Goal: Task Accomplishment & Management: Complete application form

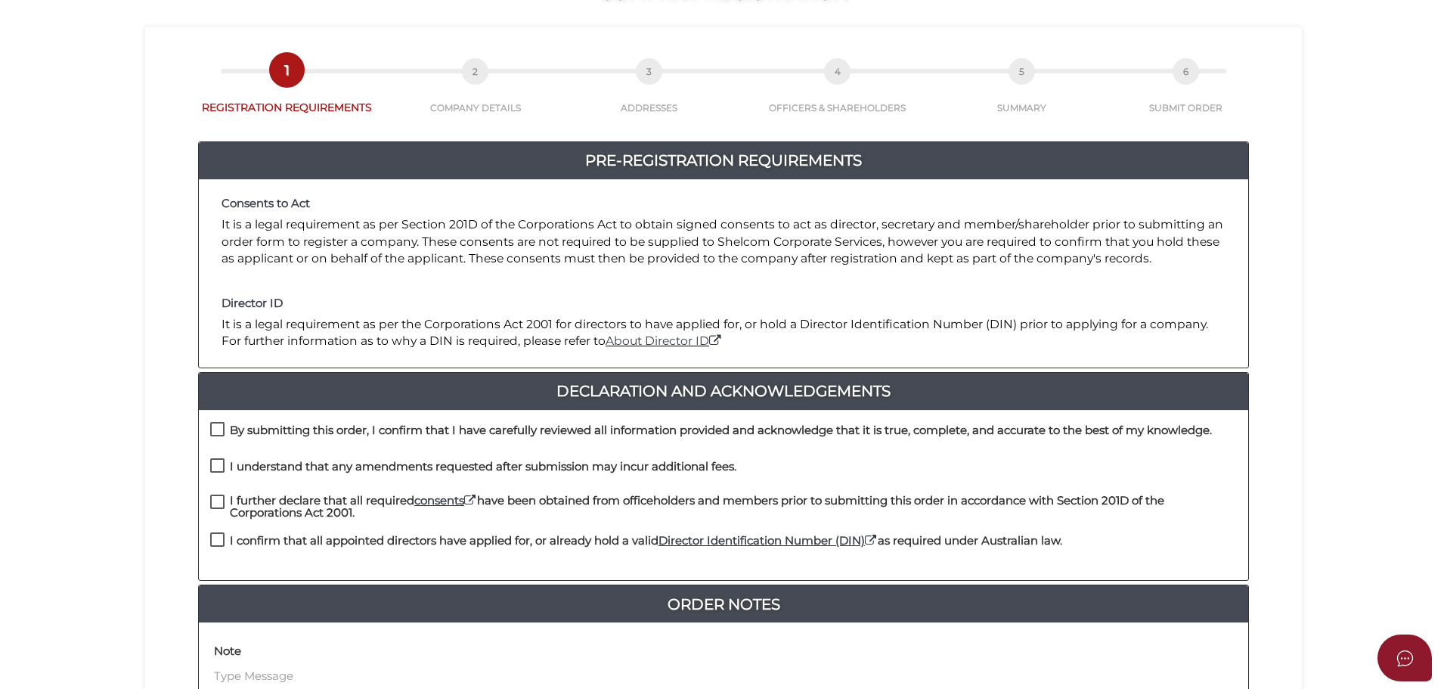
scroll to position [349, 0]
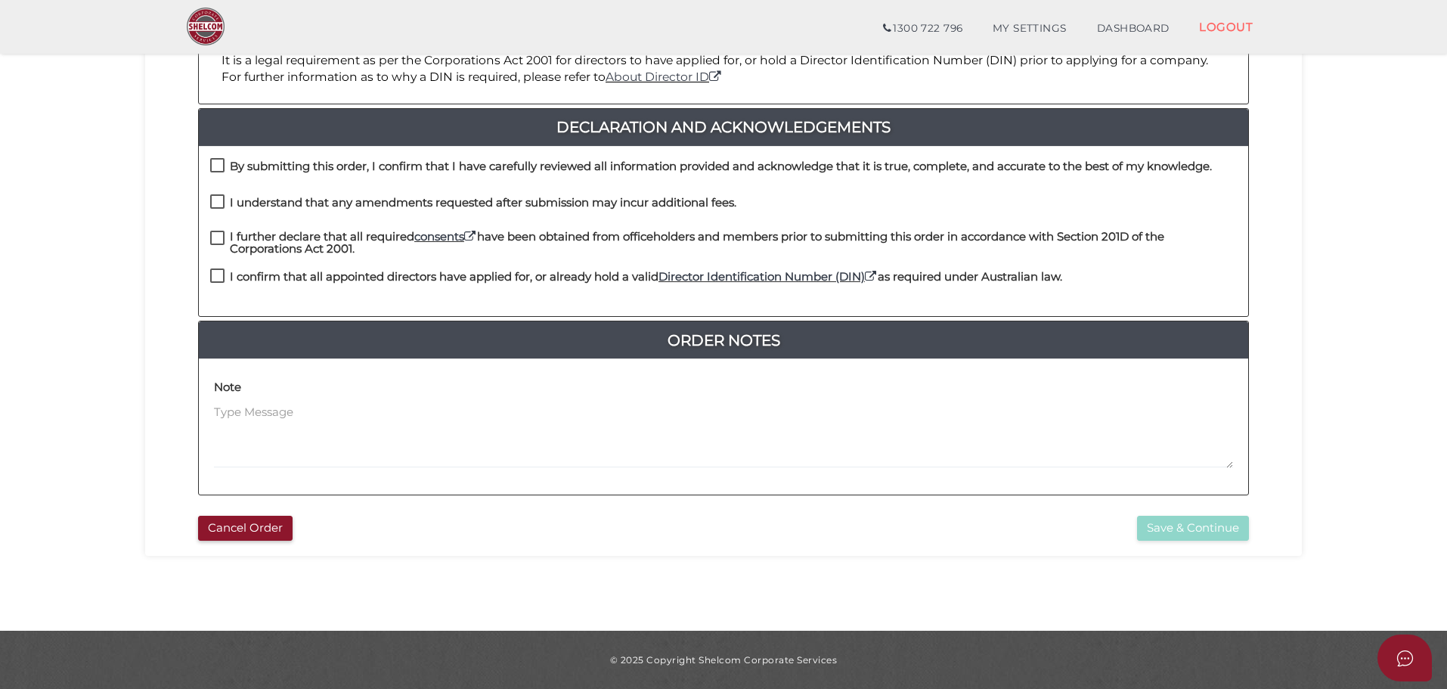
click at [215, 165] on label "By submitting this order, I confirm that I have carefully reviewed all informat…" at bounding box center [710, 169] width 1001 height 19
checkbox input "true"
click at [215, 204] on label "I understand that any amendments requested after submission may incur additiona…" at bounding box center [473, 206] width 526 height 19
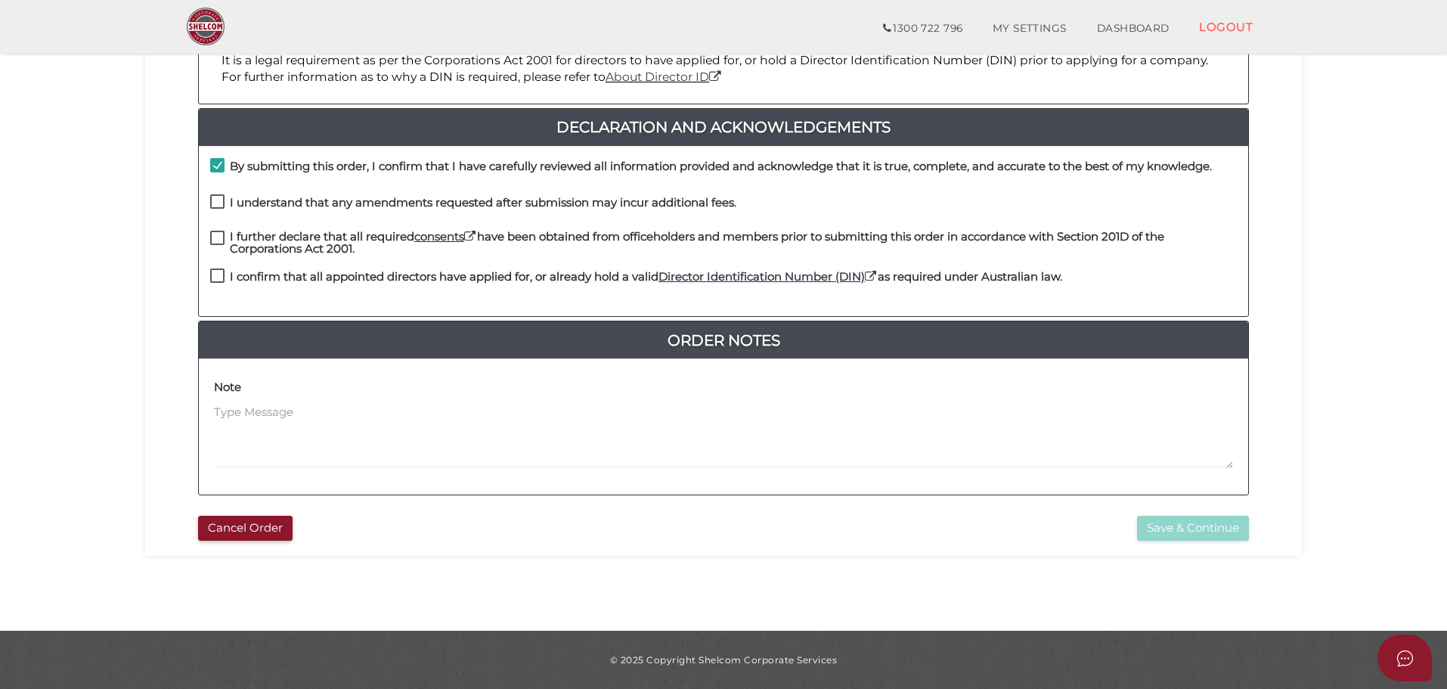
checkbox input "true"
click at [218, 234] on label "I further declare that all required consents have been obtained from officehold…" at bounding box center [723, 240] width 1026 height 19
checkbox input "true"
click at [220, 274] on label "I confirm that all appointed directors have applied for, or already hold a vali…" at bounding box center [636, 280] width 852 height 19
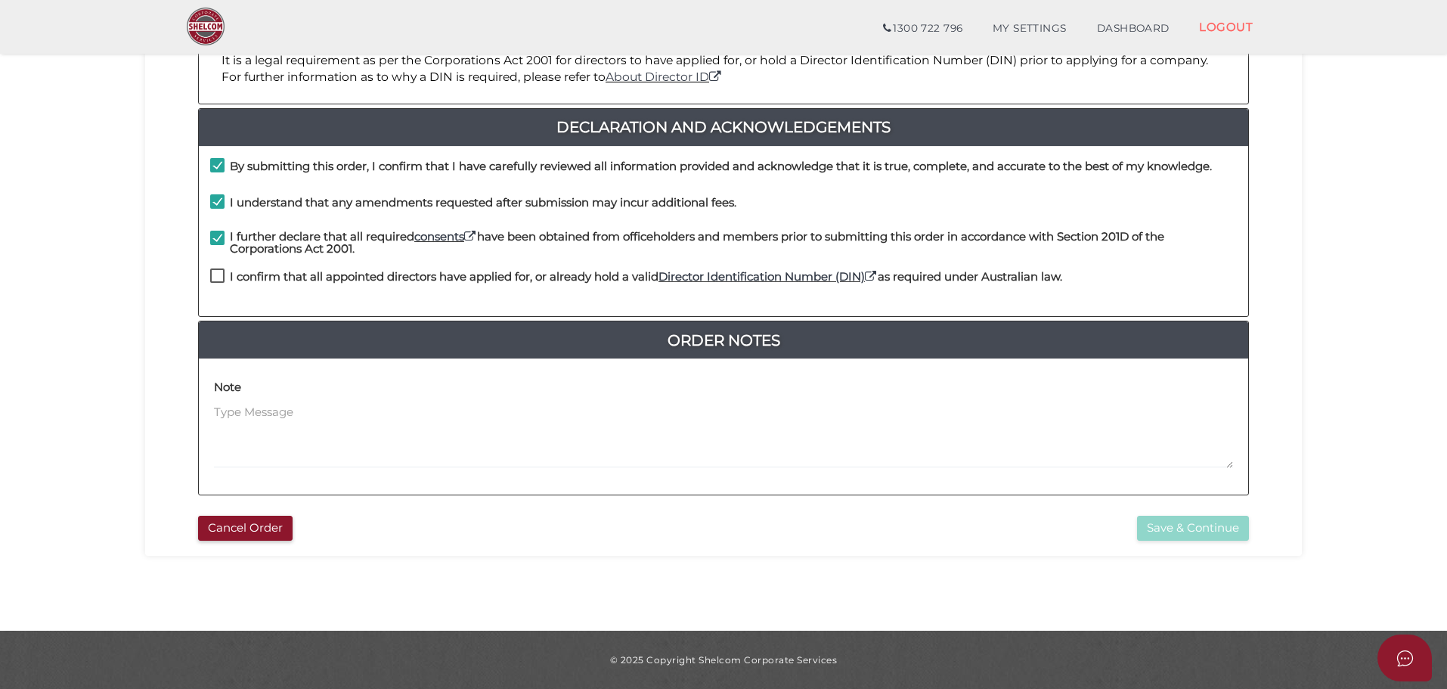
checkbox input "true"
click at [1183, 528] on button "Save & Continue" at bounding box center [1193, 527] width 112 height 25
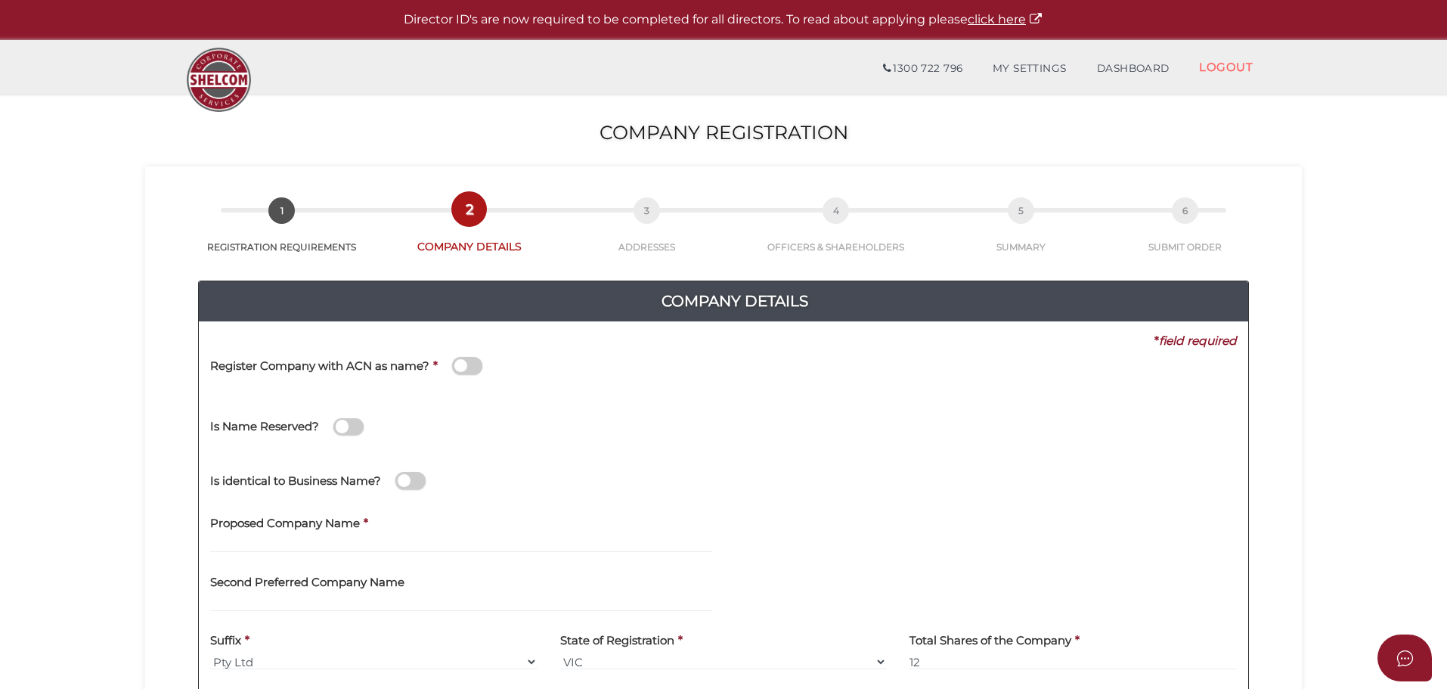
click at [123, 230] on section "Company Registration ed5d99e9cb80ae369cbe0292cef33ce6 1 REGISTRATION REQUIREMEN…" at bounding box center [723, 564] width 1447 height 940
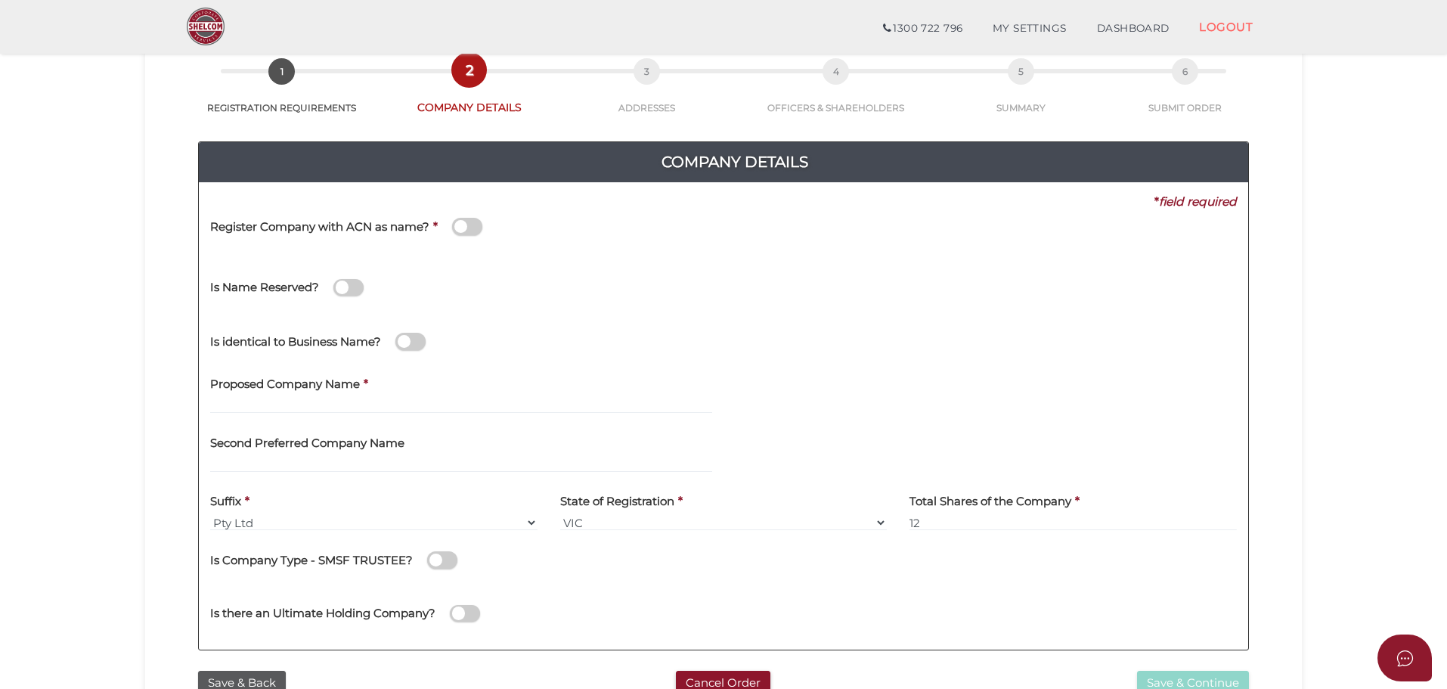
scroll to position [76, 0]
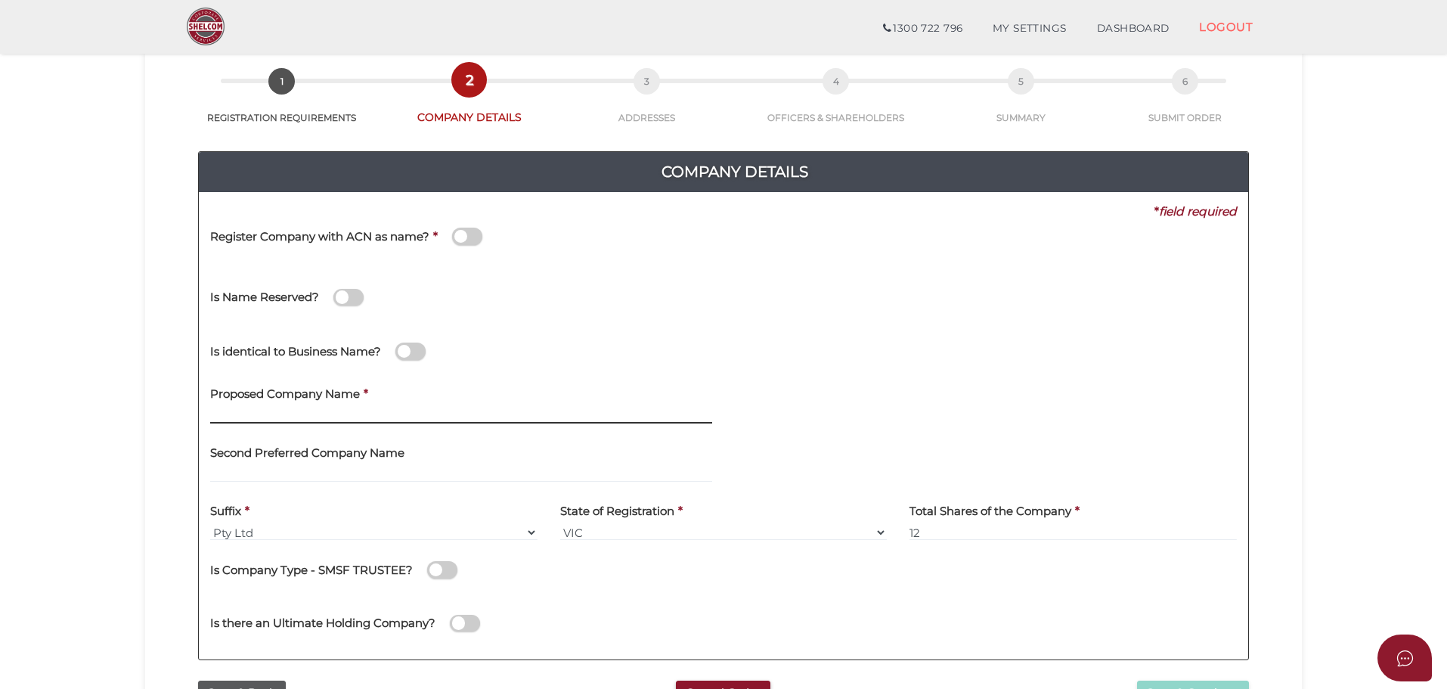
click at [330, 409] on input "text" at bounding box center [461, 415] width 502 height 17
type input "OSSA Apparel"
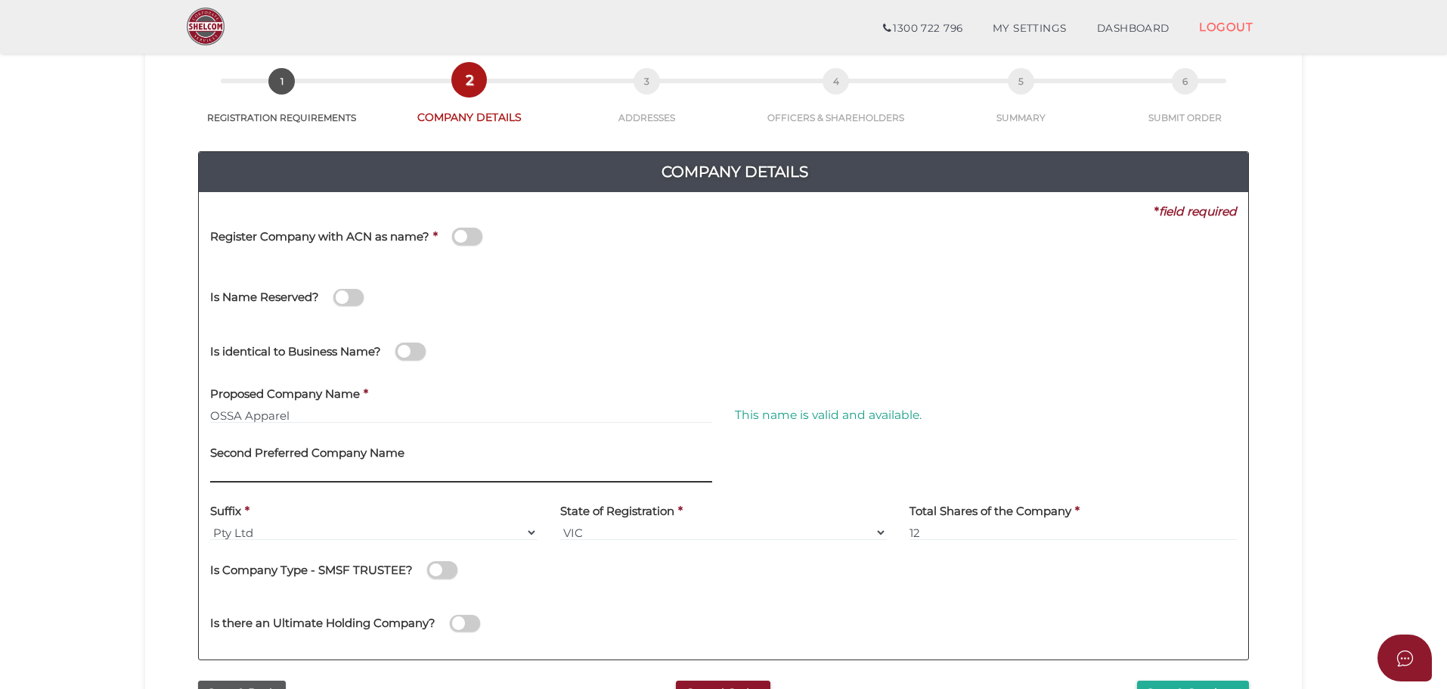
click at [315, 472] on input "text" at bounding box center [461, 474] width 502 height 17
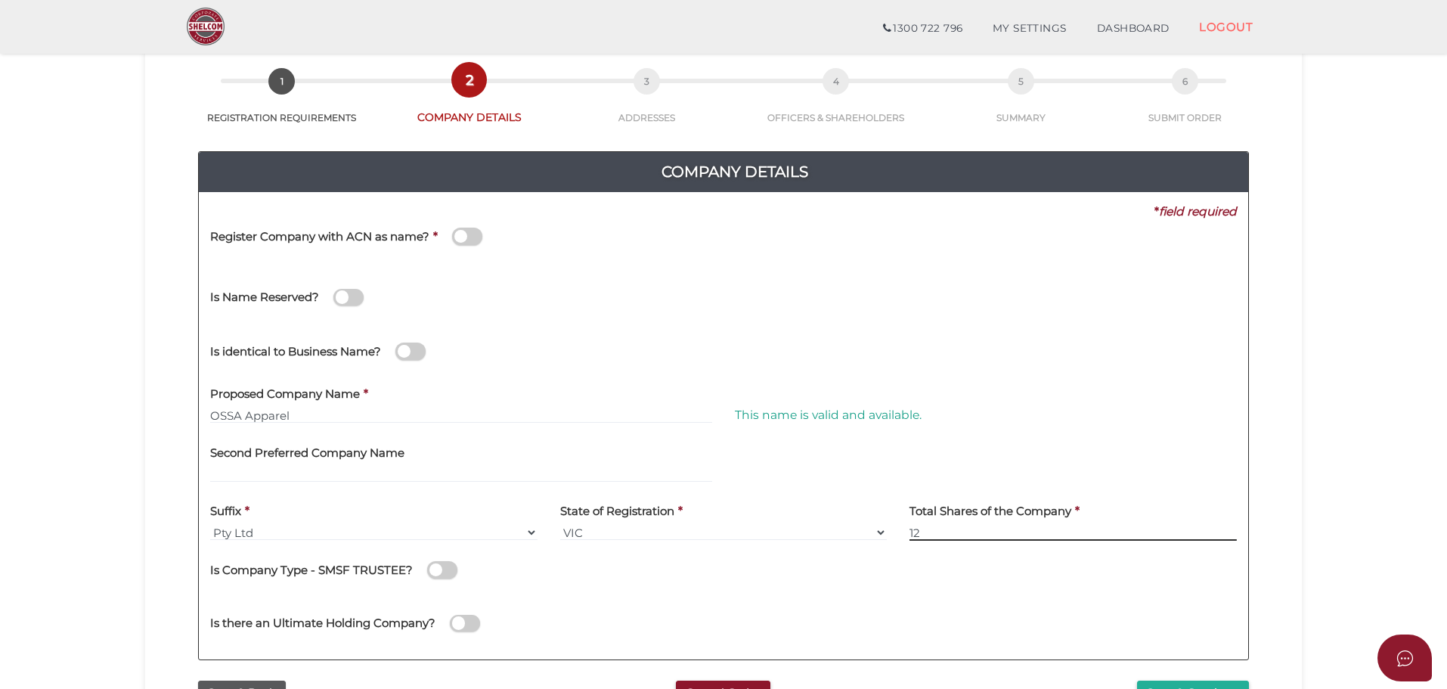
click at [946, 529] on input "12" at bounding box center [1072, 532] width 327 height 17
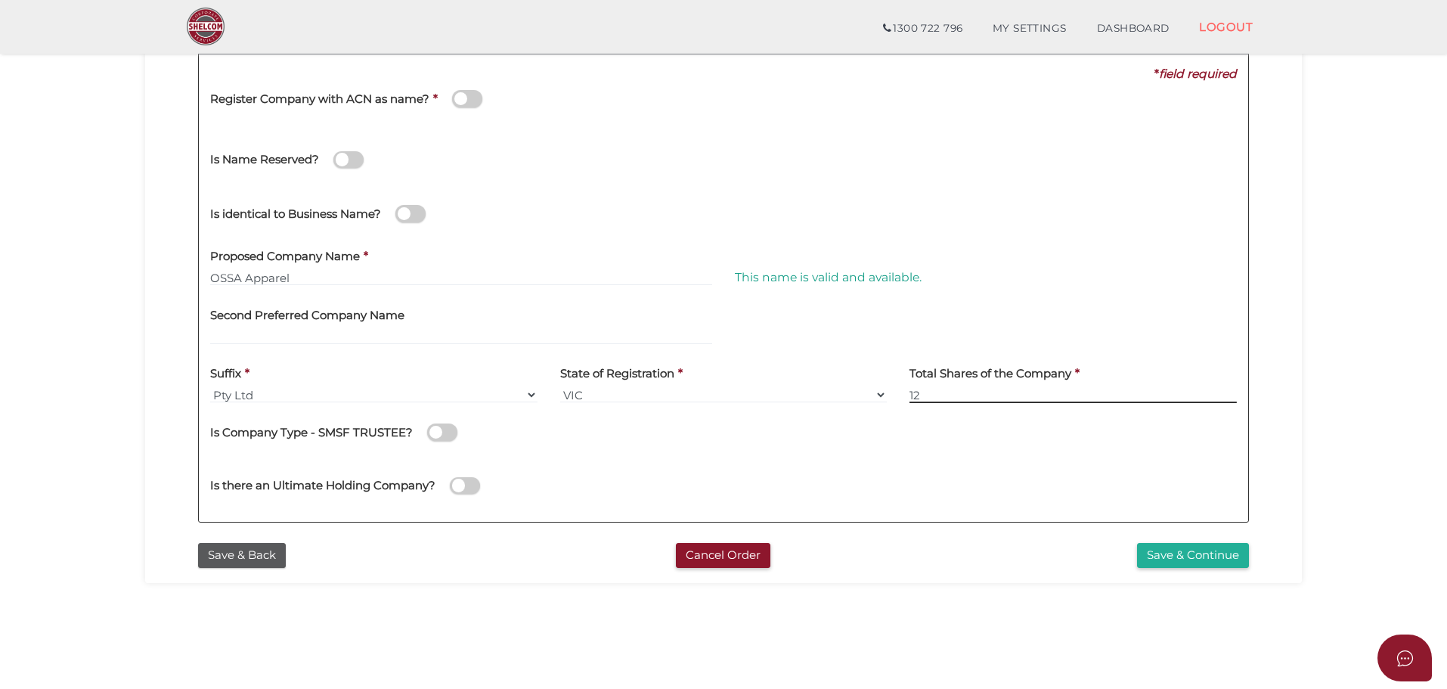
scroll to position [227, 0]
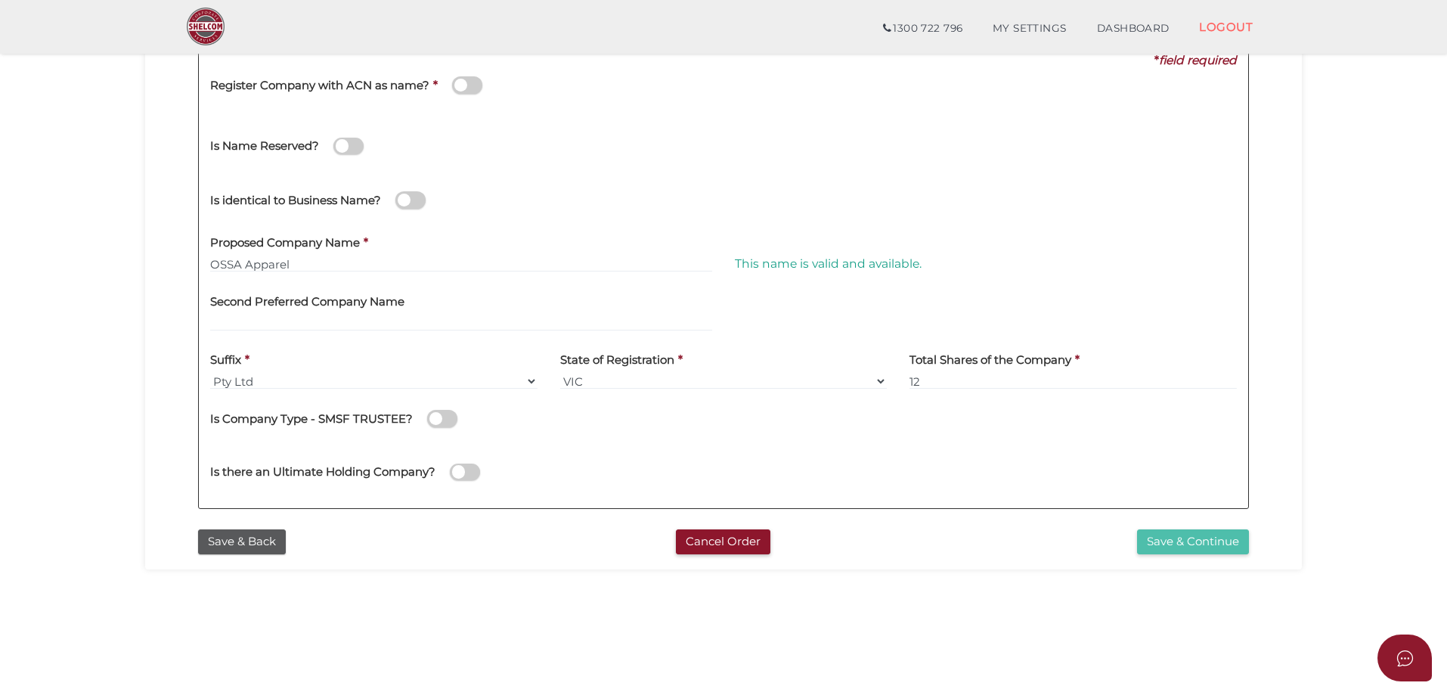
click at [1216, 545] on button "Save & Continue" at bounding box center [1193, 541] width 112 height 25
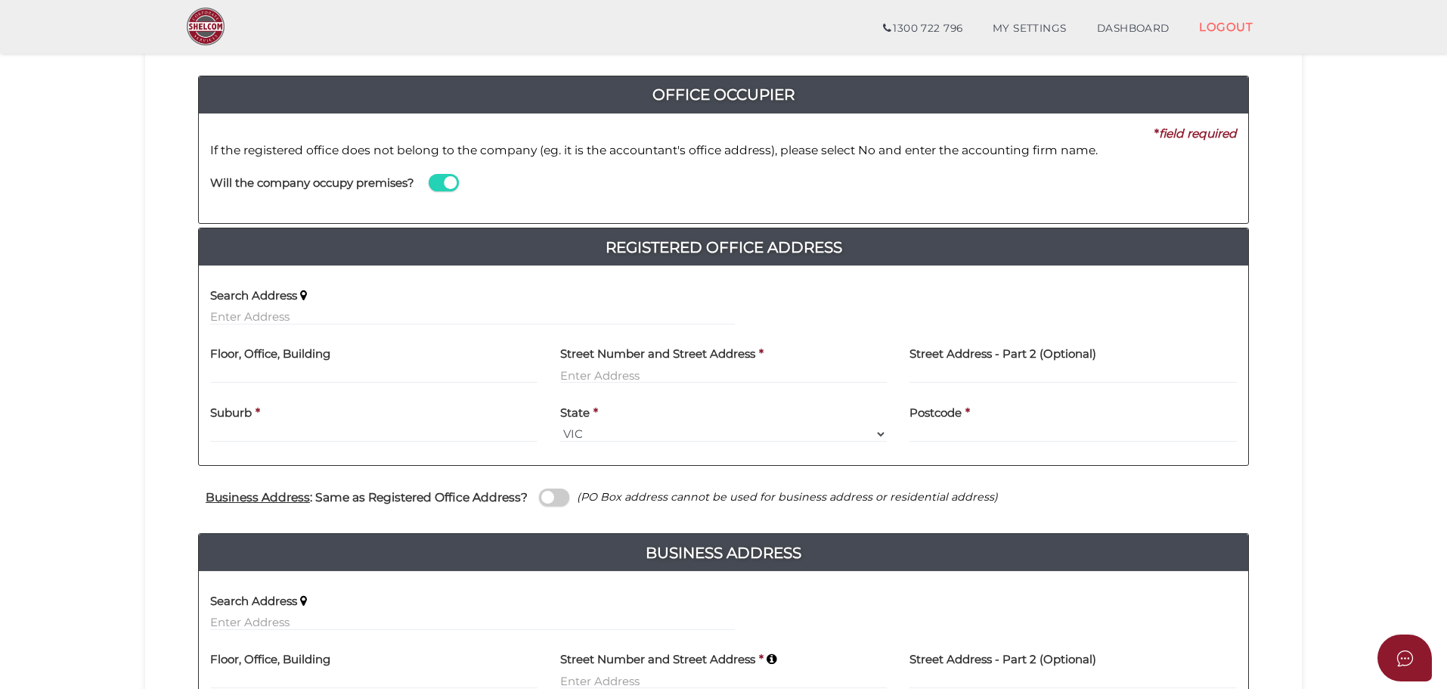
scroll to position [76, 0]
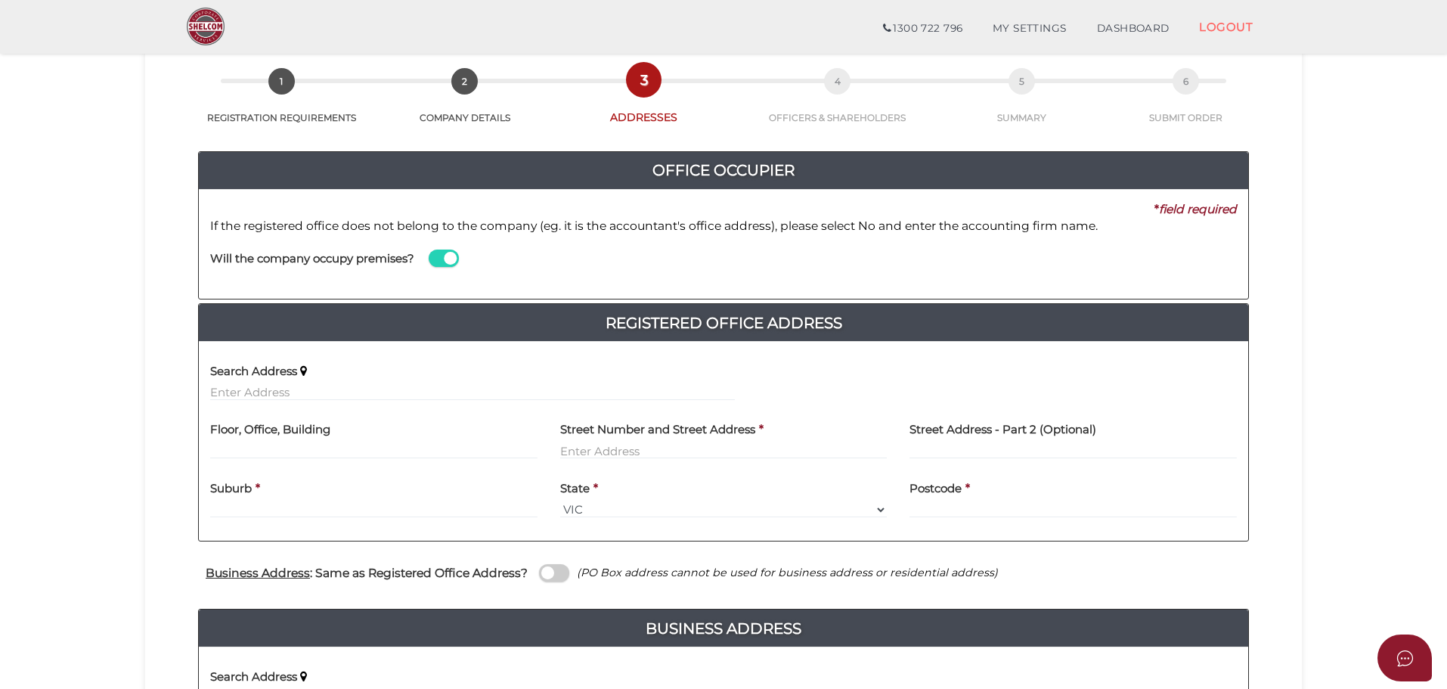
click at [441, 259] on span at bounding box center [444, 257] width 30 height 17
click at [0, 0] on input "checkbox" at bounding box center [0, 0] width 0 height 0
click at [794, 265] on input at bounding box center [986, 273] width 502 height 17
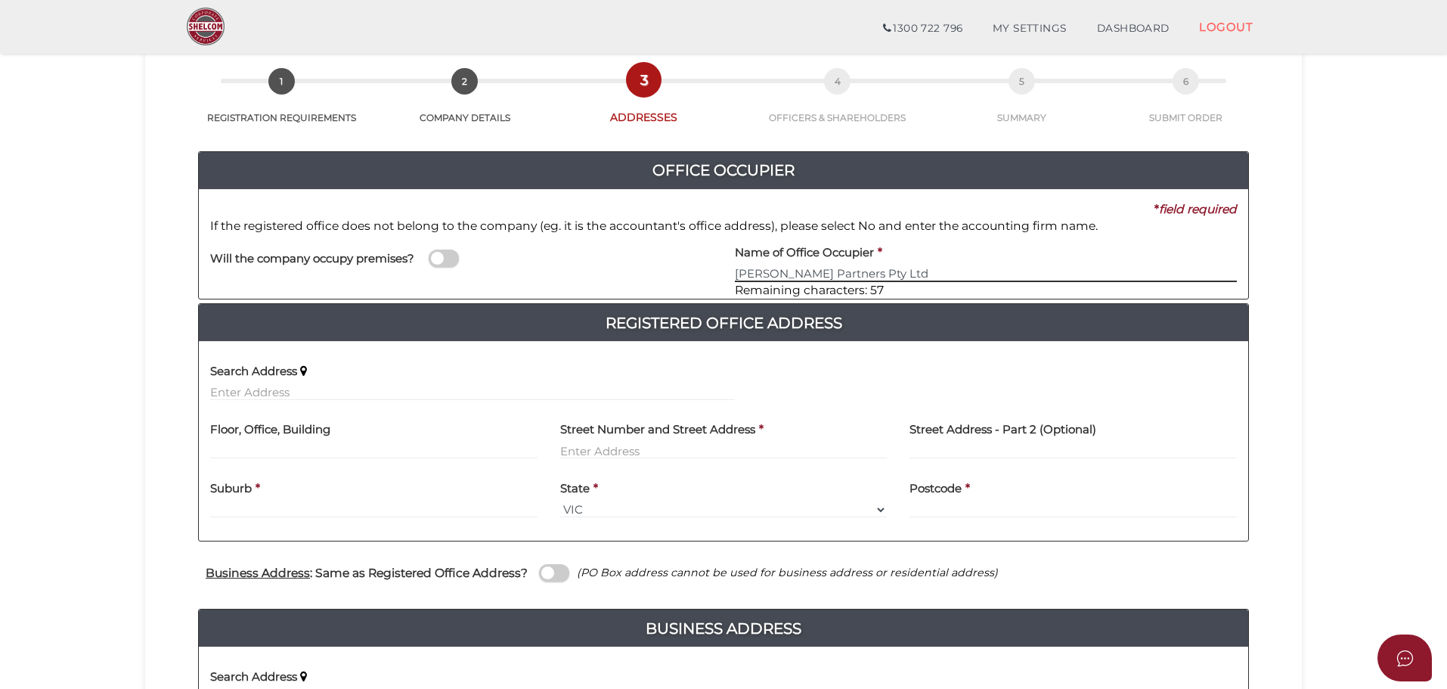
type input "[PERSON_NAME] Partners Pty Ltd"
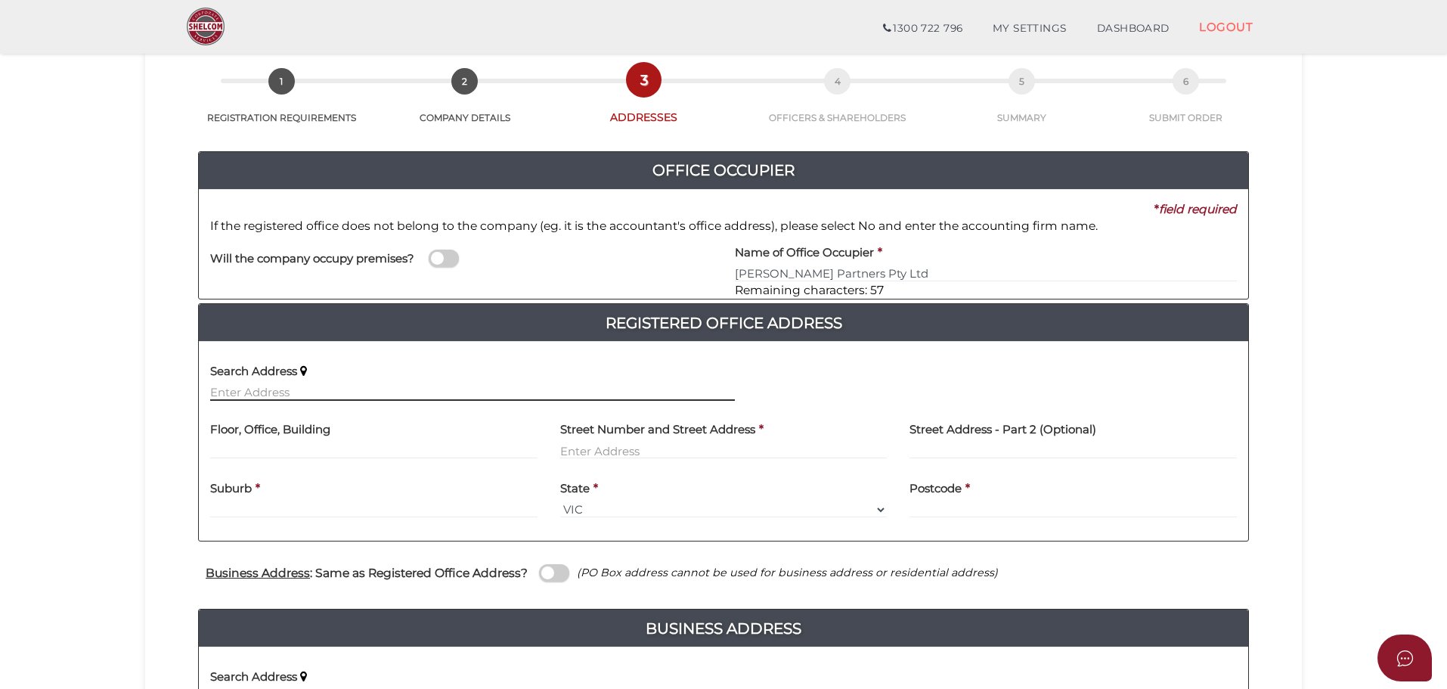
click at [270, 387] on input "text" at bounding box center [472, 392] width 525 height 17
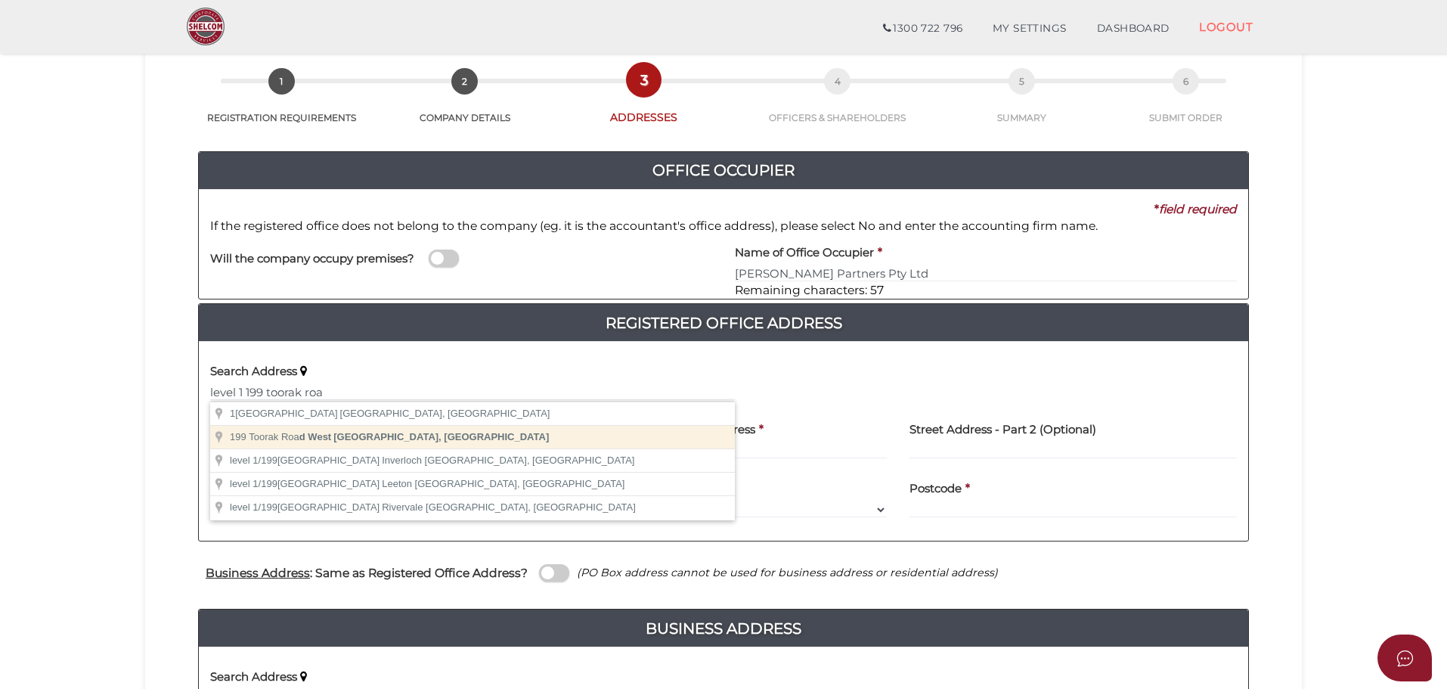
type input "[STREET_ADDRESS]"
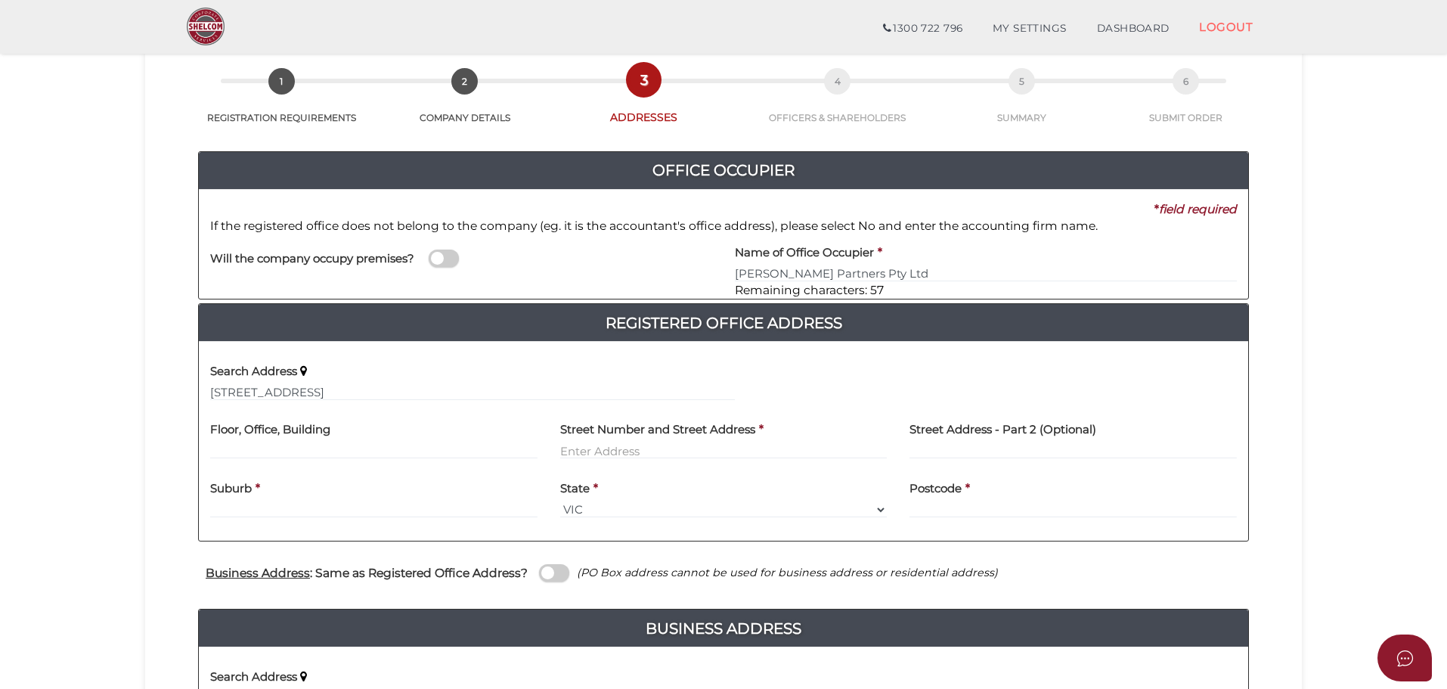
type input "[STREET_ADDRESS]"
type input "South Yarra"
select select "VIC"
type input "3141"
click at [698, 454] on input "199 Toorak Road West" at bounding box center [723, 450] width 327 height 17
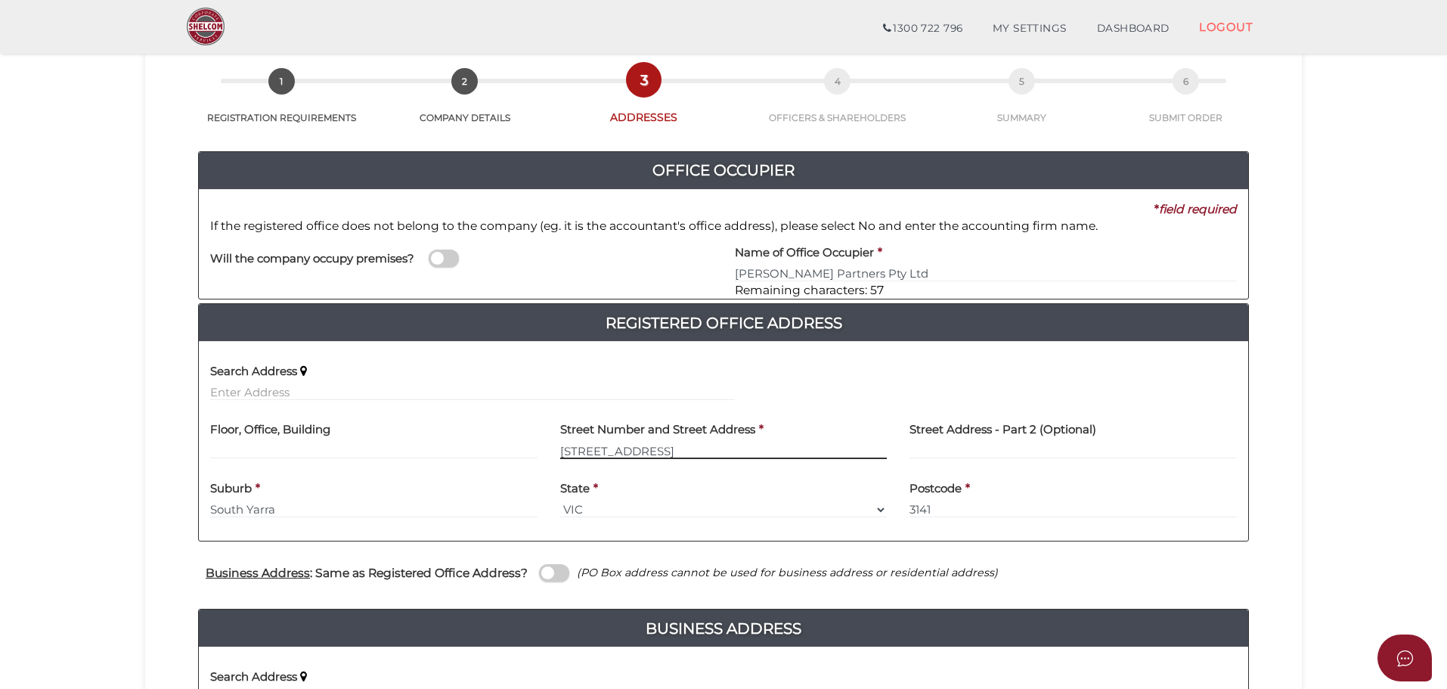
type input "[STREET_ADDRESS]"
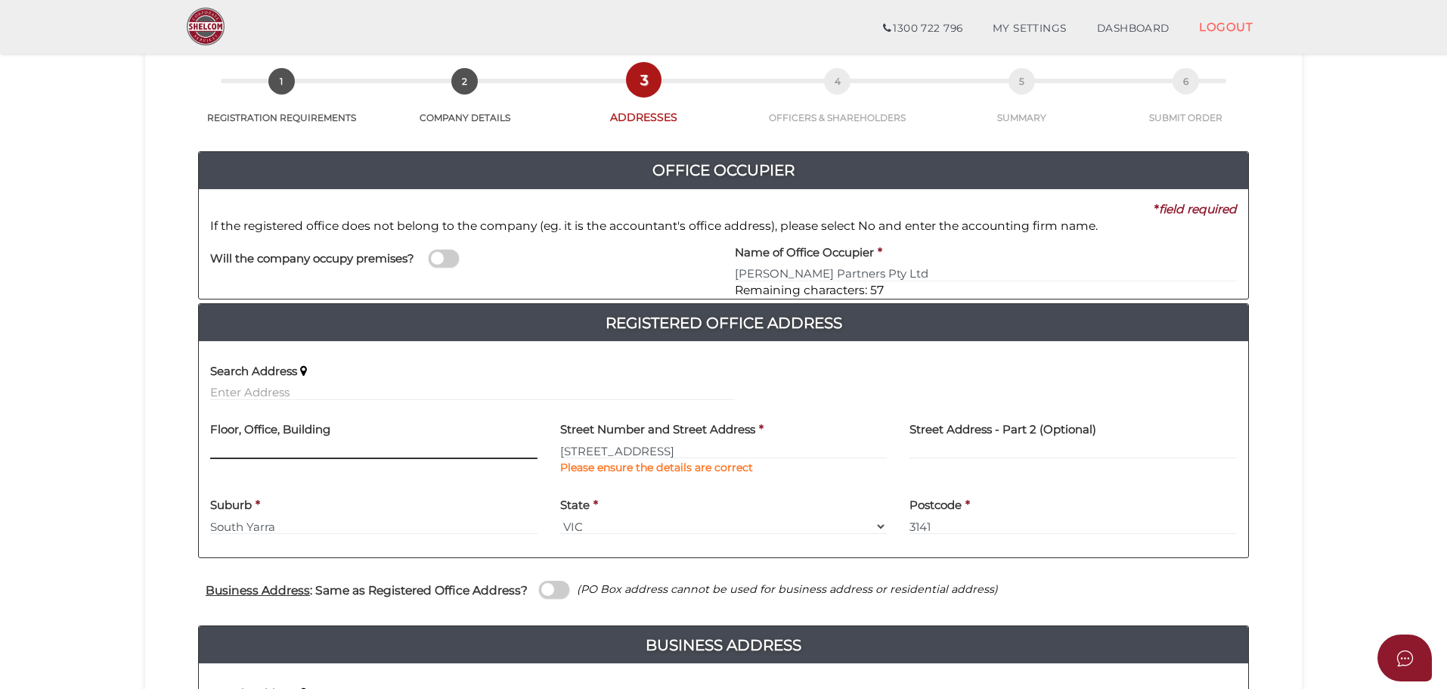
click at [403, 448] on input "text" at bounding box center [373, 450] width 327 height 17
type input "Level 1"
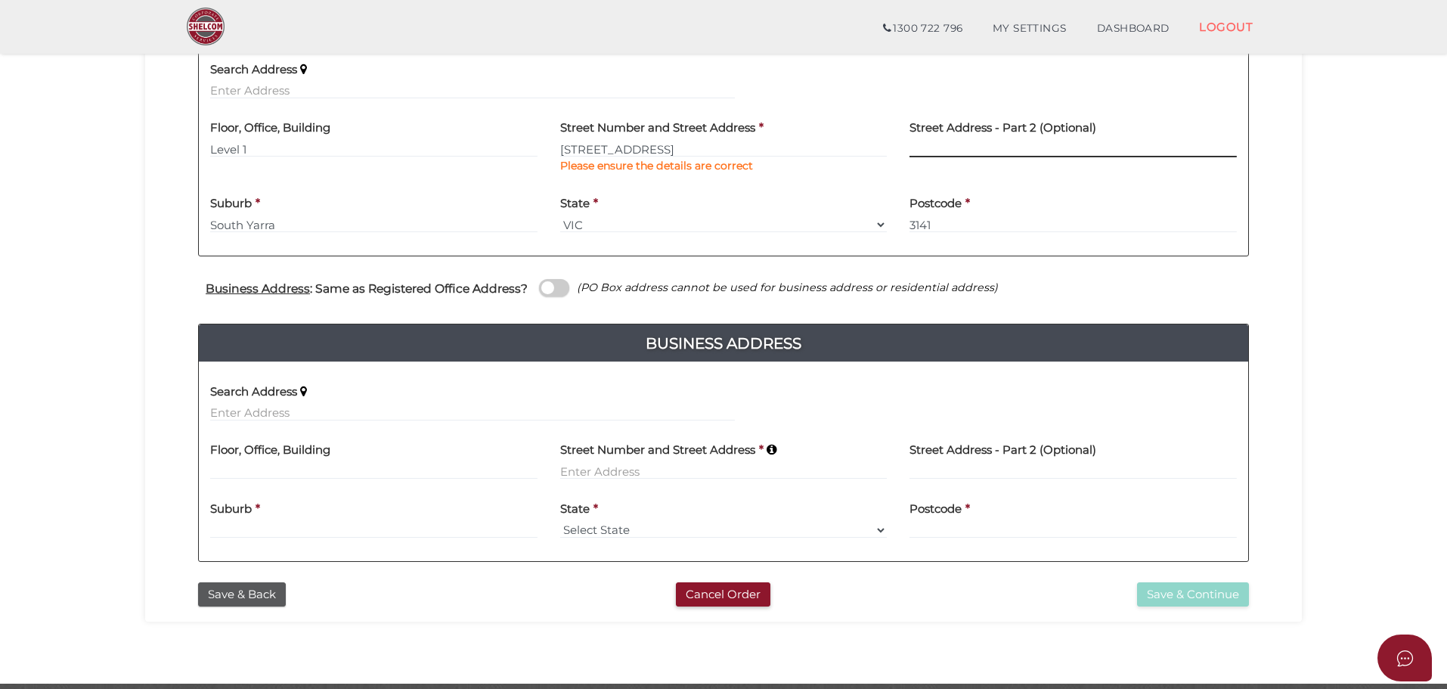
scroll to position [378, 0]
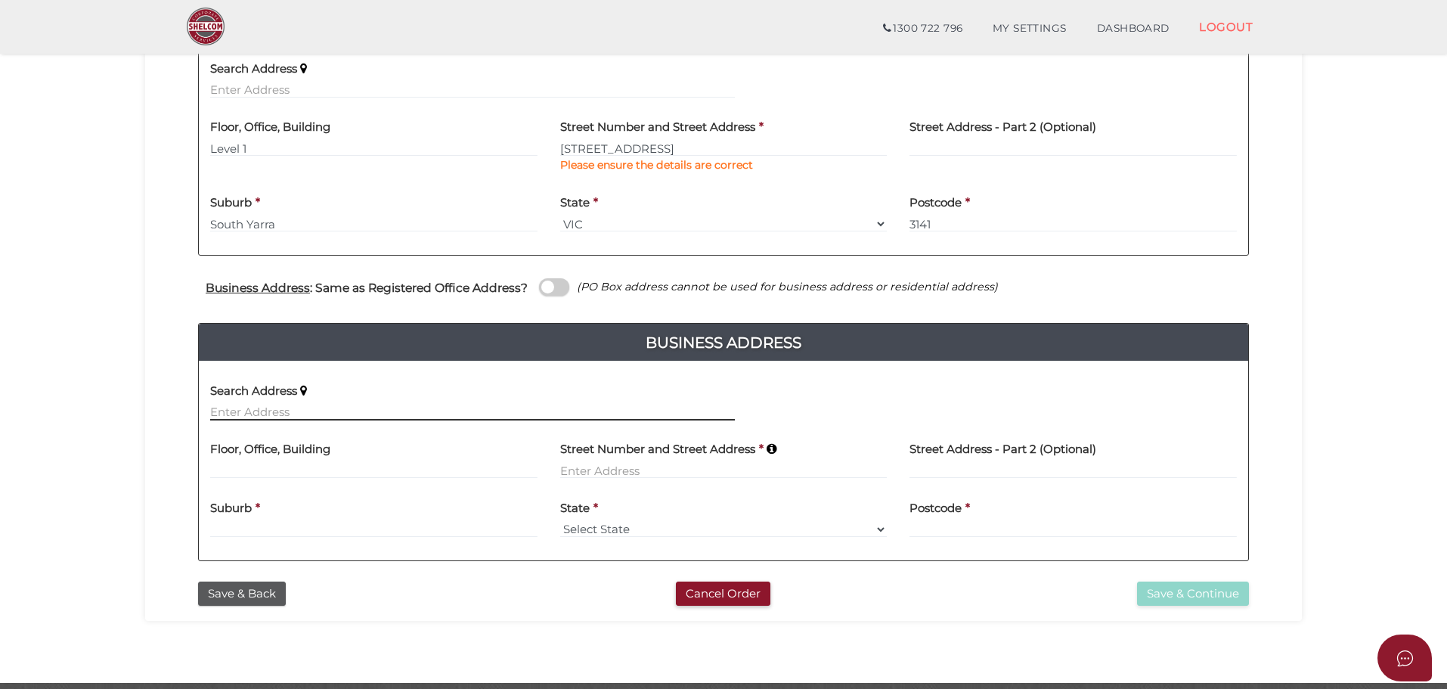
click at [314, 413] on input "text" at bounding box center [472, 412] width 525 height 17
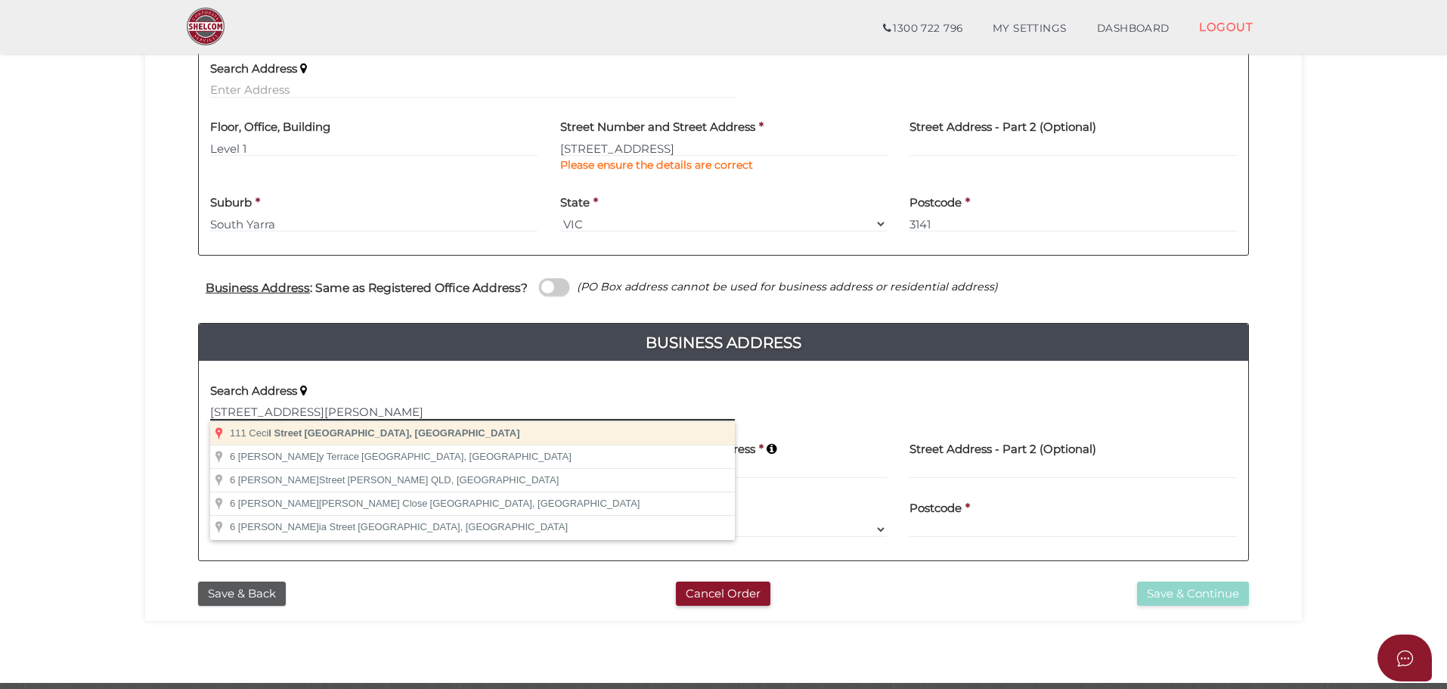
type input "111 Cecil Street, South Melbourne VIC, Australia"
type input "111 Cecil Street"
type input "South Melbourne"
select select "VIC"
type input "3205"
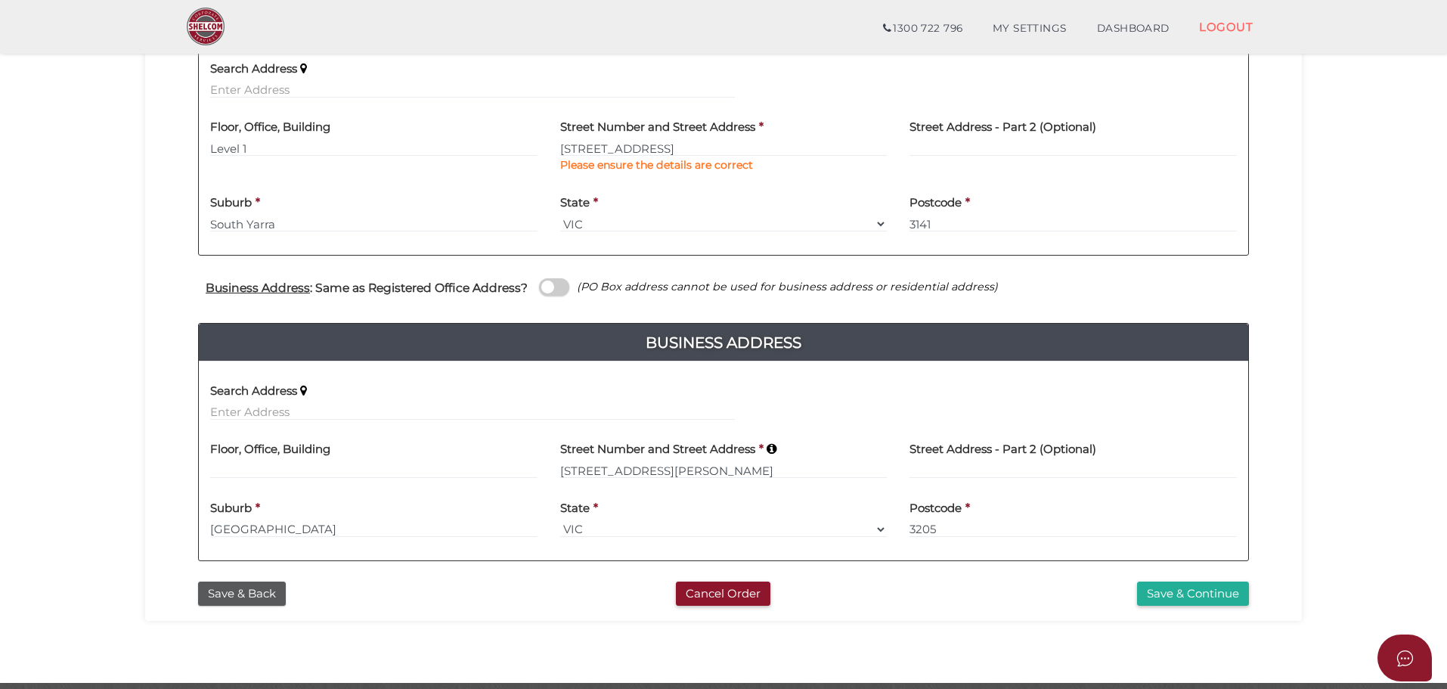
click at [361, 459] on div "Floor, Office, Building" at bounding box center [373, 456] width 327 height 48
click at [363, 472] on input at bounding box center [373, 470] width 327 height 17
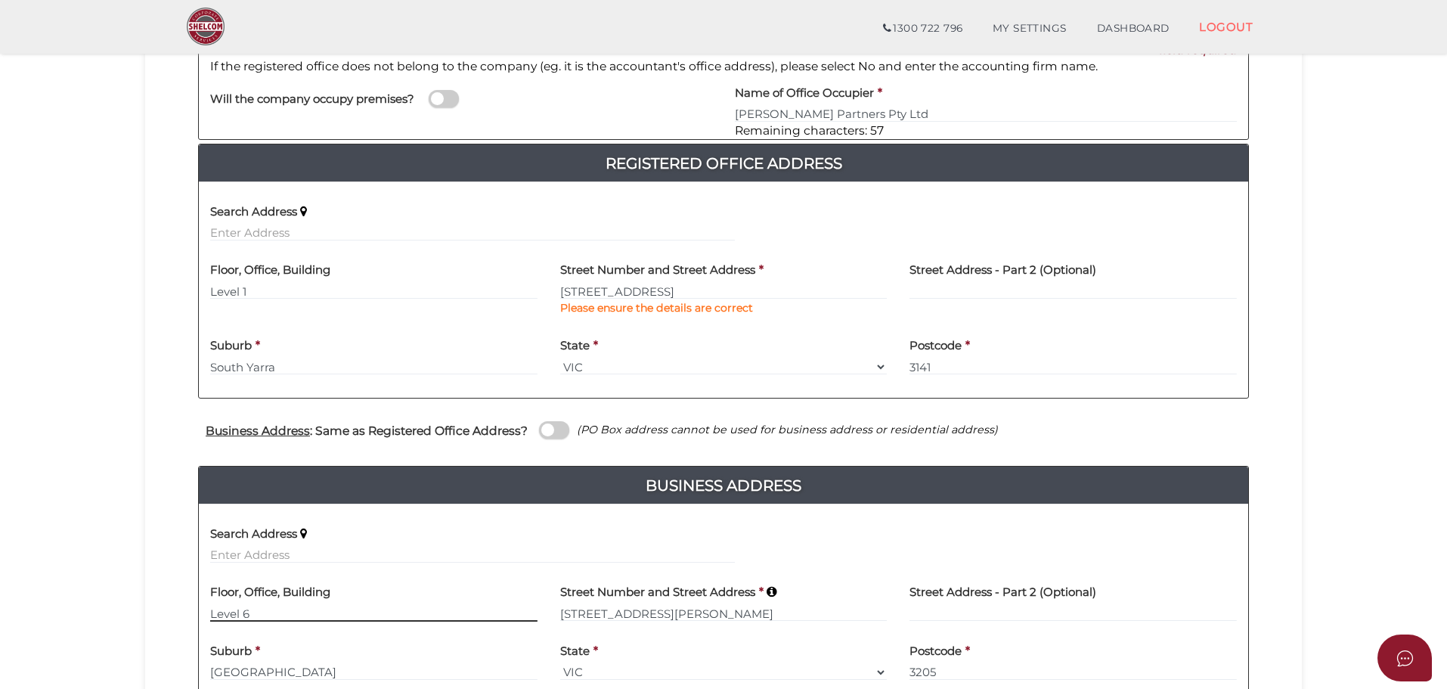
scroll to position [302, 0]
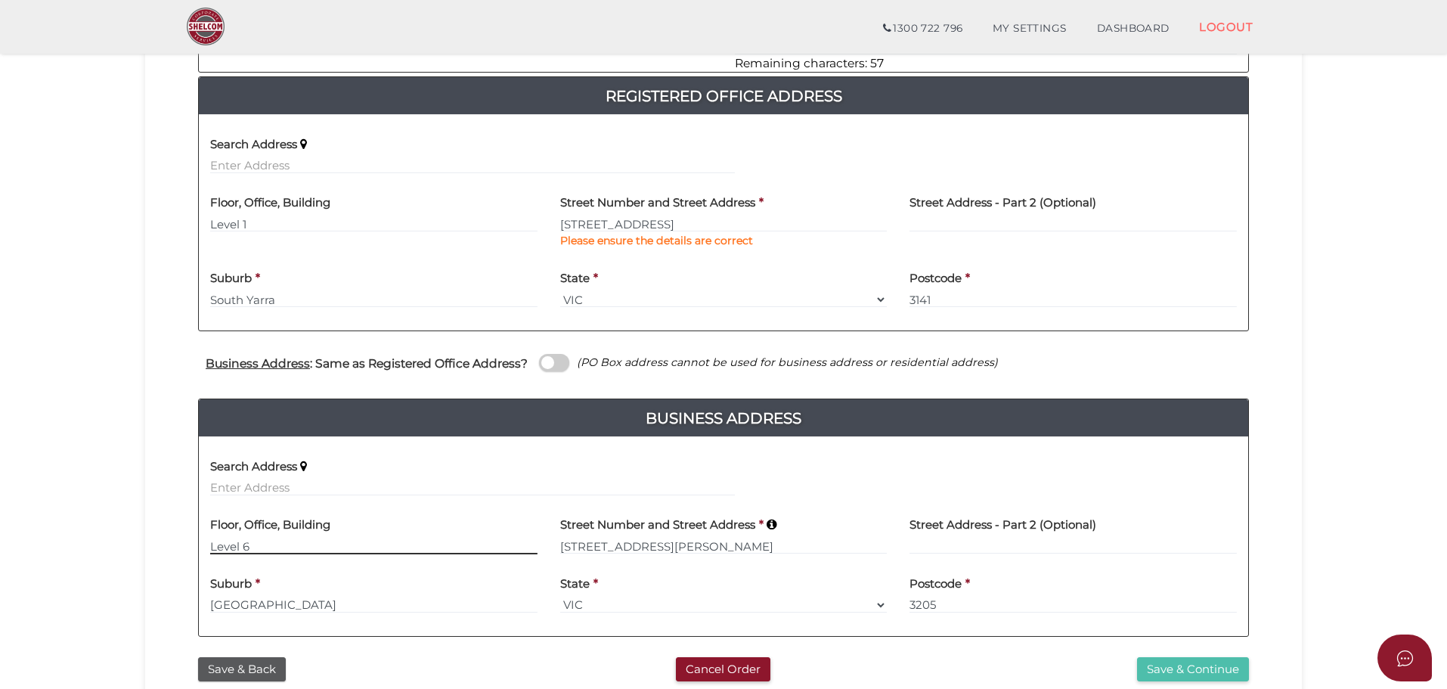
type input "Level 6"
click at [1195, 665] on button "Save & Continue" at bounding box center [1193, 669] width 112 height 25
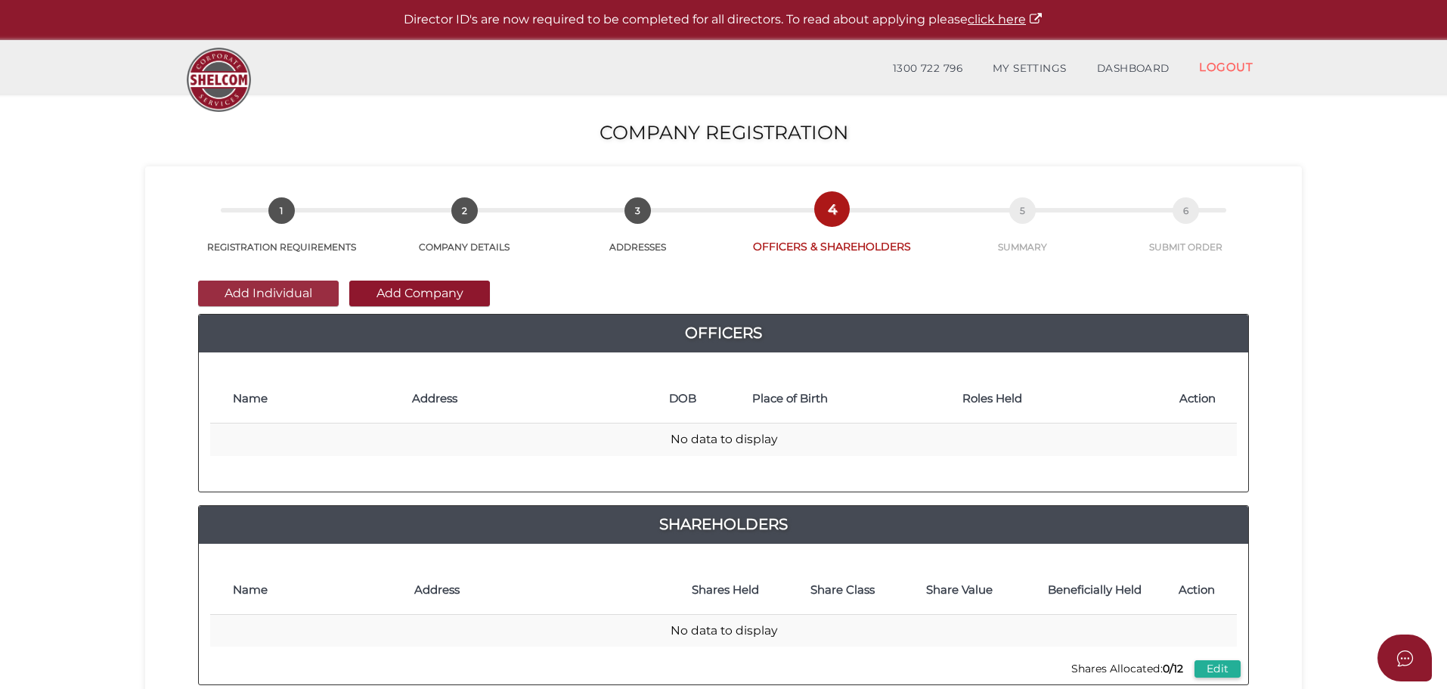
click at [283, 297] on button "Add Individual" at bounding box center [268, 293] width 141 height 26
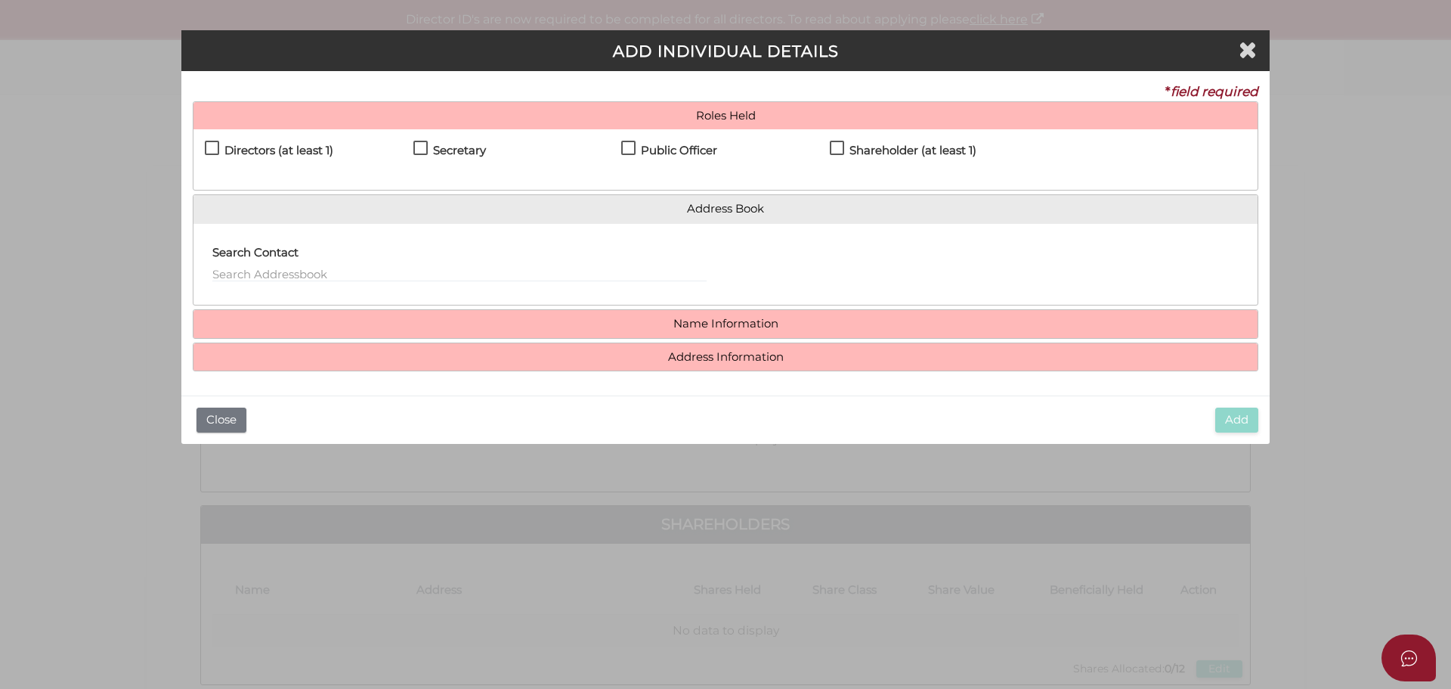
click at [213, 144] on label "Directors (at least 1)" at bounding box center [269, 153] width 128 height 19
checkbox input "true"
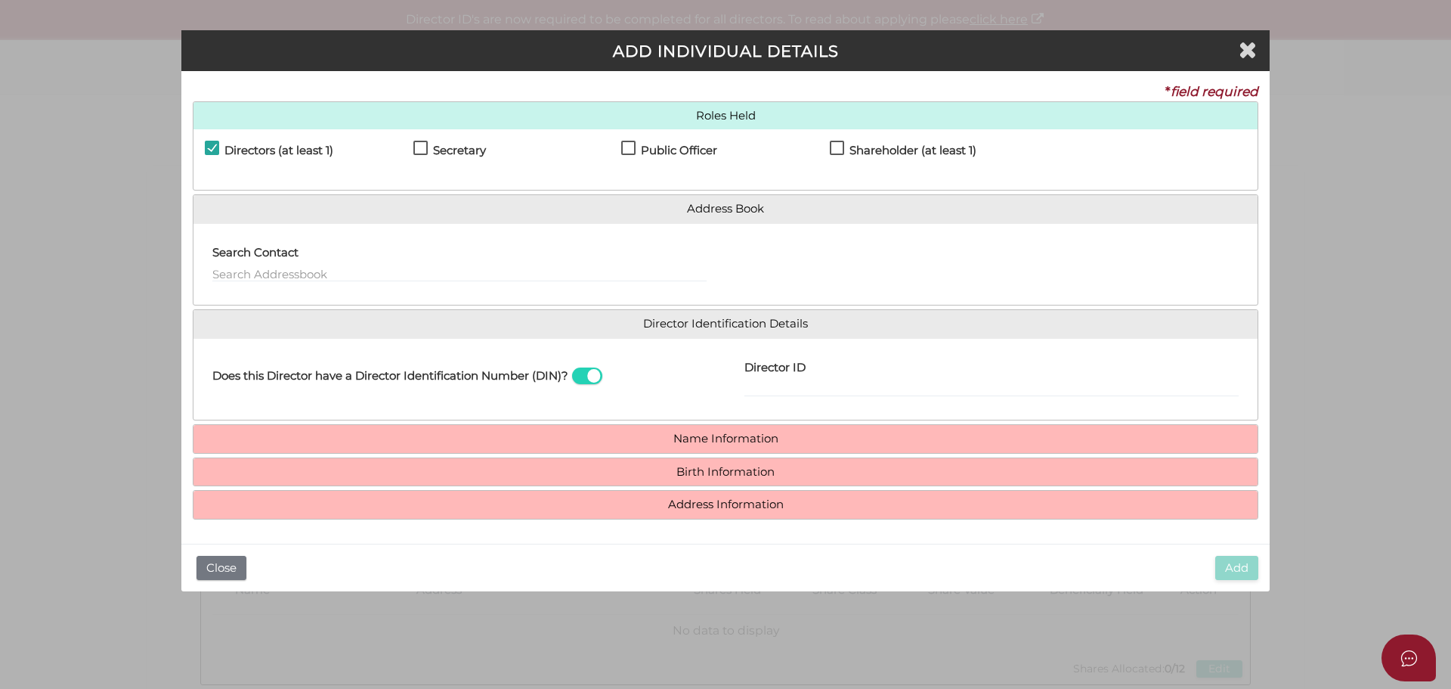
click at [419, 148] on label "Secretary" at bounding box center [449, 153] width 73 height 19
checkbox input "true"
click at [632, 150] on label "Public Officer" at bounding box center [669, 153] width 96 height 19
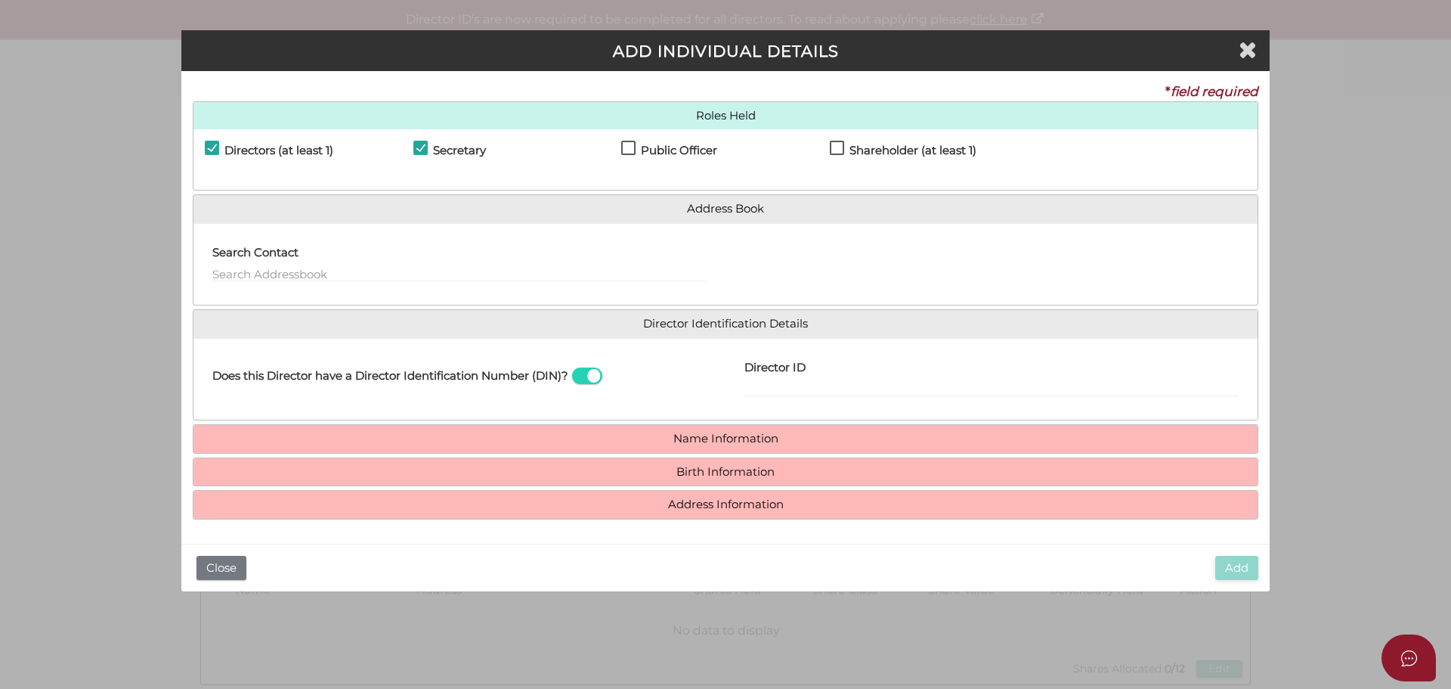
checkbox input "true"
click at [308, 275] on input "text" at bounding box center [459, 273] width 494 height 17
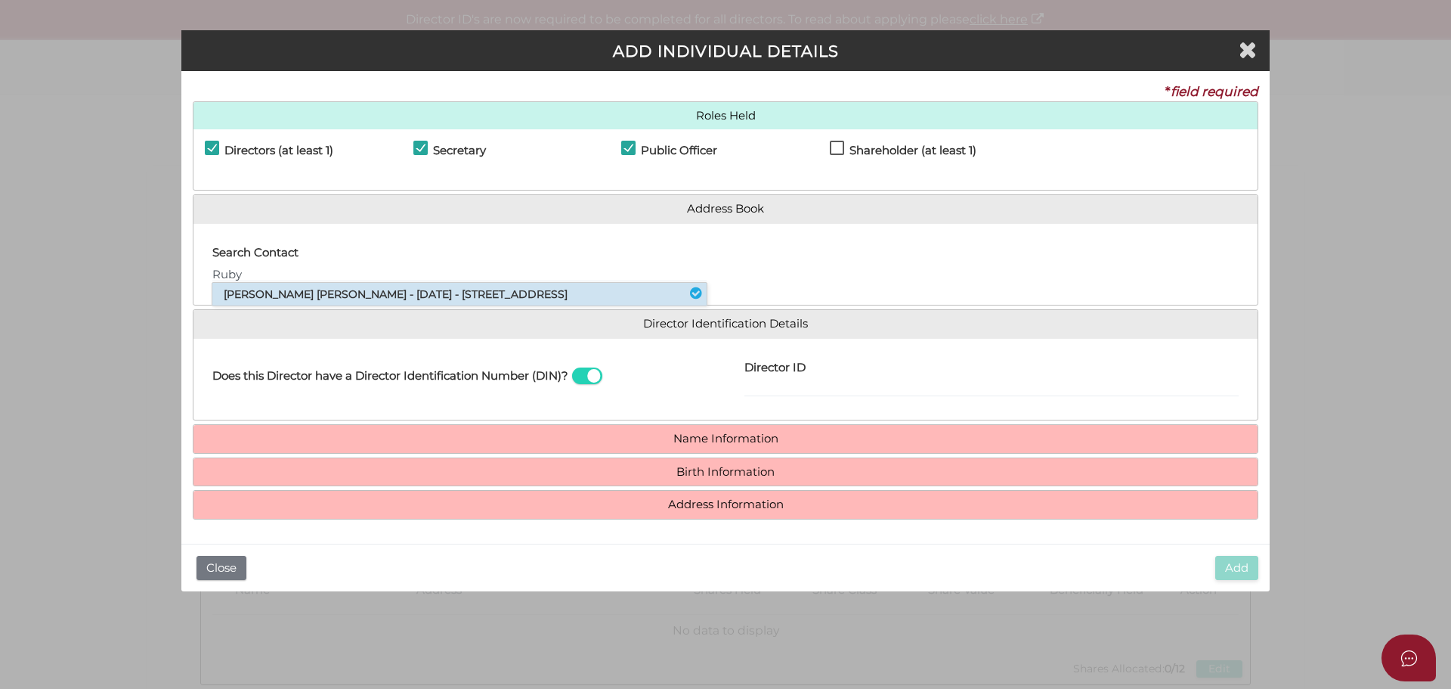
click at [363, 293] on li "Ruby Anna Ash - 31/07/1997 - 320 Barkers Road, Main Ridge, VIC, 3928" at bounding box center [459, 294] width 494 height 23
type input "Ruby"
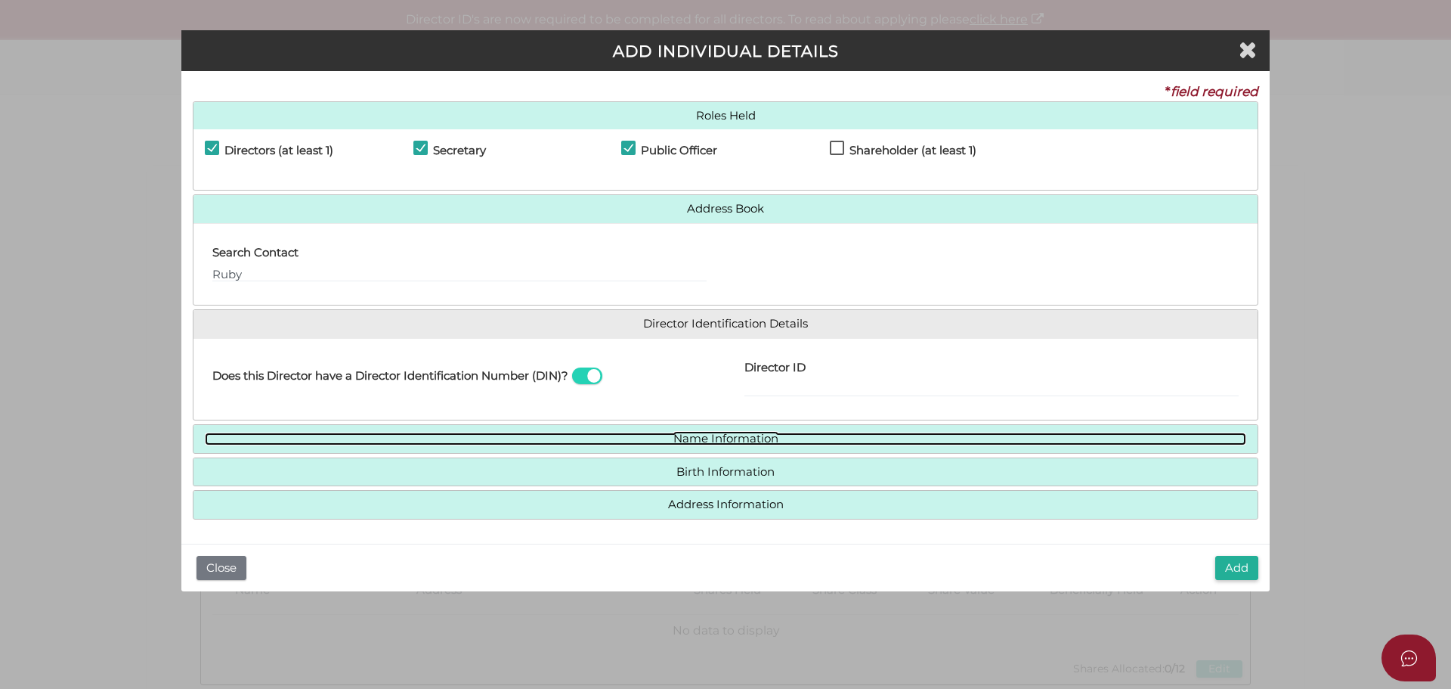
click at [705, 442] on link "Name Information" at bounding box center [726, 438] width 1042 height 13
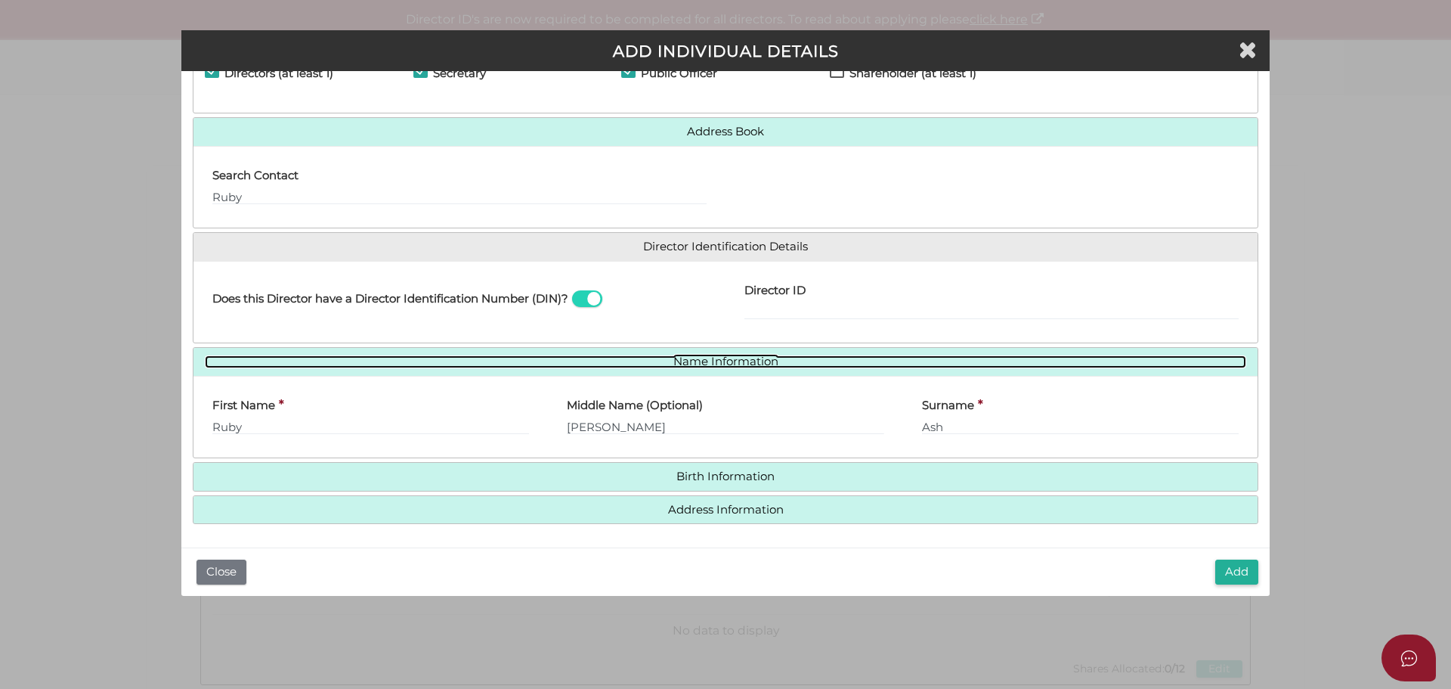
scroll to position [78, 0]
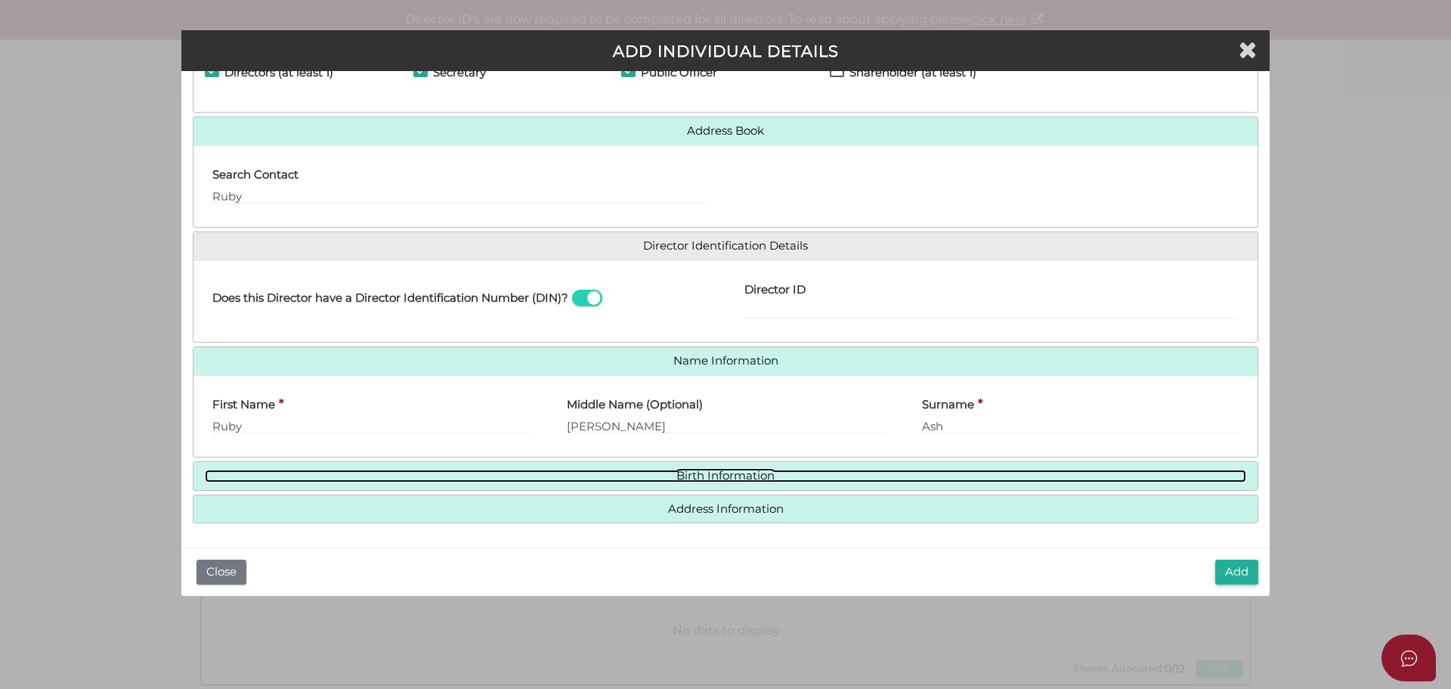
click at [687, 471] on link "Birth Information" at bounding box center [726, 475] width 1042 height 13
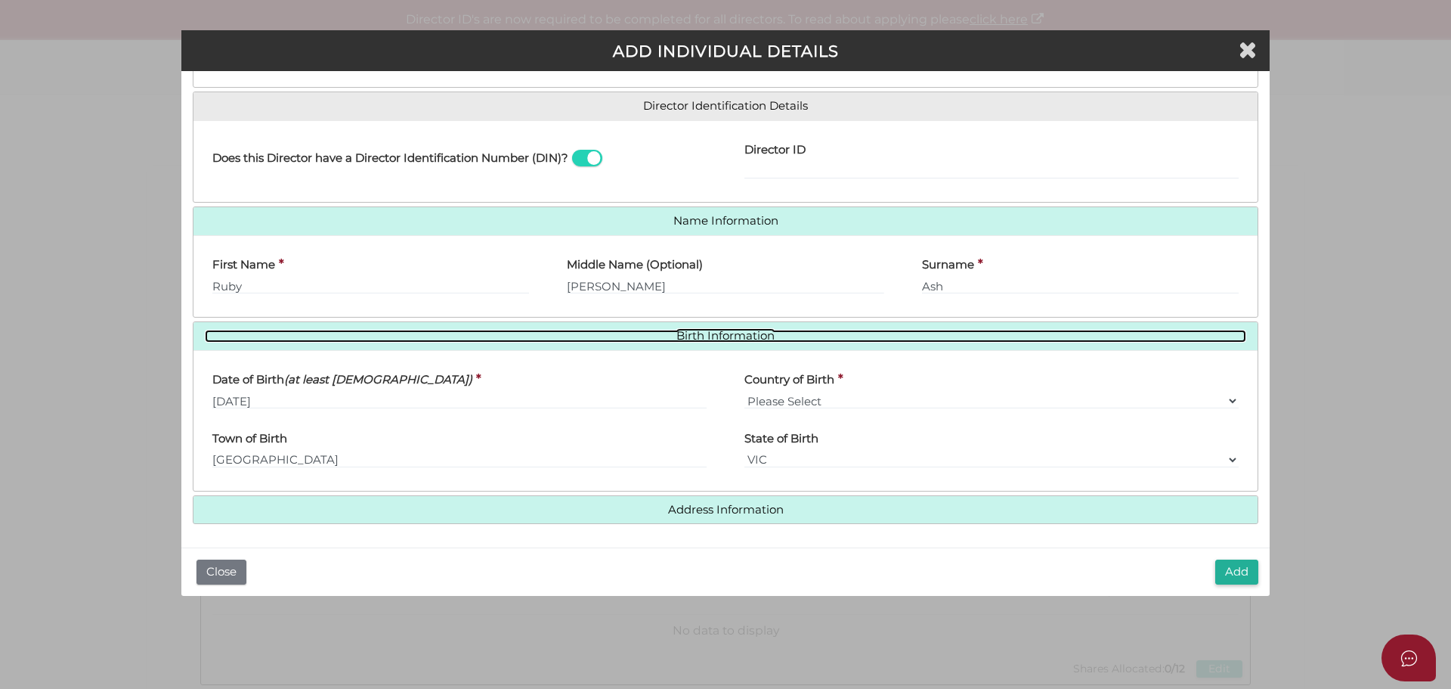
scroll to position [218, 0]
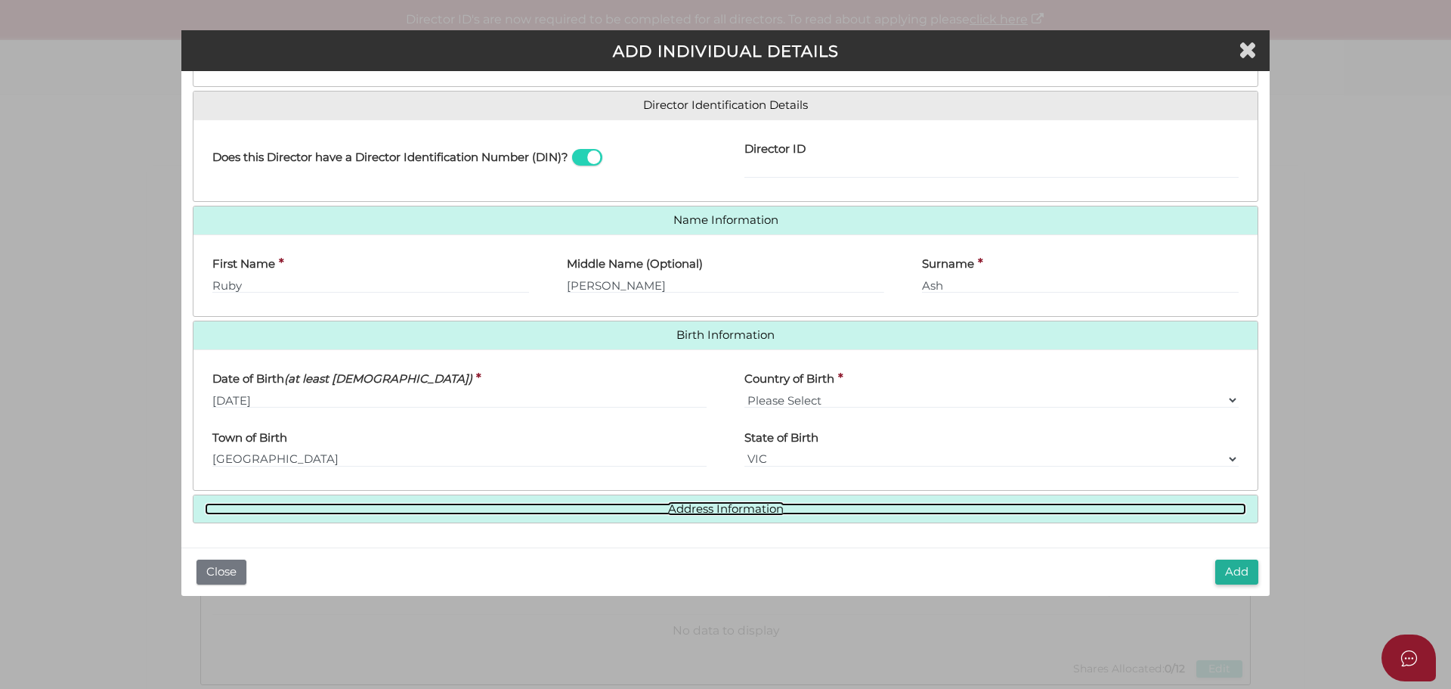
click at [683, 504] on link "Address Information" at bounding box center [726, 509] width 1042 height 13
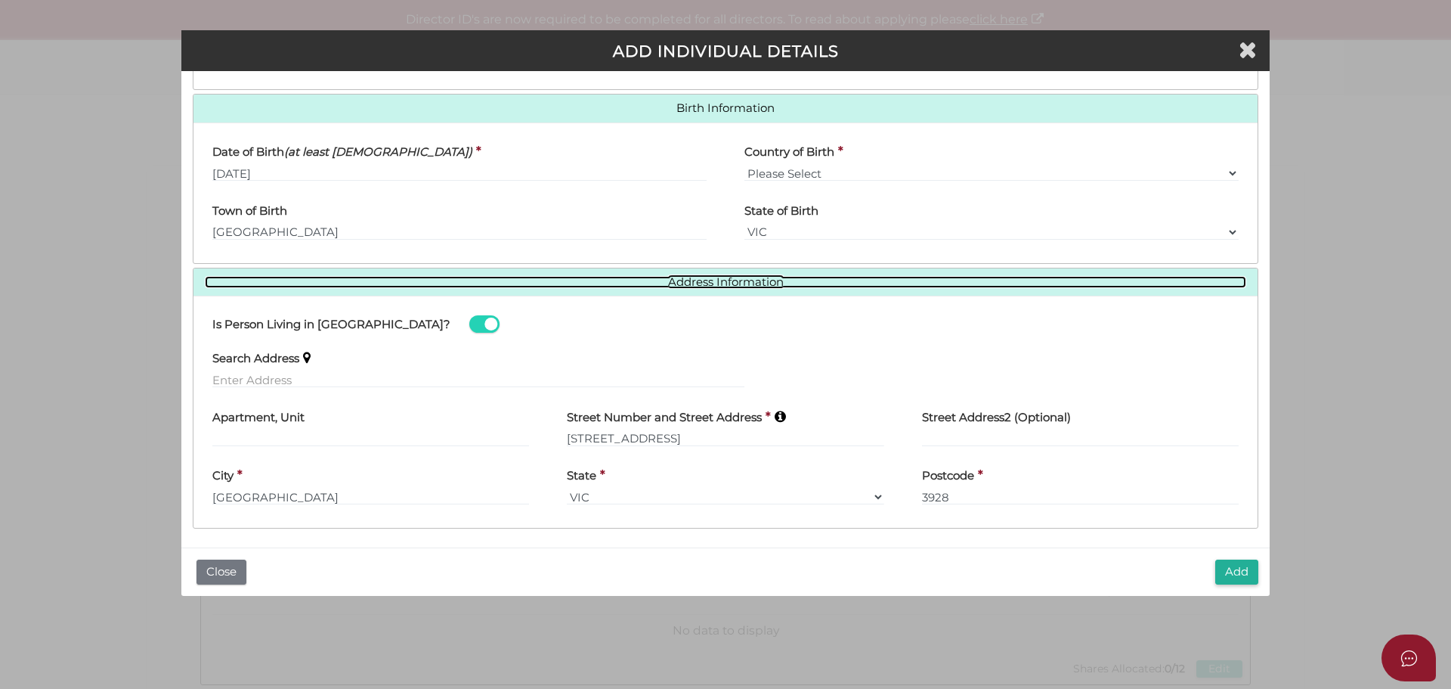
scroll to position [450, 0]
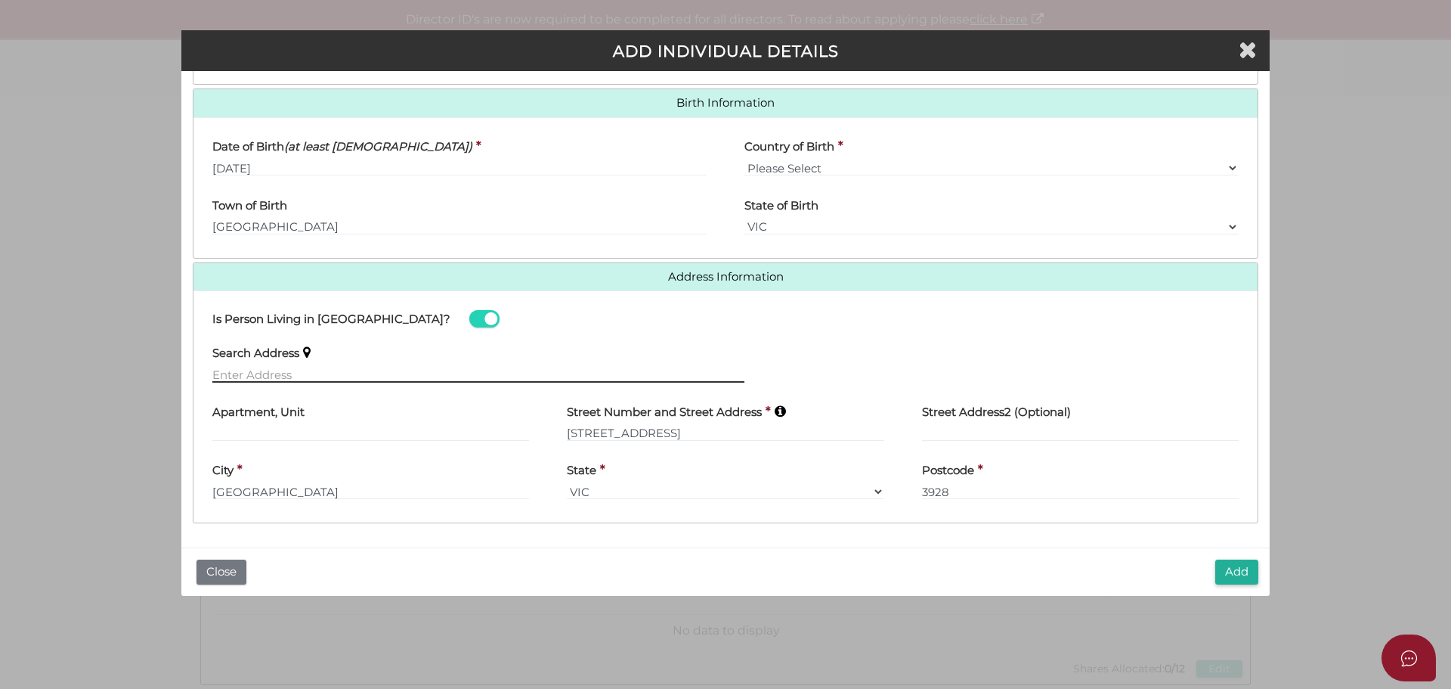
click at [320, 371] on input "text" at bounding box center [478, 374] width 532 height 17
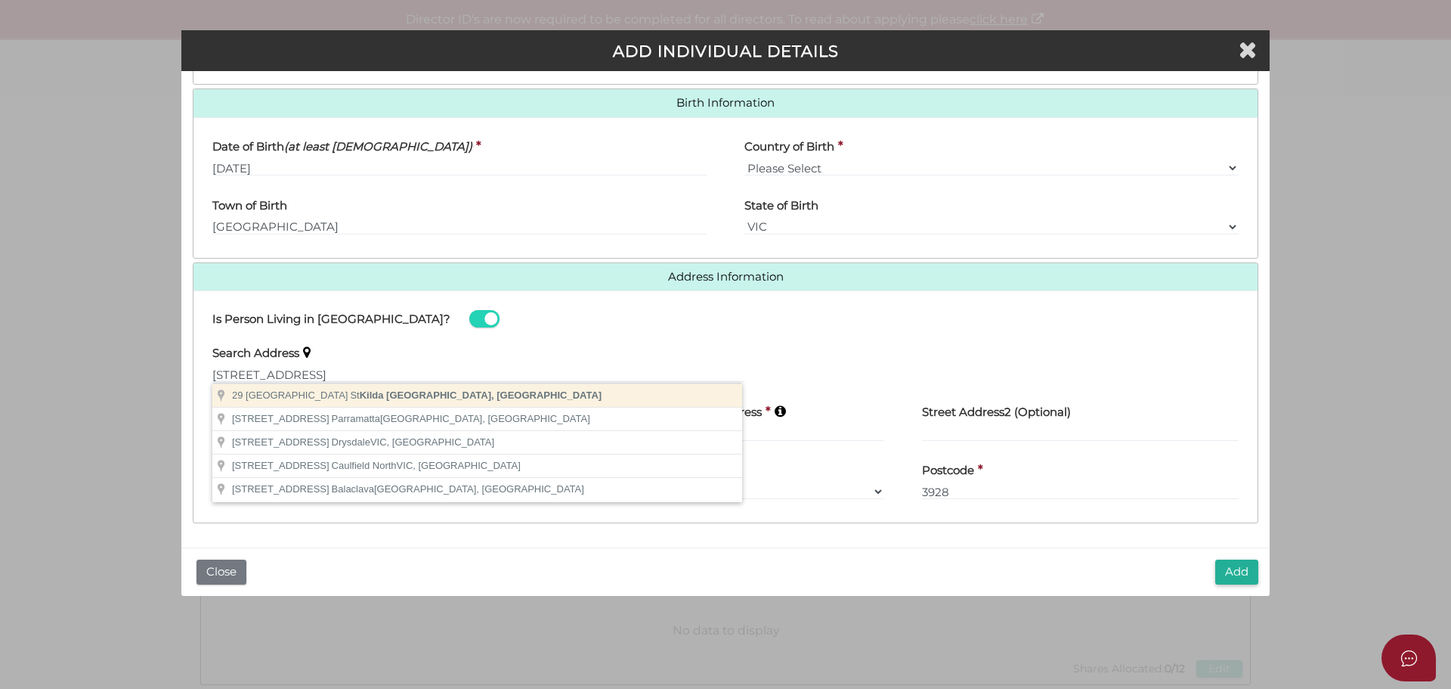
type input "29 Crimea Street, St Kilda VIC, Australia"
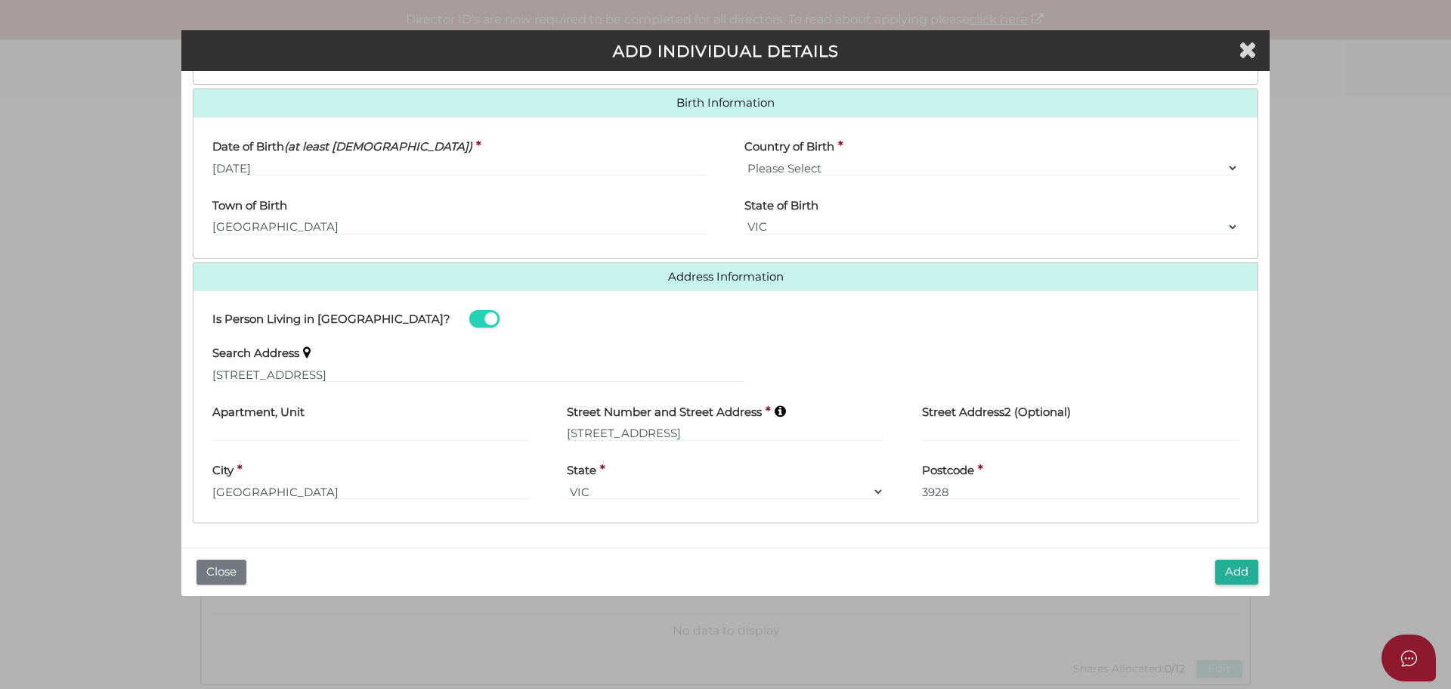
type input "29 Crimea Street"
type input "St Kilda"
select select "VIC"
type input "3182"
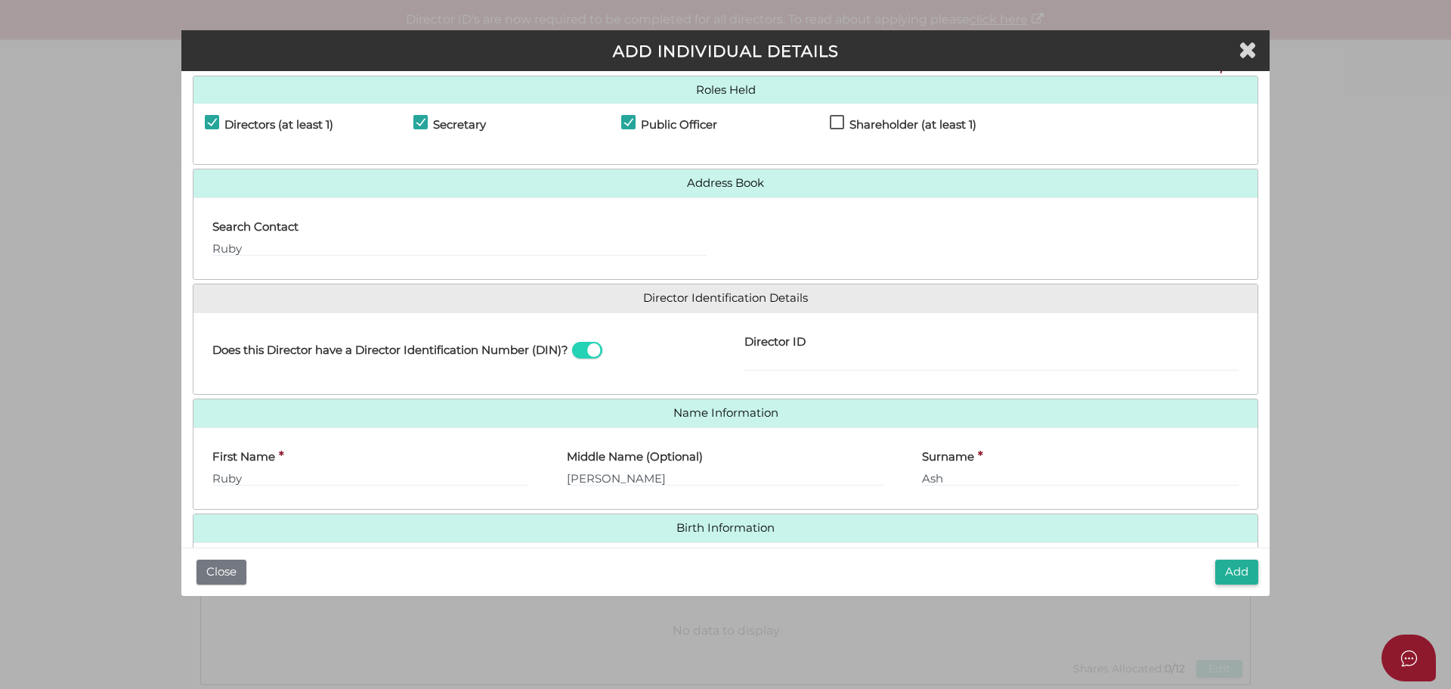
scroll to position [0, 0]
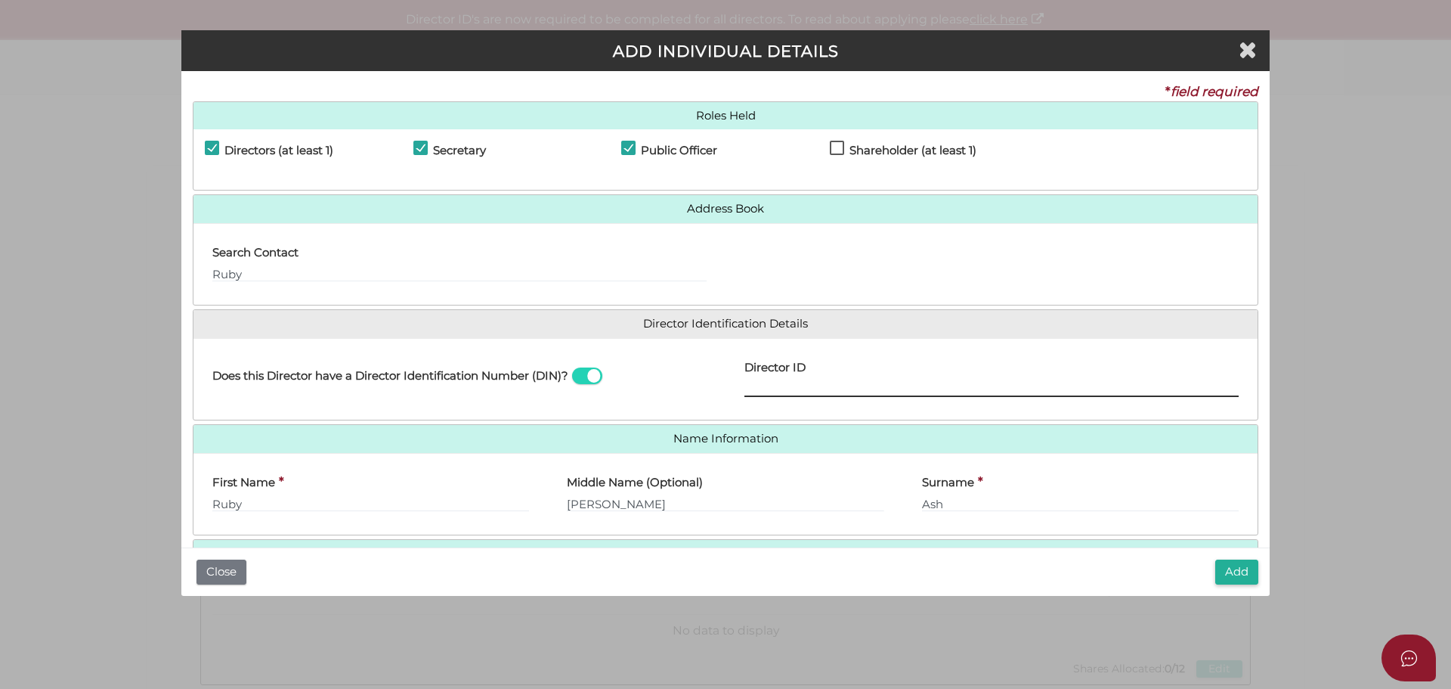
click at [798, 392] on input "Director ID" at bounding box center [991, 388] width 494 height 17
paste input "036 32365 44596"
click at [766, 391] on input "036 32365 44596" at bounding box center [991, 388] width 494 height 17
click at [803, 390] on input "03632365 44596" at bounding box center [991, 388] width 494 height 17
click at [839, 386] on input "0363236544596" at bounding box center [991, 388] width 494 height 17
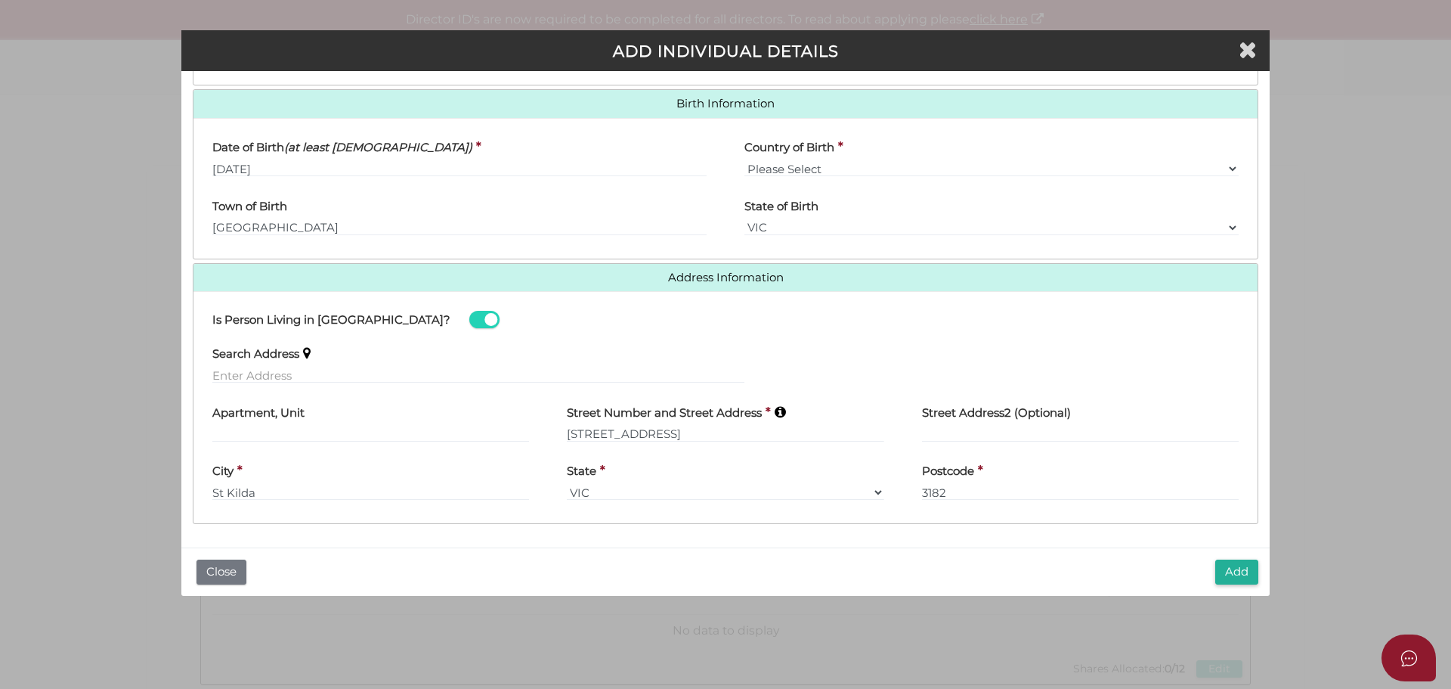
scroll to position [450, 0]
type input "036323654459607"
click at [1243, 569] on button "Add" at bounding box center [1236, 571] width 43 height 25
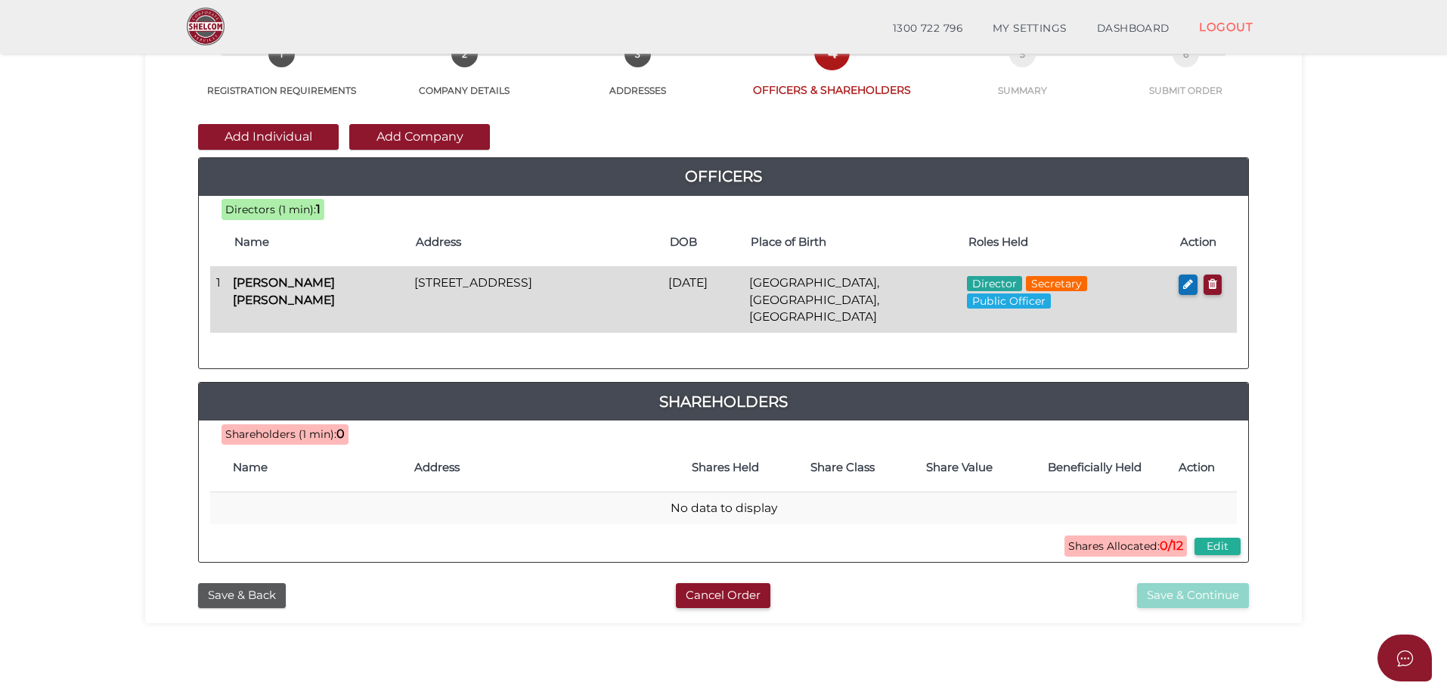
scroll to position [76, 0]
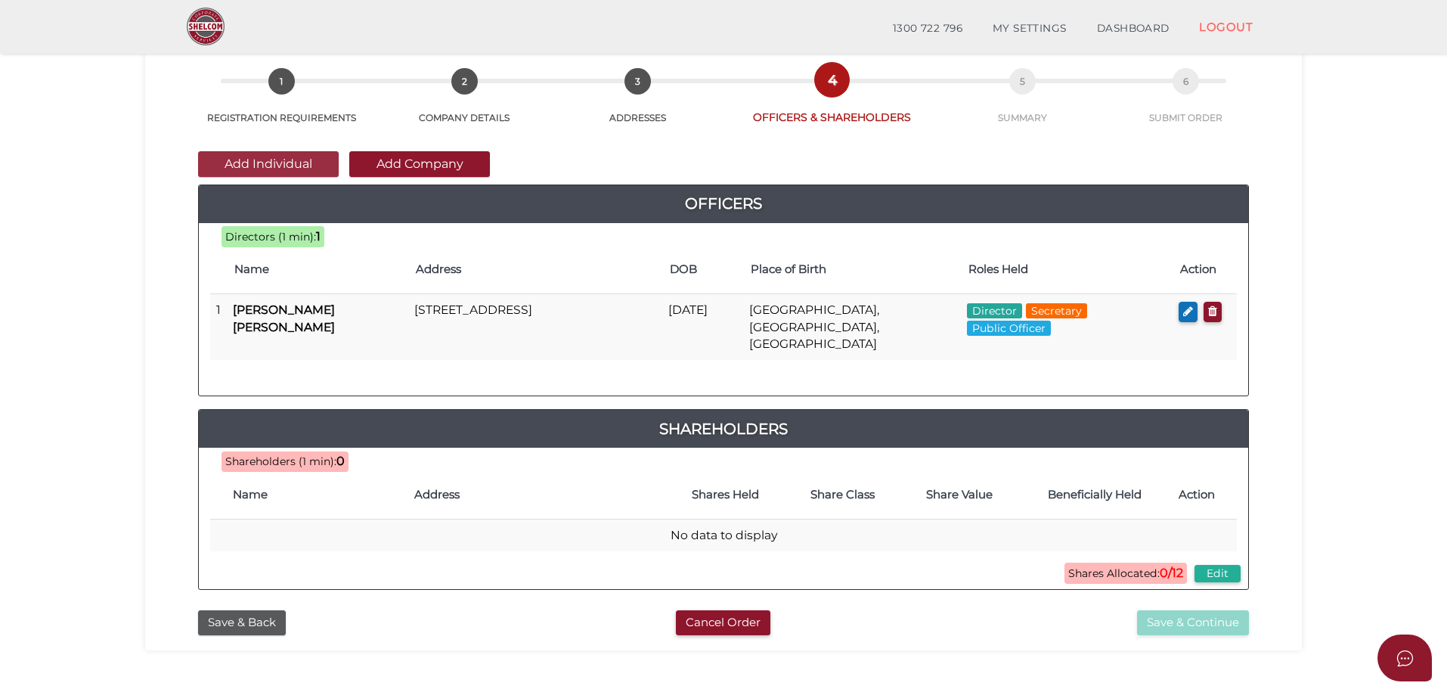
click at [262, 174] on button "Add Individual" at bounding box center [268, 164] width 141 height 26
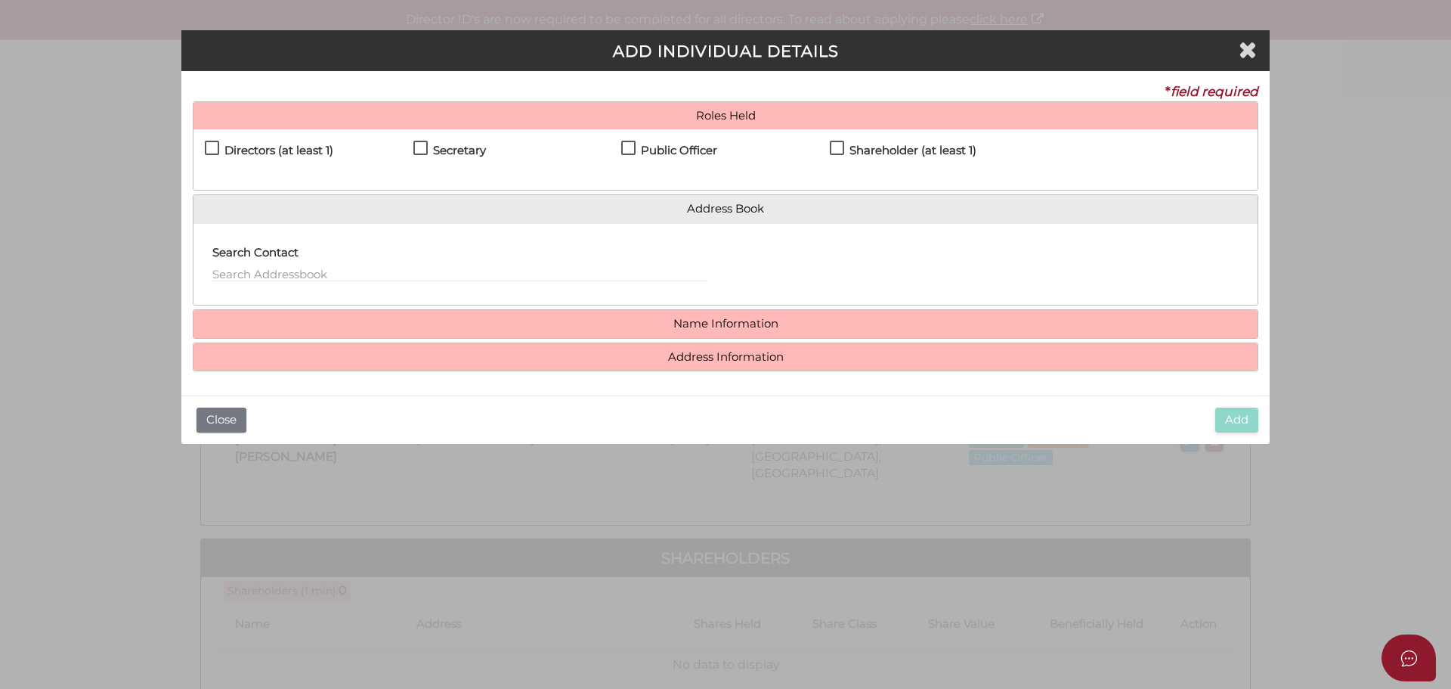
click at [216, 146] on label "Directors (at least 1)" at bounding box center [269, 153] width 128 height 19
checkbox input "true"
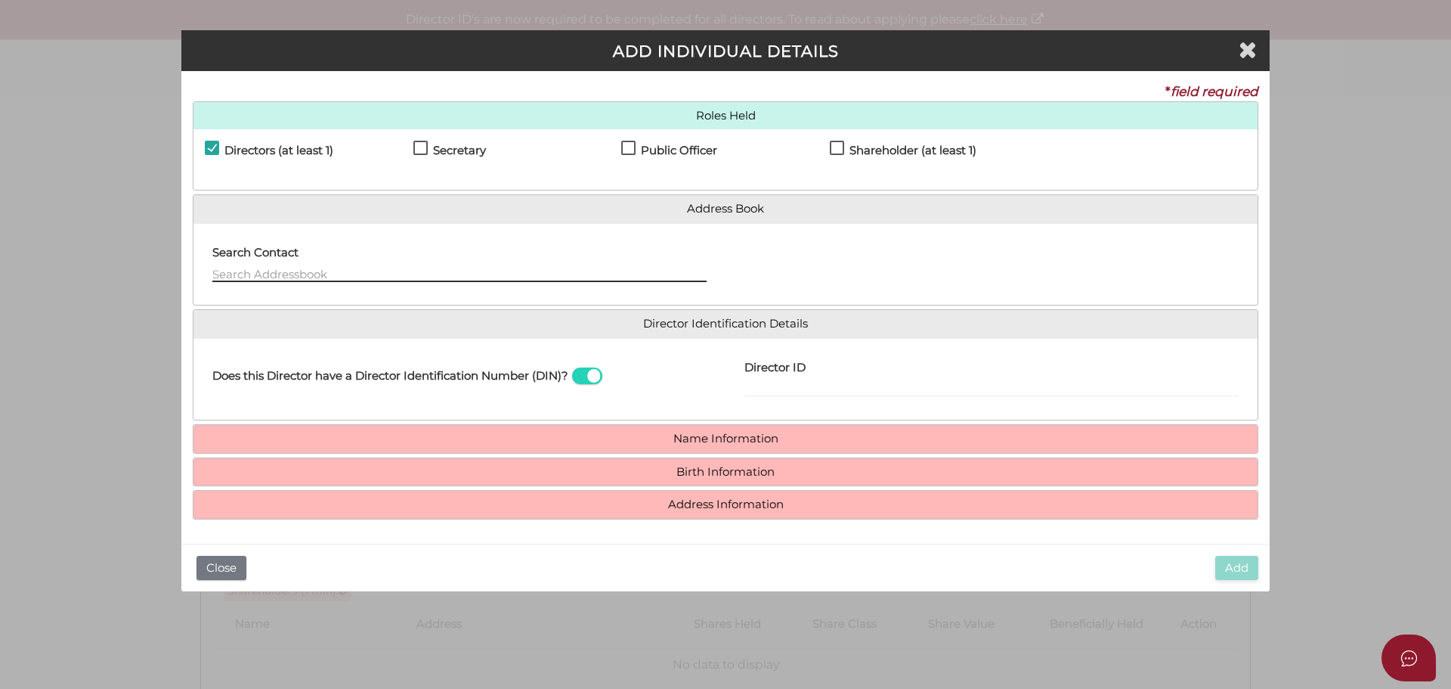
drag, startPoint x: 358, startPoint y: 266, endPoint x: 365, endPoint y: 271, distance: 8.8
click at [358, 267] on input "text" at bounding box center [459, 273] width 494 height 17
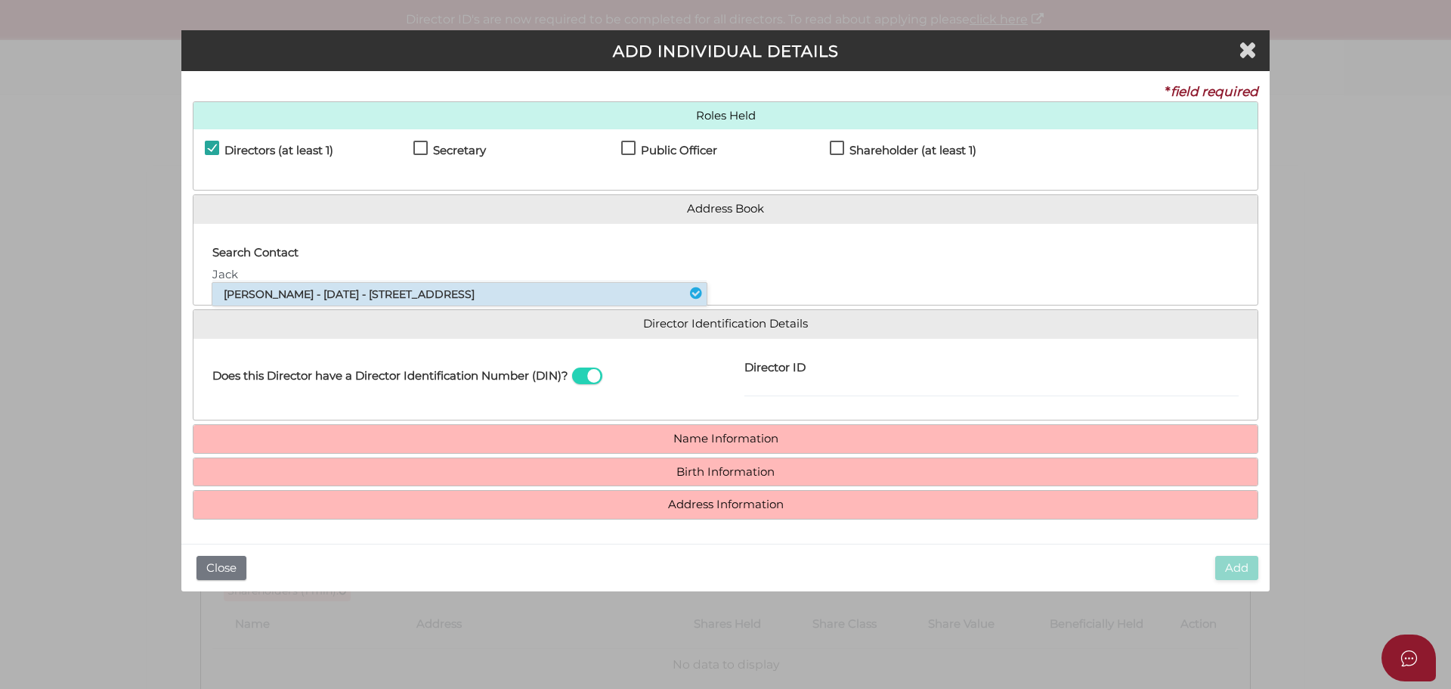
click at [399, 292] on li "Jack Fraid - 08/06/1999 - 50 Chapel Street, St Kilda, VIC, 3182" at bounding box center [459, 294] width 494 height 23
type input "Jack"
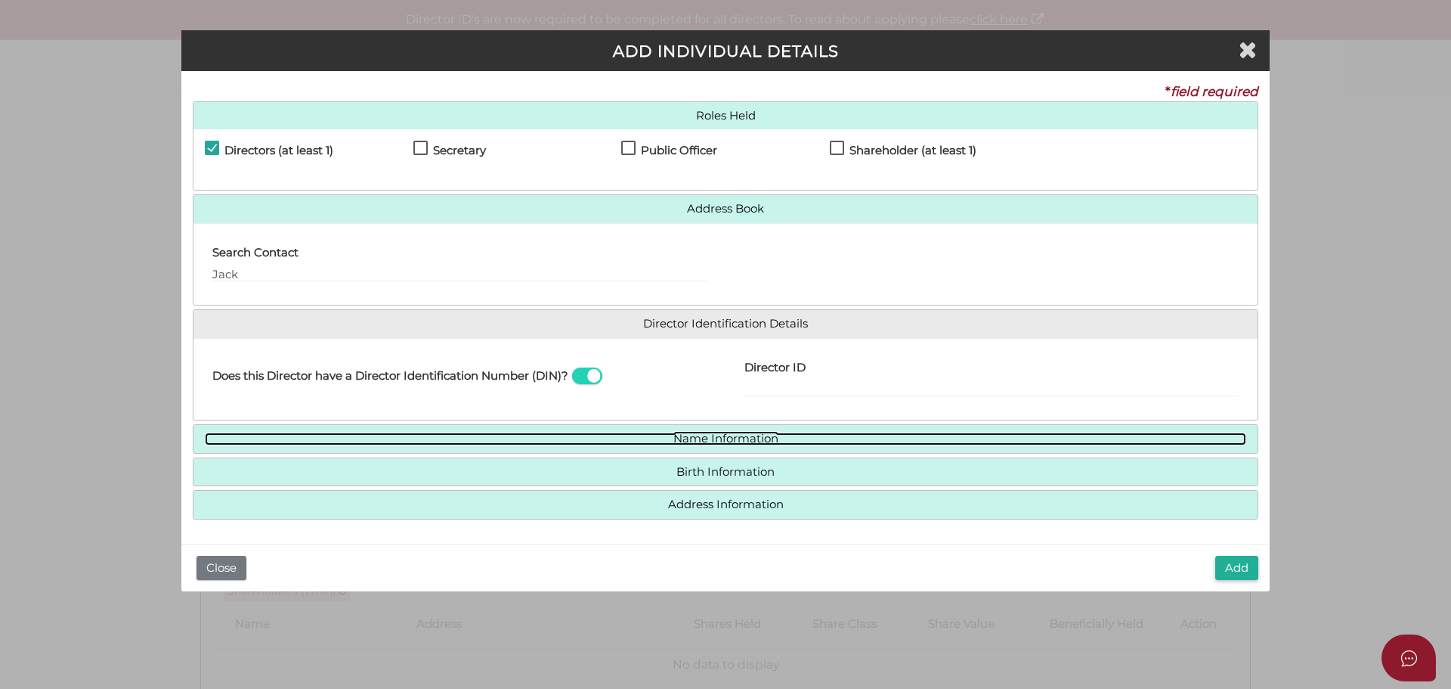
click at [671, 436] on link "Name Information" at bounding box center [726, 438] width 1042 height 13
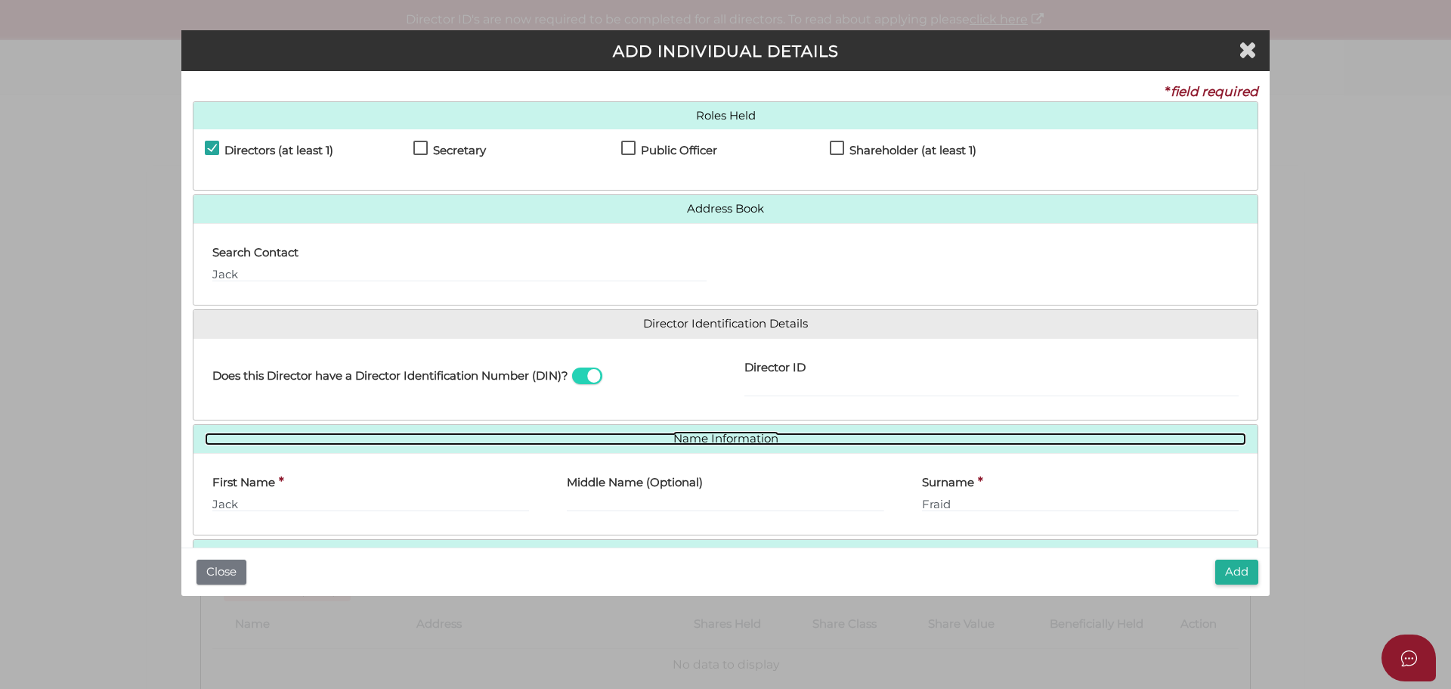
scroll to position [78, 0]
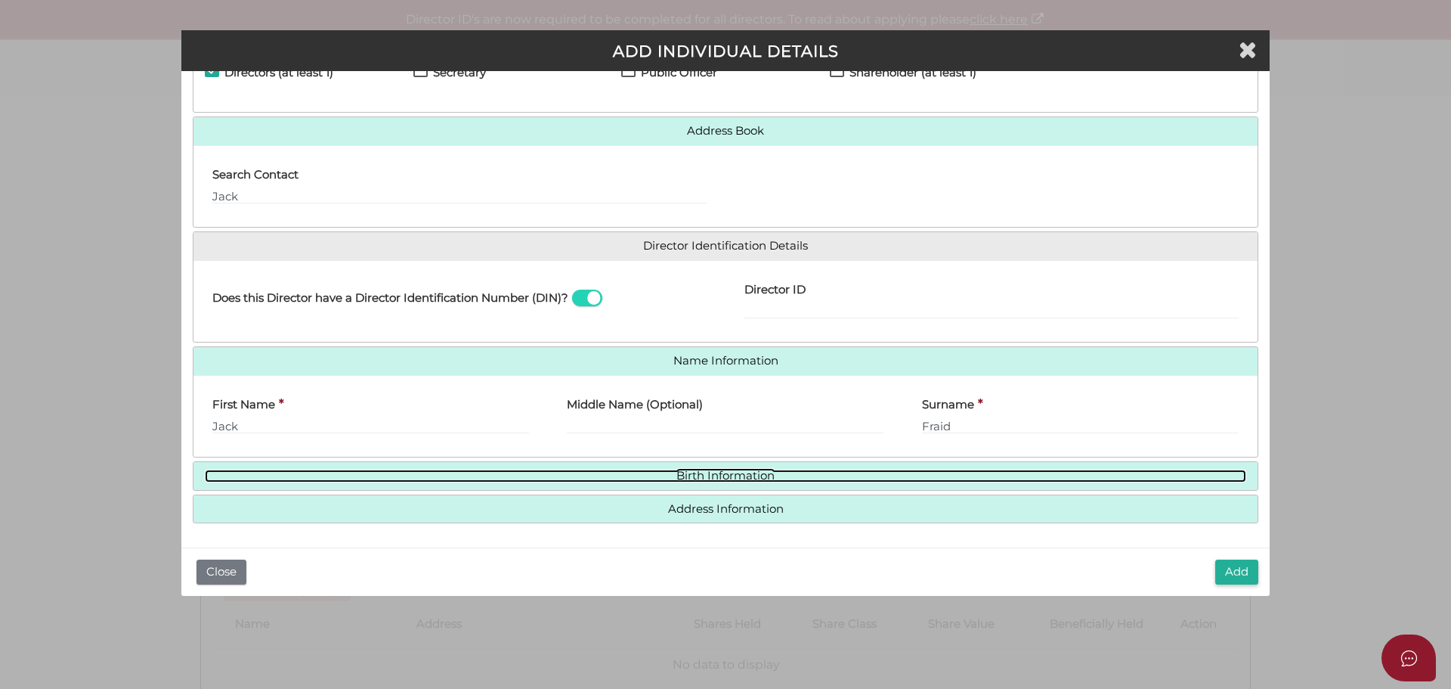
click at [731, 481] on link "Birth Information" at bounding box center [726, 475] width 1042 height 13
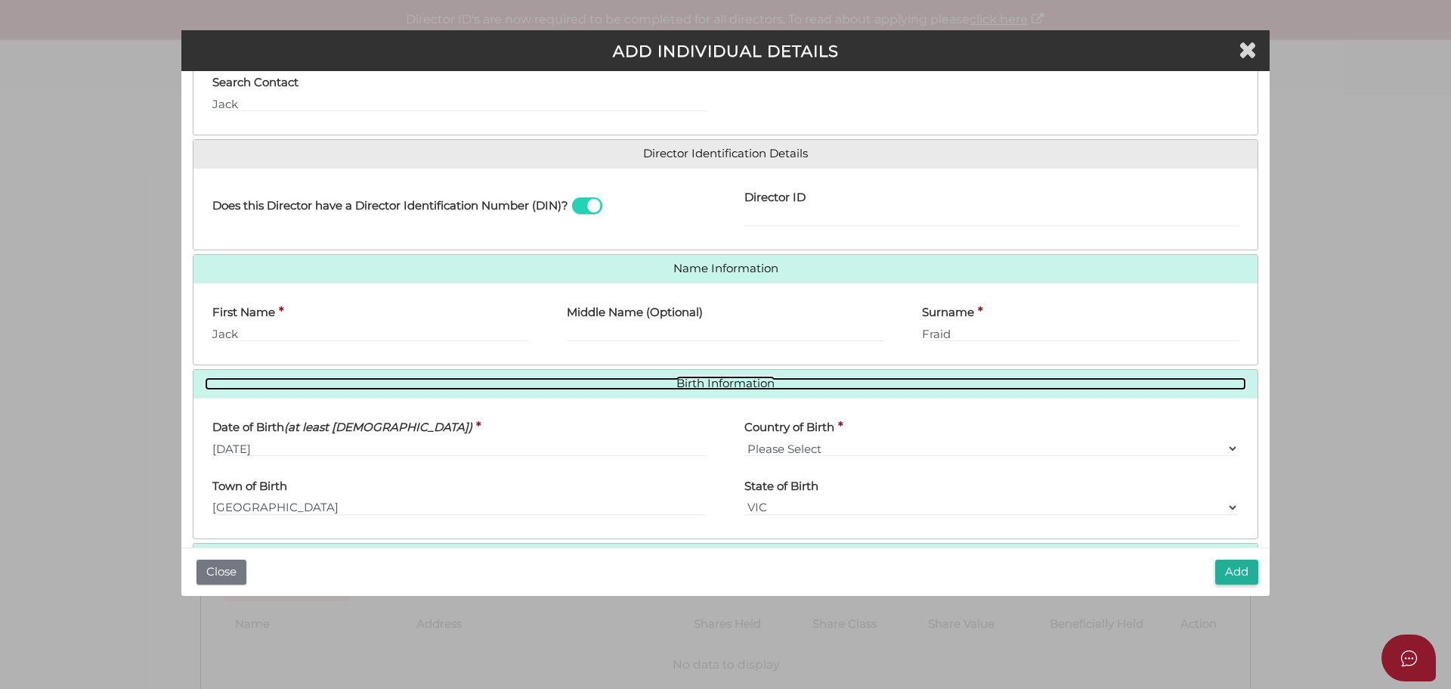
scroll to position [143, 0]
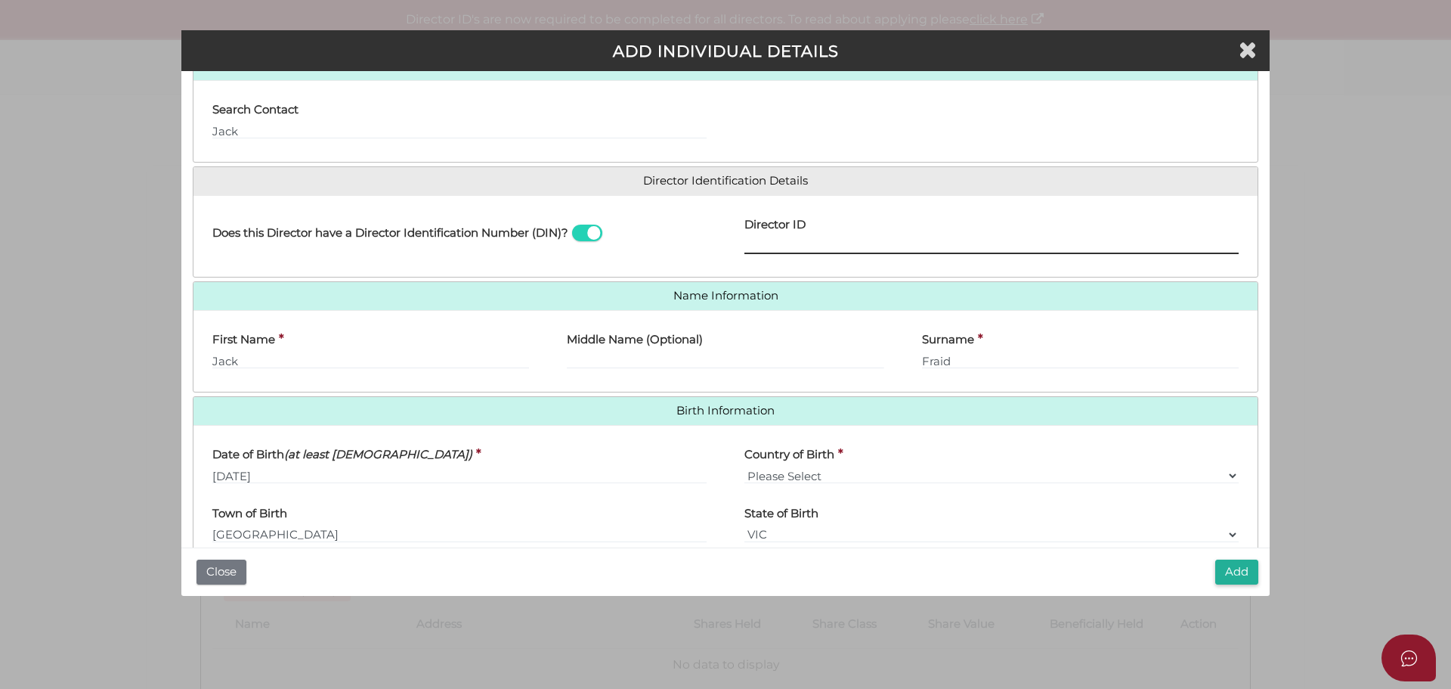
click at [760, 246] on input "Director ID" at bounding box center [991, 245] width 494 height 17
paste input "036 04185 20349"
click at [767, 244] on input "036 04185 20349" at bounding box center [991, 245] width 494 height 17
click at [799, 246] on input "03604185 20349" at bounding box center [991, 245] width 494 height 17
click at [832, 247] on input "0360418520349" at bounding box center [991, 245] width 494 height 17
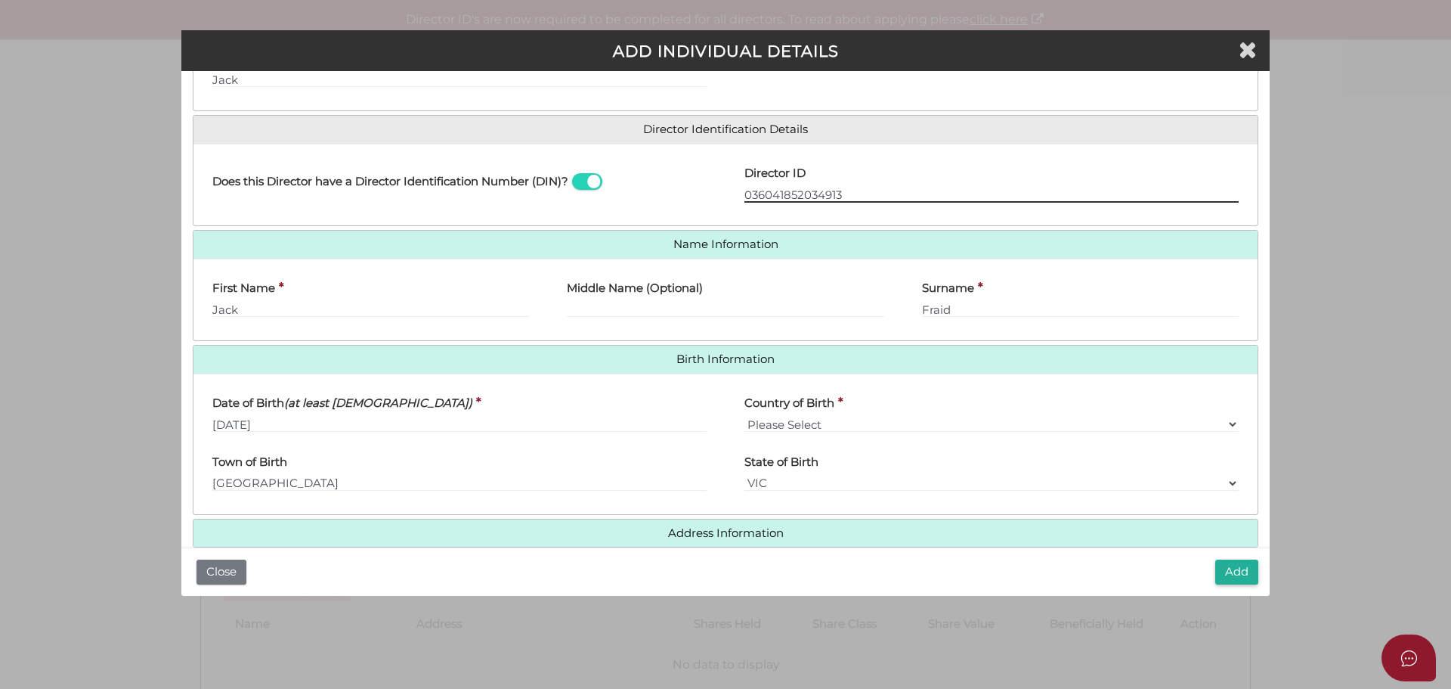
scroll to position [218, 0]
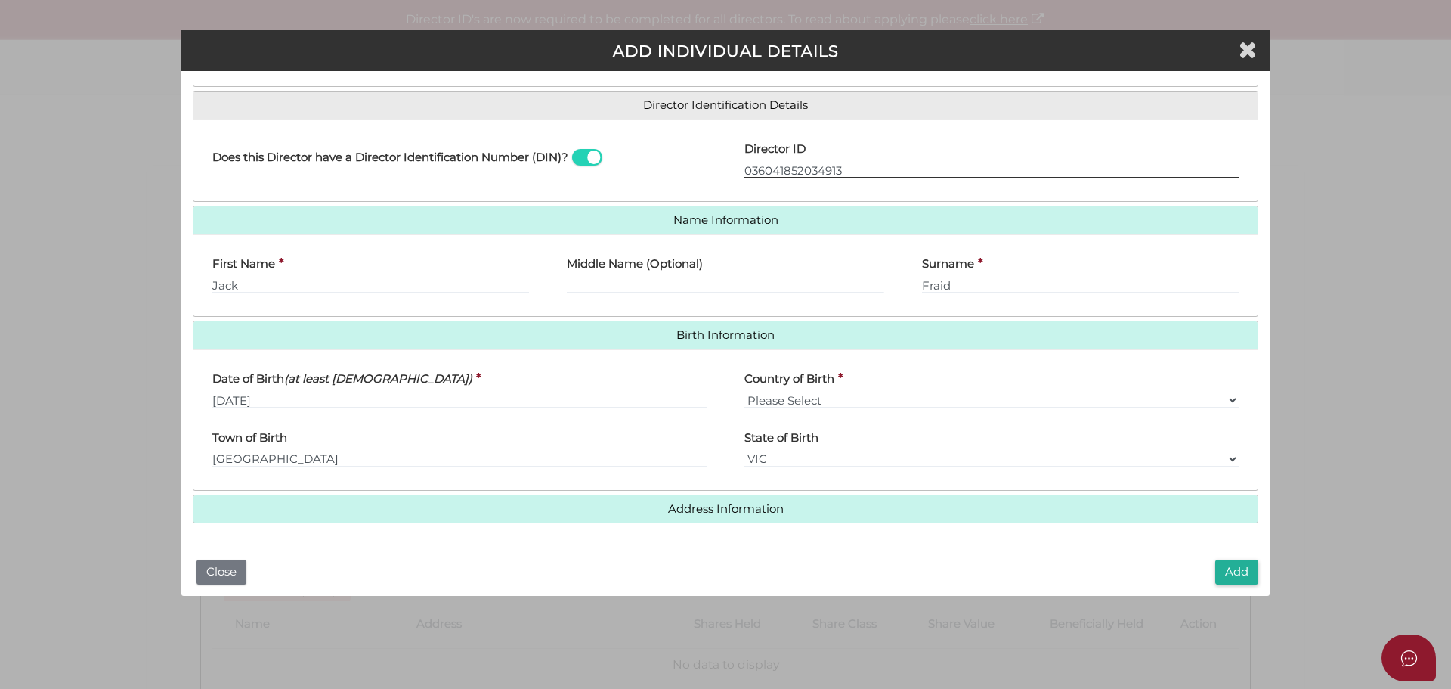
type input "036041852034913"
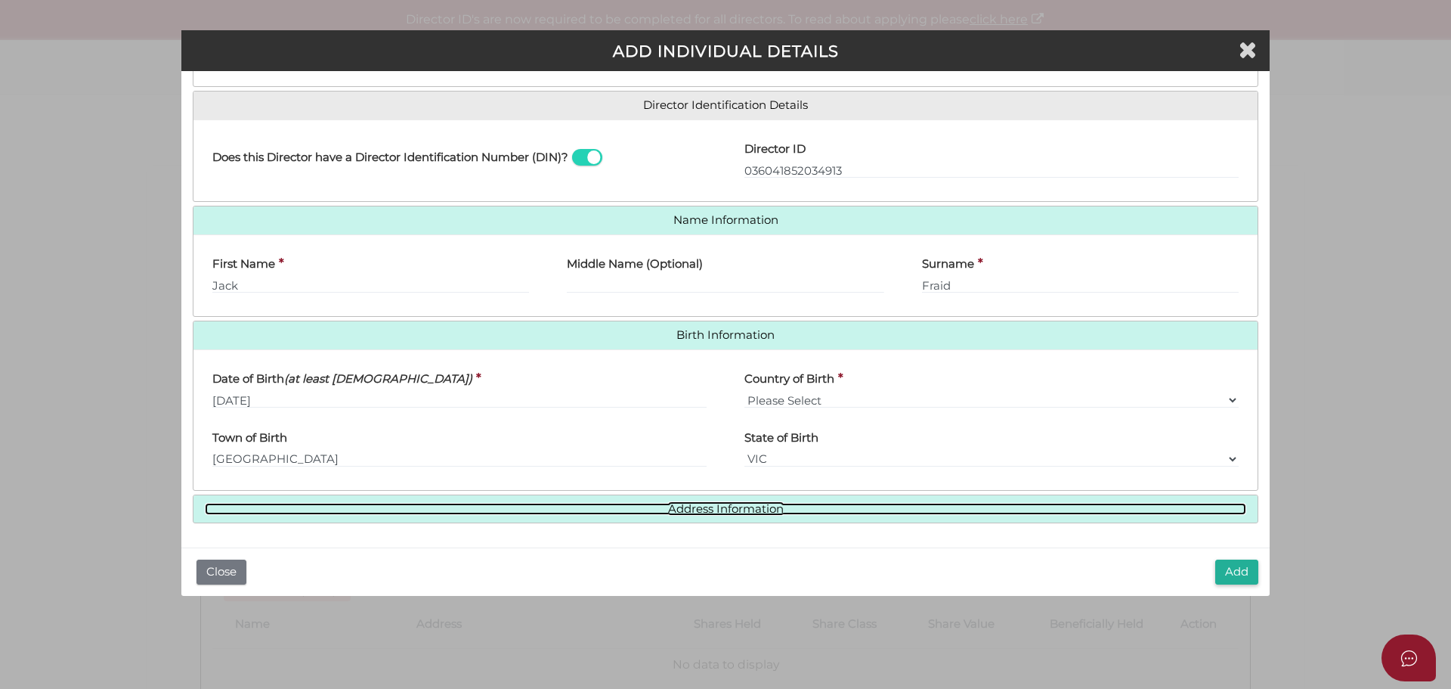
click at [766, 511] on link "Address Information" at bounding box center [726, 509] width 1042 height 13
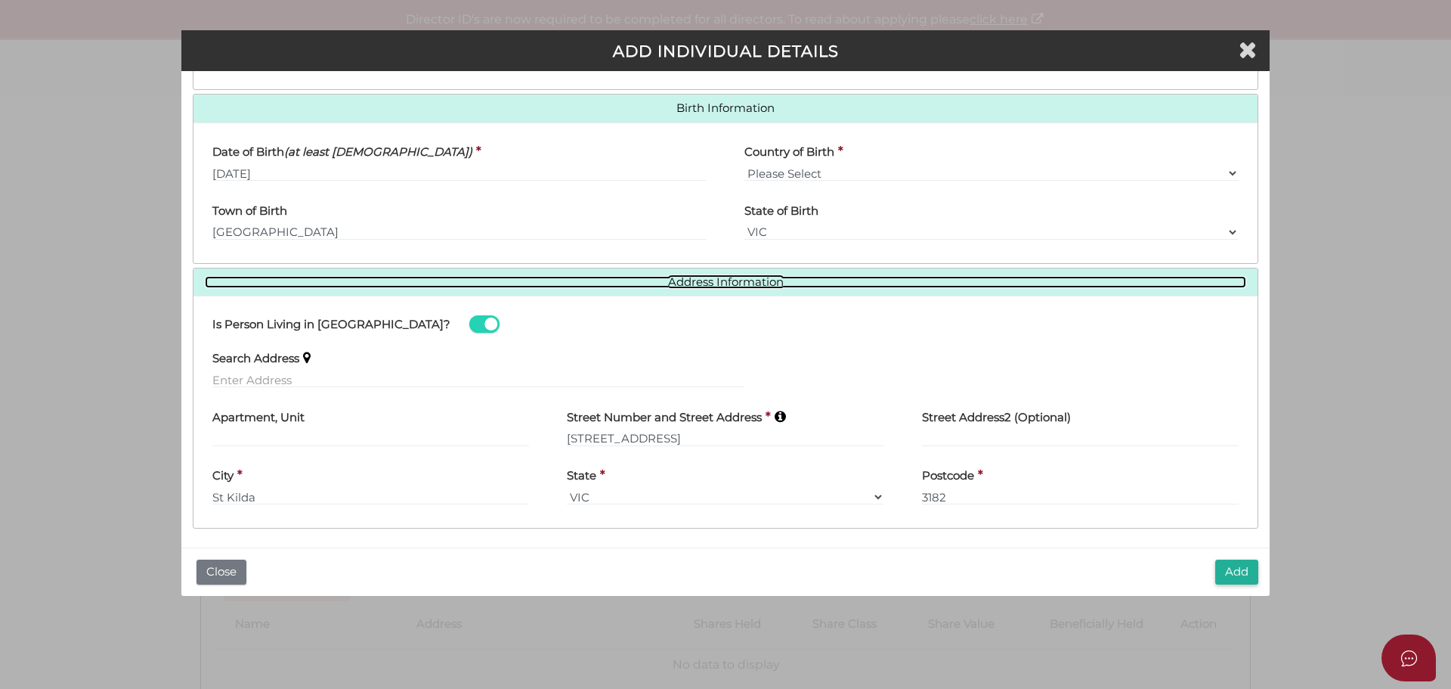
scroll to position [450, 0]
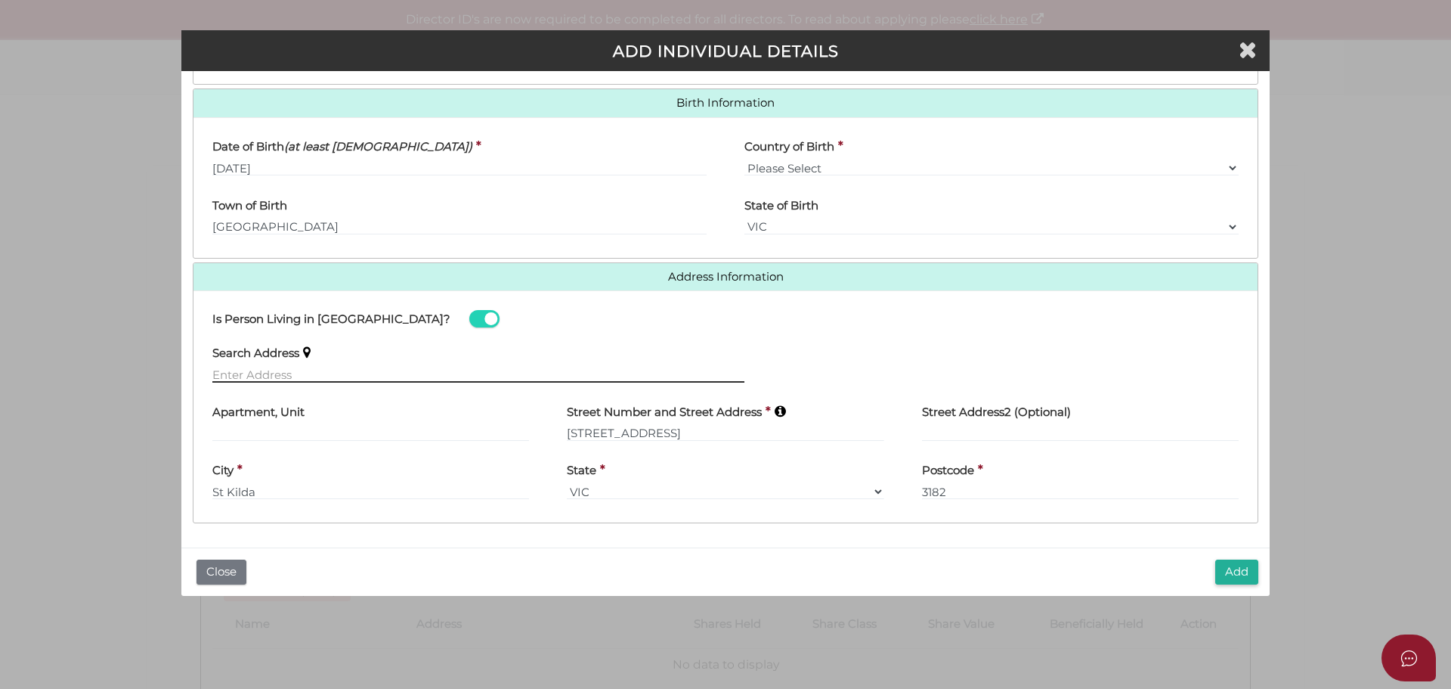
click at [282, 378] on input "text" at bounding box center [478, 374] width 532 height 17
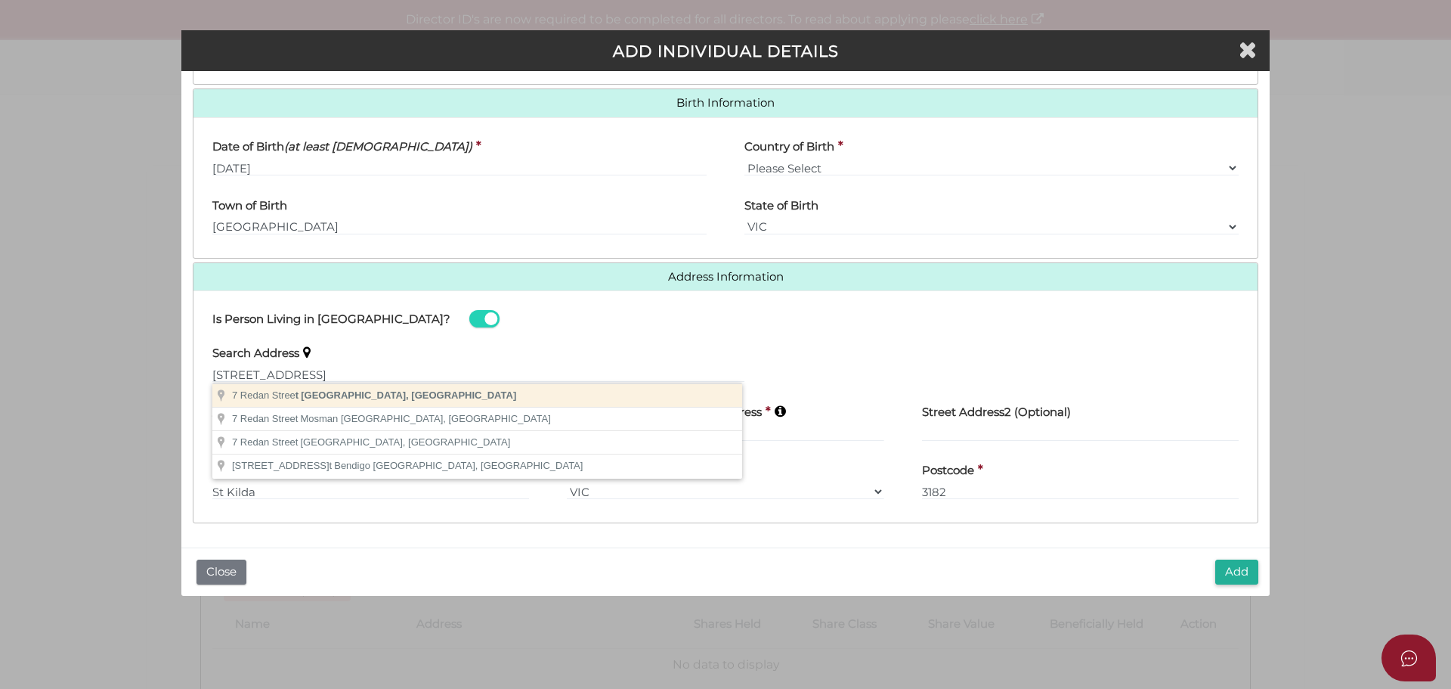
type input "7 Redan Street, St Kilda VIC, Australia"
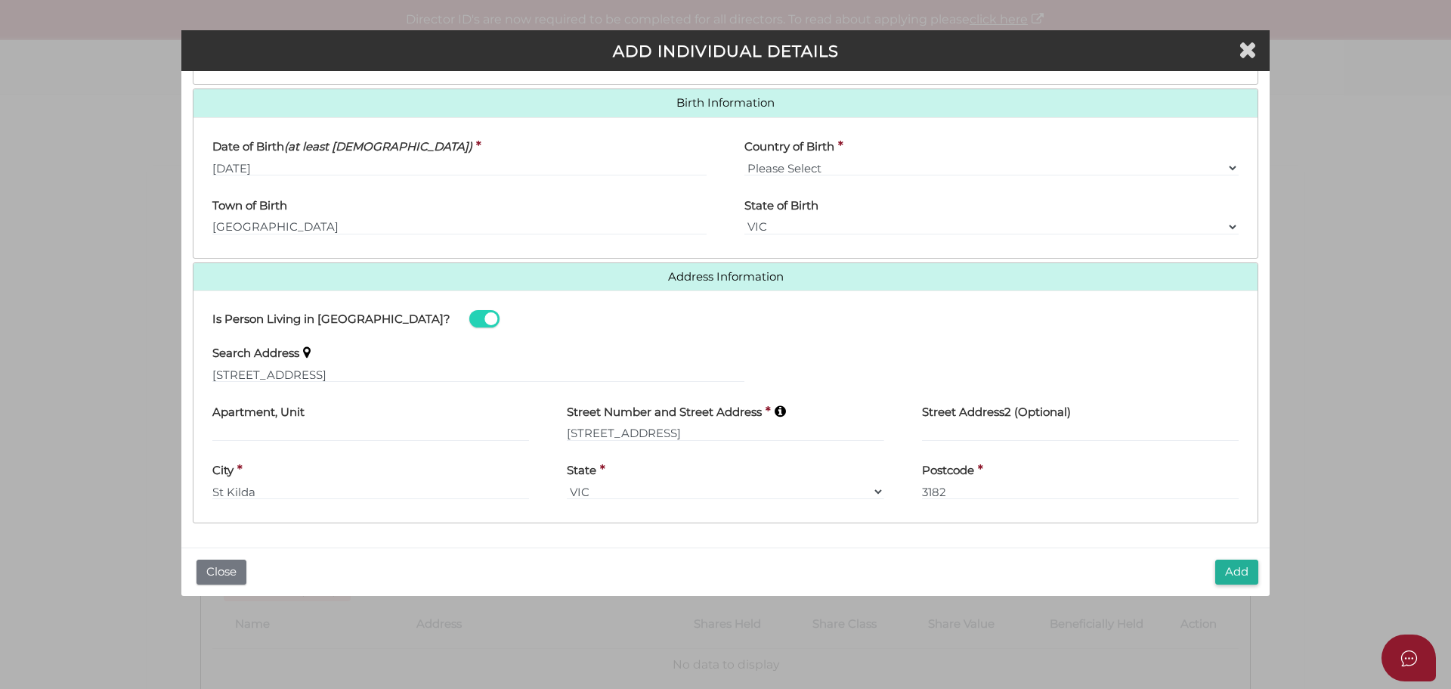
type input "7 Redan Street"
type input "St Kilda"
select select "VIC"
type input "3182"
click at [1241, 571] on button "Add" at bounding box center [1236, 571] width 43 height 25
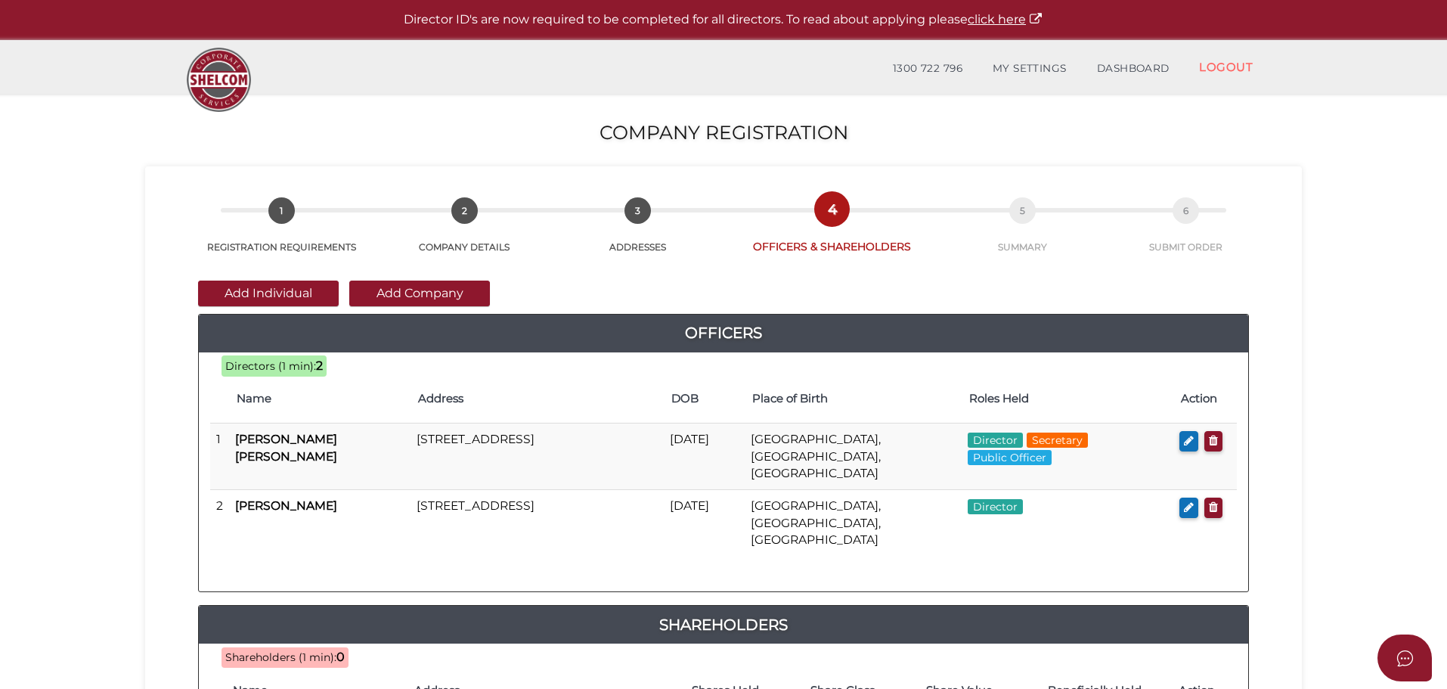
click at [156, 225] on div "ed5d99e9cb80ae369cbe0292cef33ce6 1 REGISTRATION REQUIREMENTS 2 COMPANY DETAILS …" at bounding box center [723, 214] width 1134 height 80
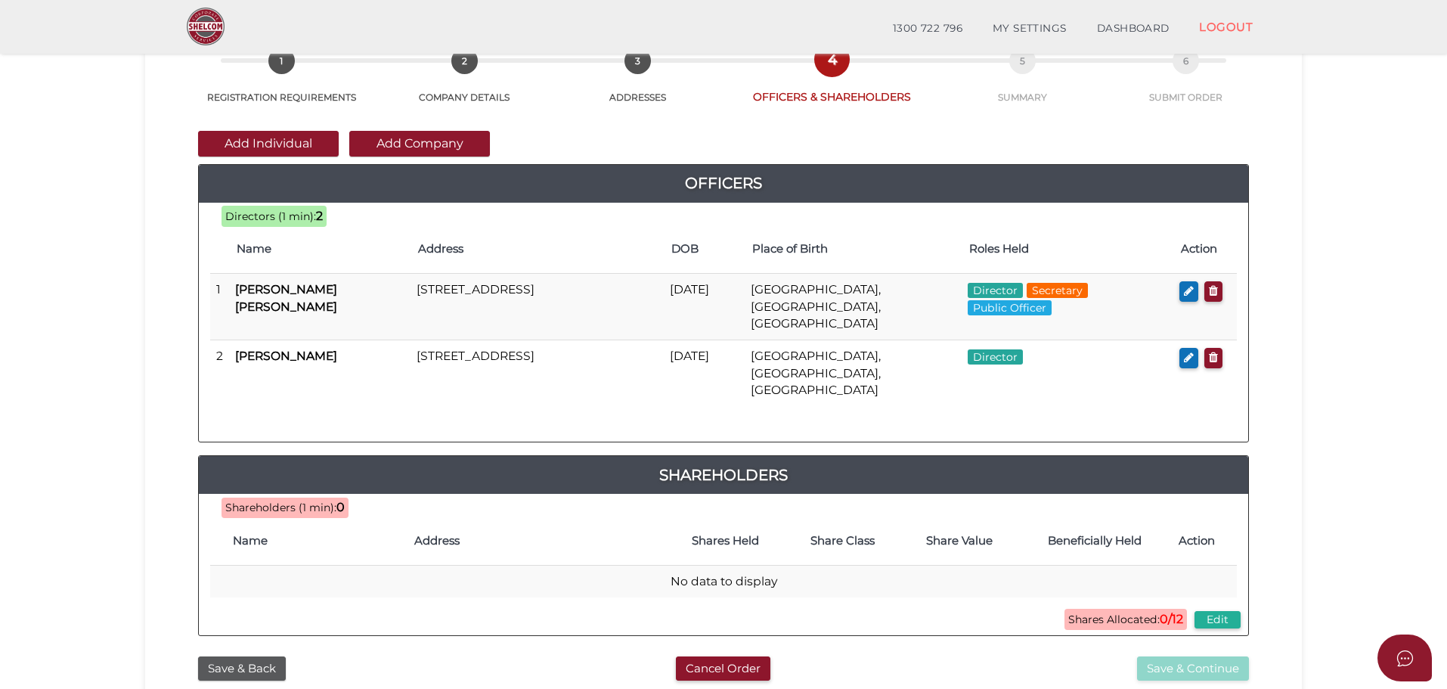
scroll to position [76, 0]
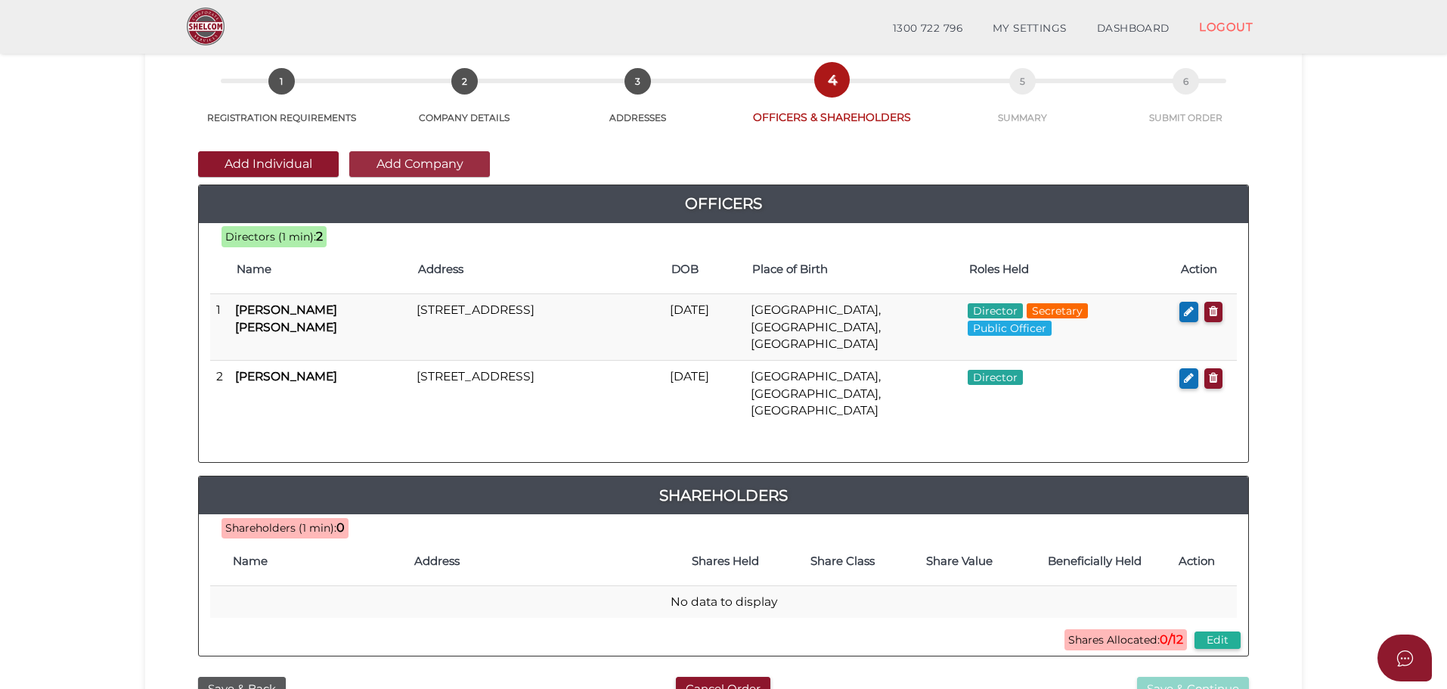
click at [379, 160] on button "Add Company" at bounding box center [419, 164] width 141 height 26
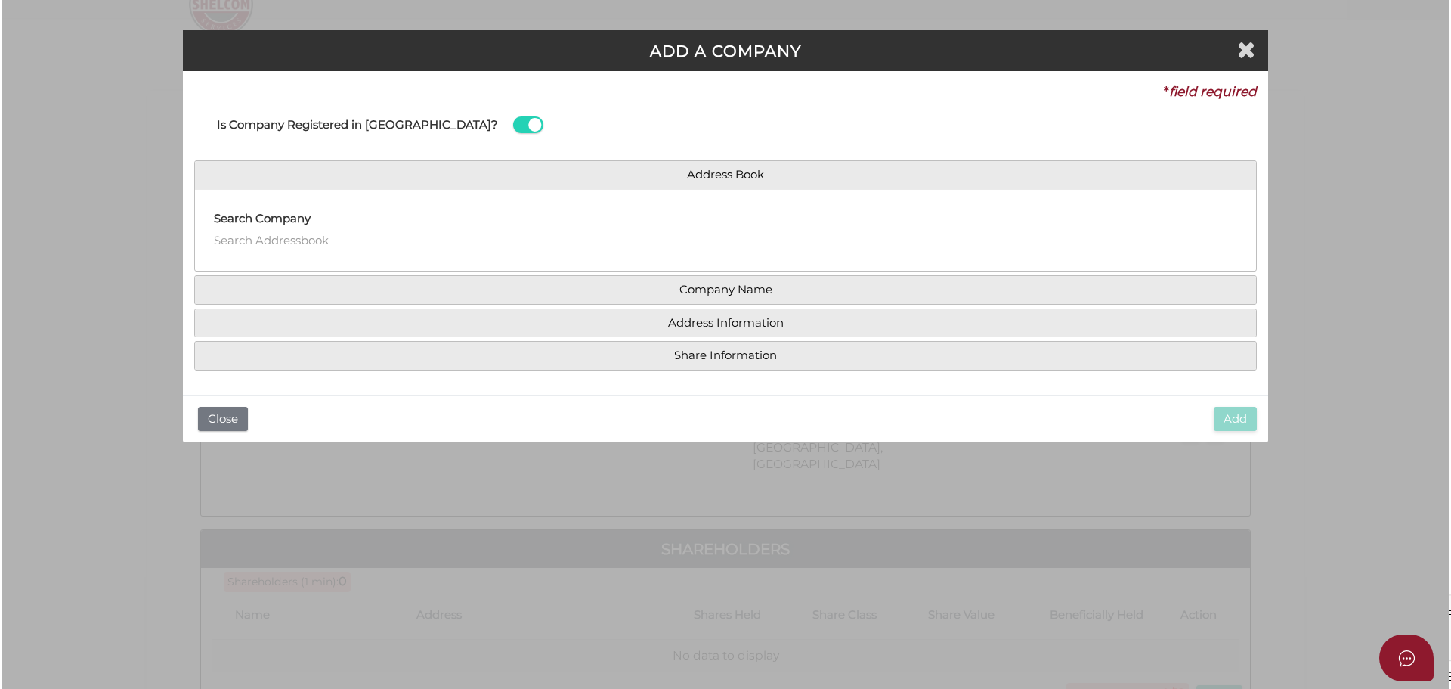
scroll to position [0, 0]
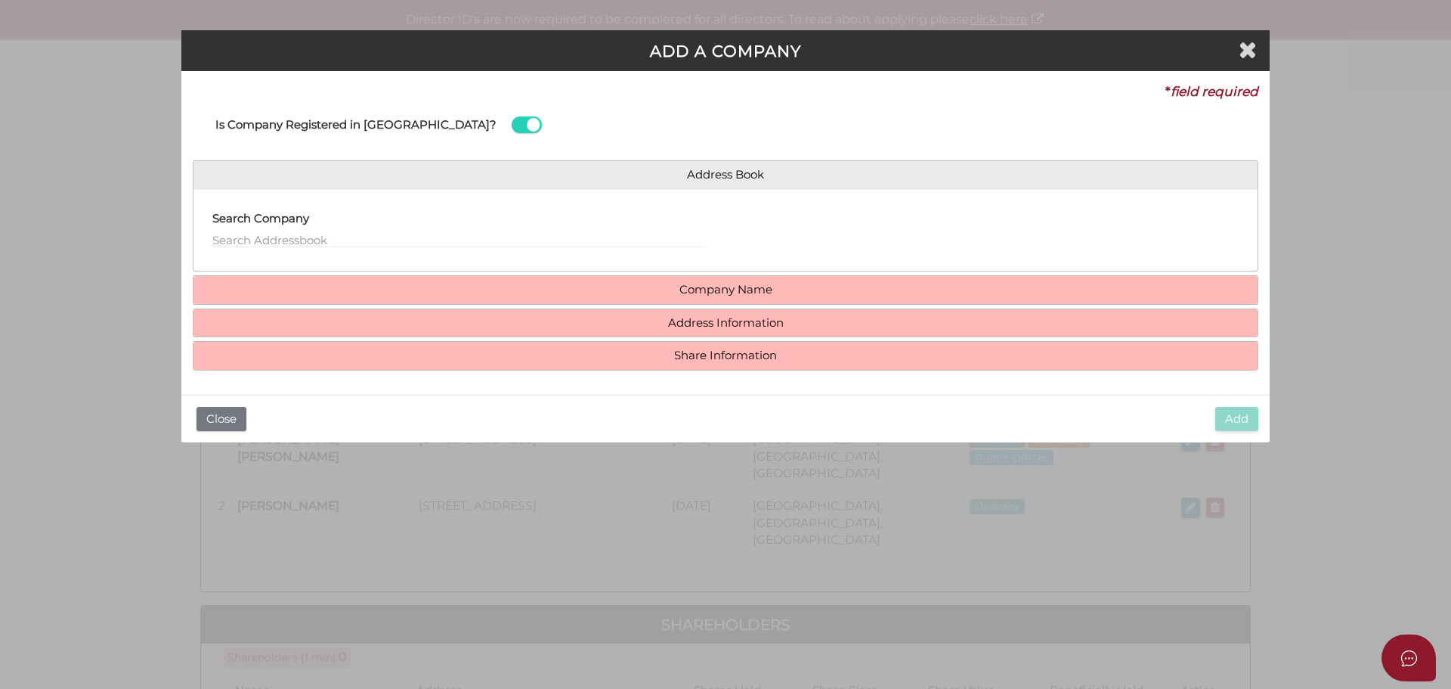
click at [322, 230] on div "Search Company" at bounding box center [459, 225] width 494 height 48
click at [321, 238] on input "text" at bounding box center [459, 239] width 494 height 17
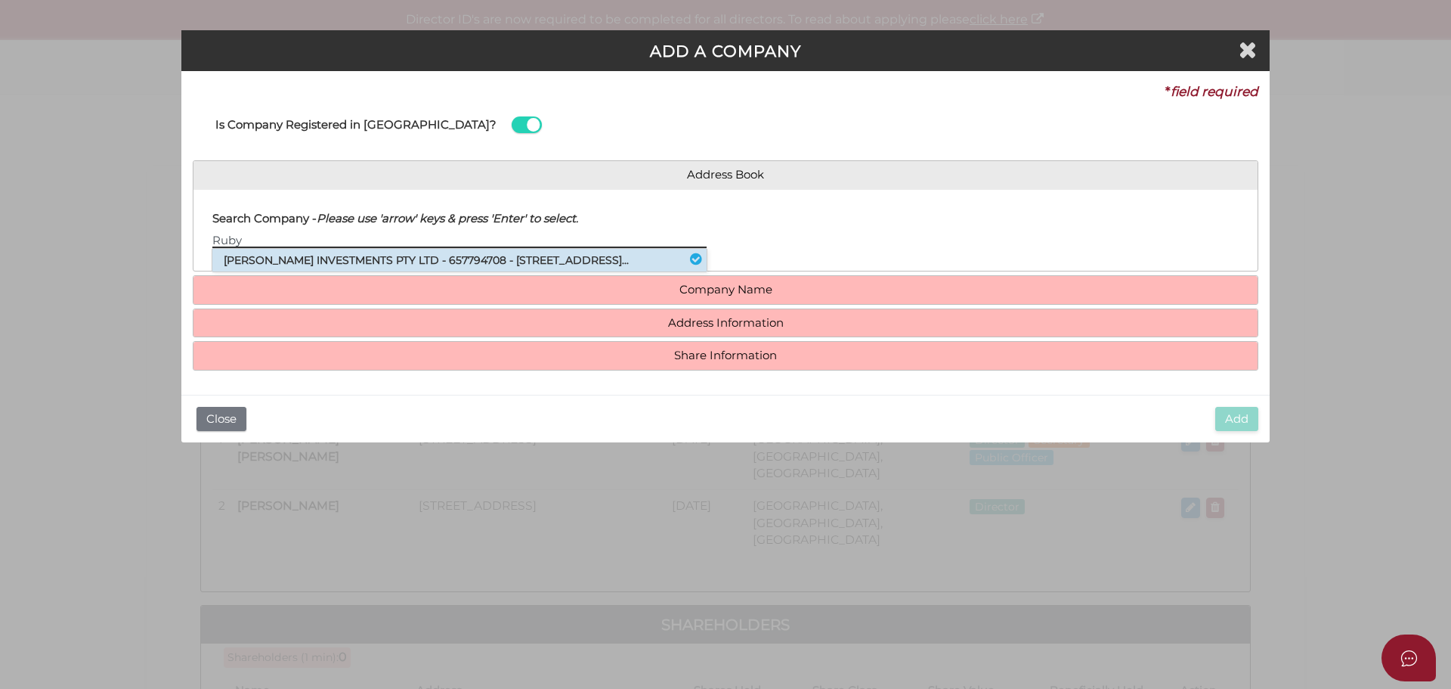
type input "Ruby"
click at [398, 262] on li "[PERSON_NAME] INVESTMENTS PTY LTD - 657794708 - [STREET_ADDRESS]..." at bounding box center [459, 260] width 494 height 23
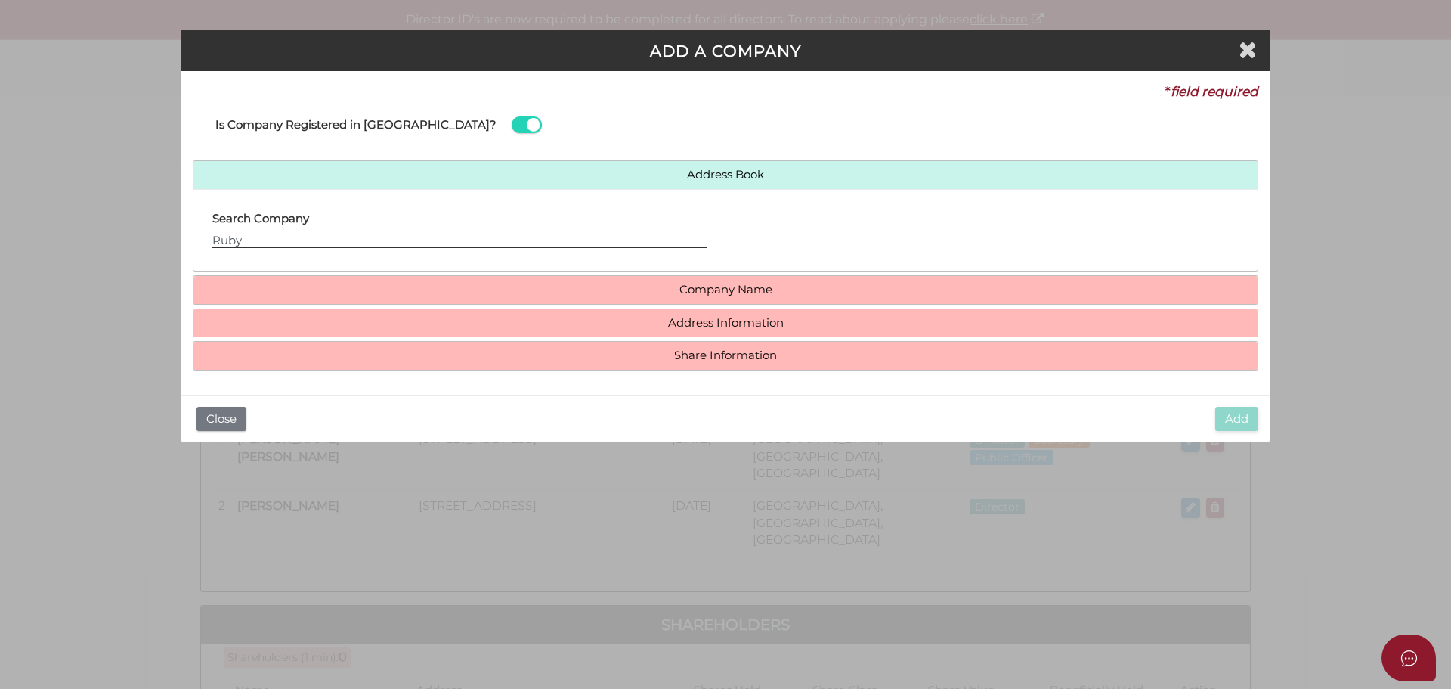
click at [311, 241] on input "Ruby" at bounding box center [459, 239] width 494 height 17
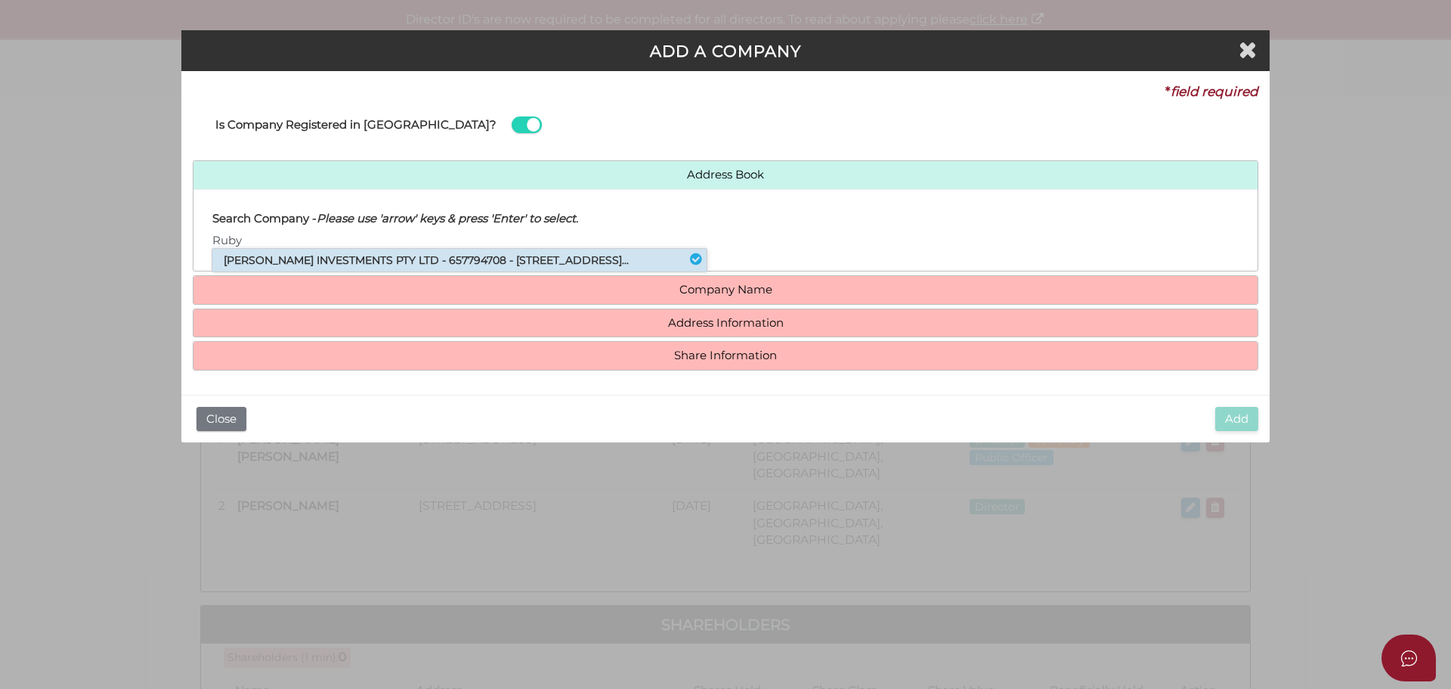
click at [294, 262] on li "[PERSON_NAME] INVESTMENTS PTY LTD - 657794708 - [STREET_ADDRESS]..." at bounding box center [459, 260] width 494 height 23
type input "657794708"
type input "[PERSON_NAME] INVESTMENTS PTY LTD"
type input "Level 1"
type input "[STREET_ADDRESS]"
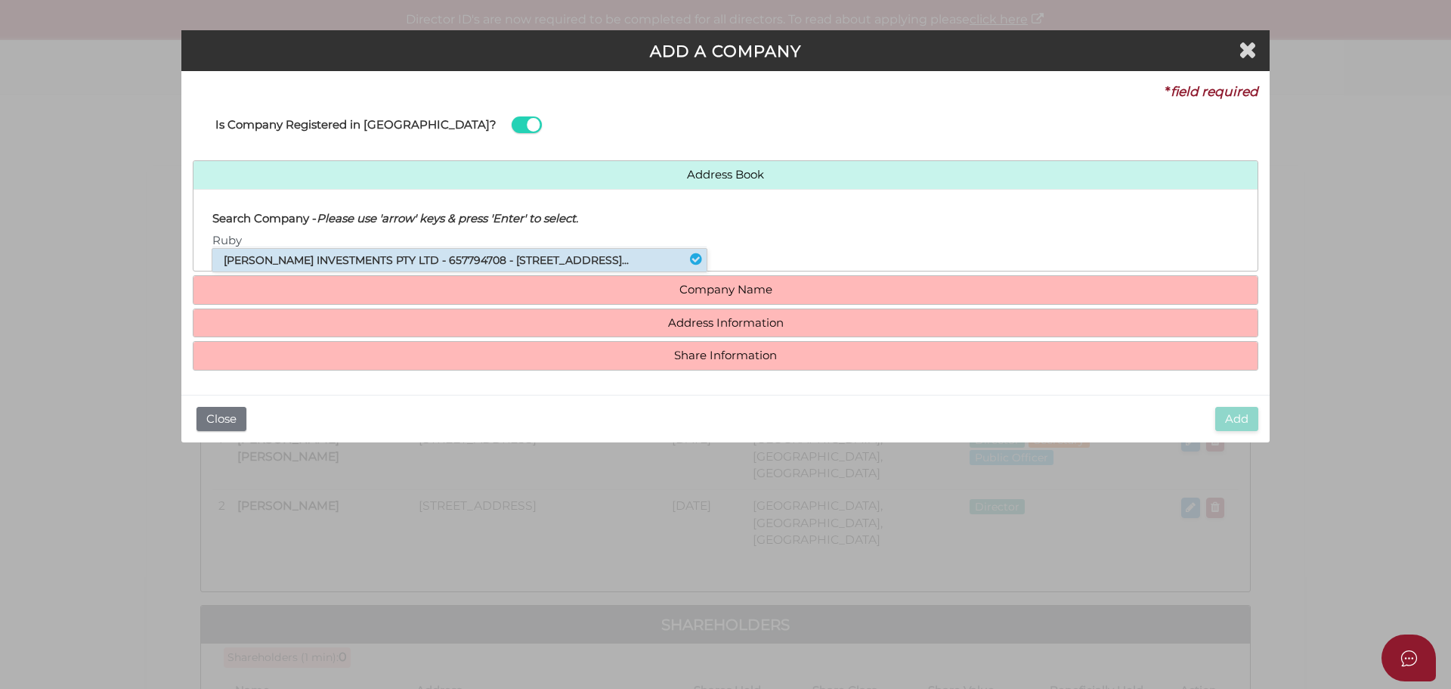
type input "South Yarra"
type input "3141"
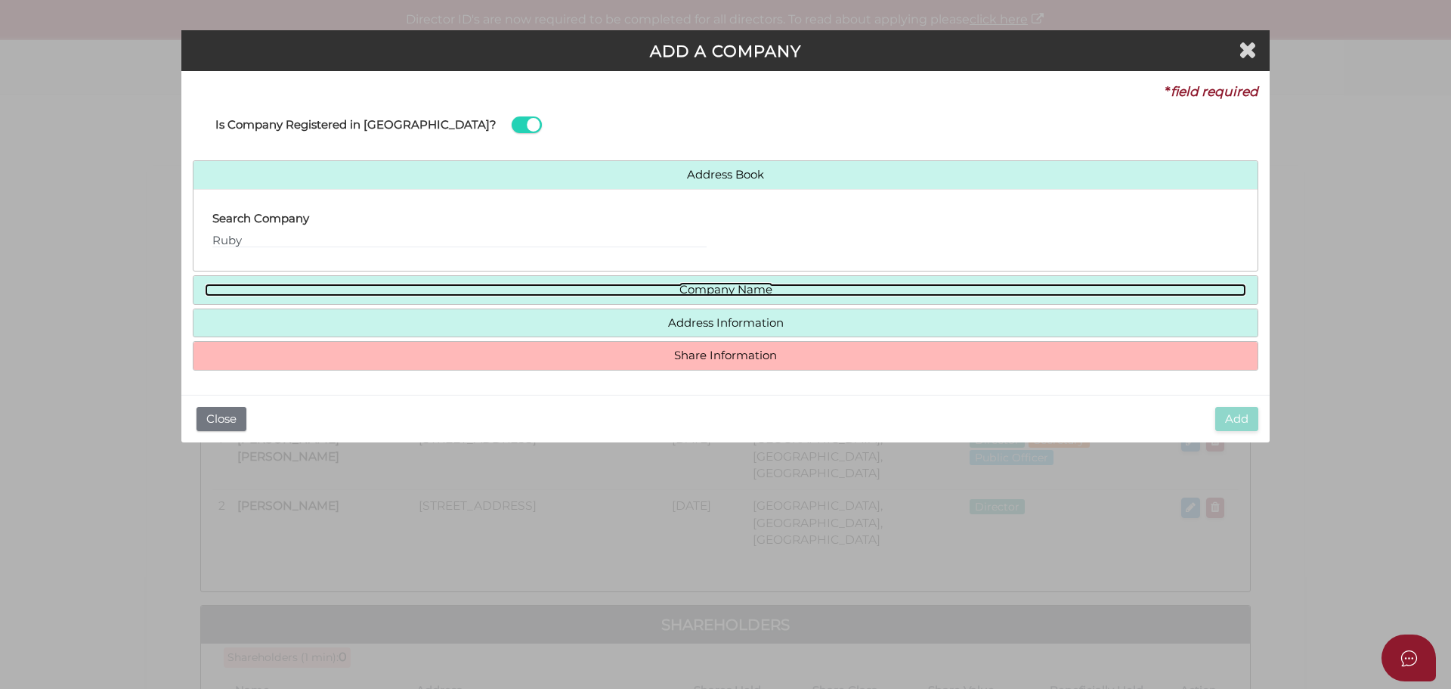
click at [699, 293] on link "Company Name" at bounding box center [726, 289] width 1042 height 13
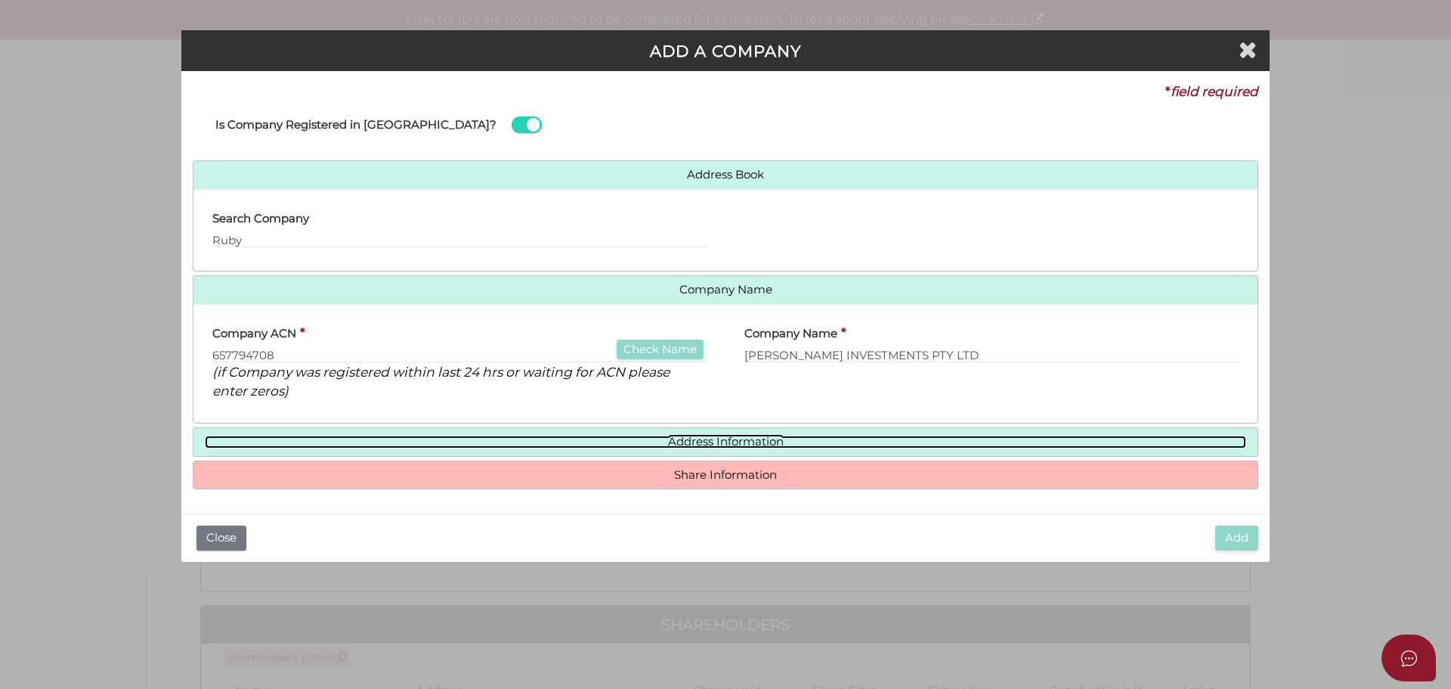
click at [728, 440] on link "Address Information" at bounding box center [726, 441] width 1042 height 13
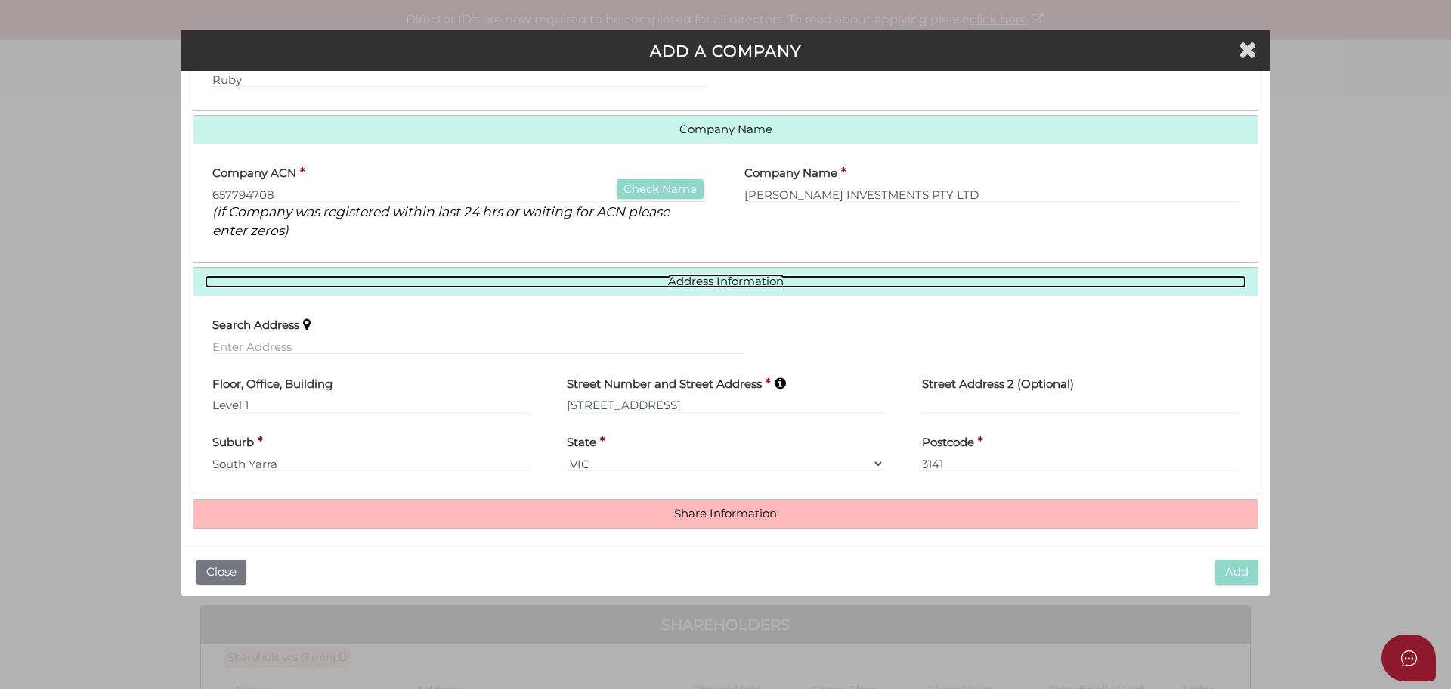
scroll to position [166, 0]
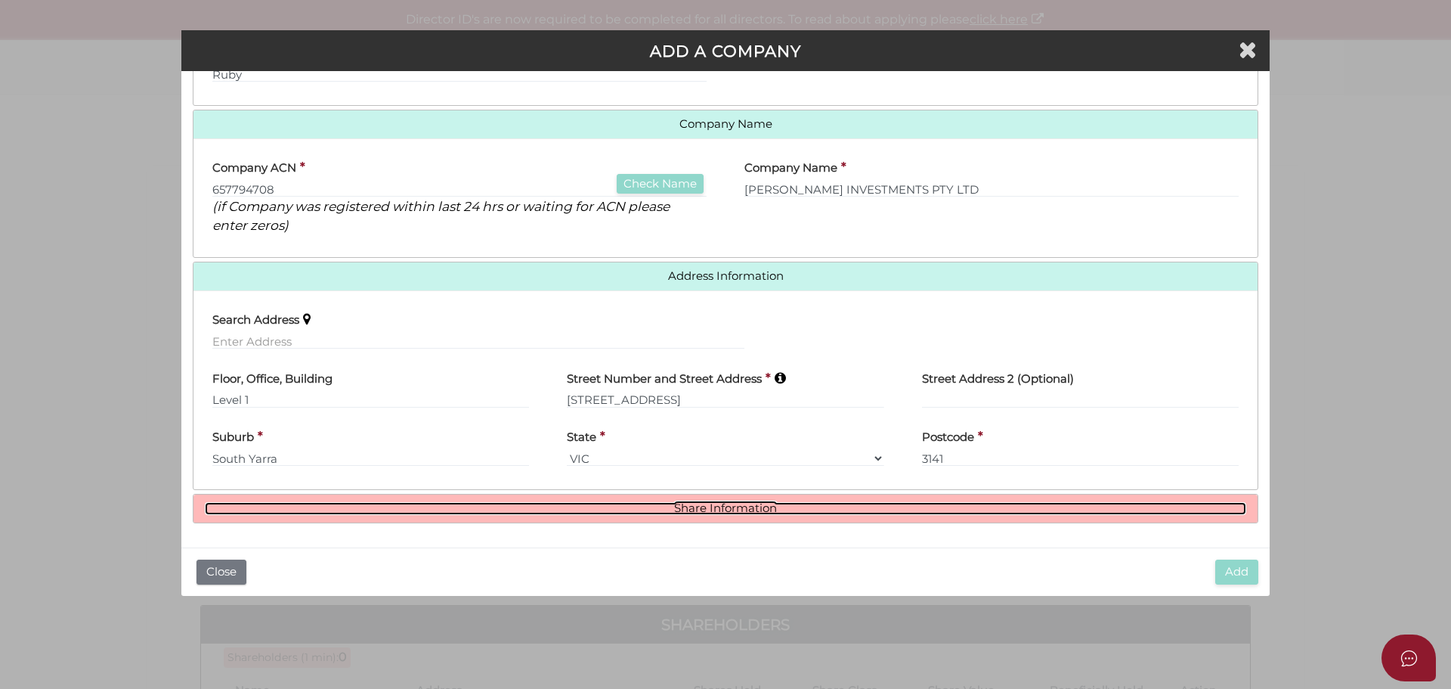
click at [711, 510] on link "Share Information" at bounding box center [726, 508] width 1042 height 13
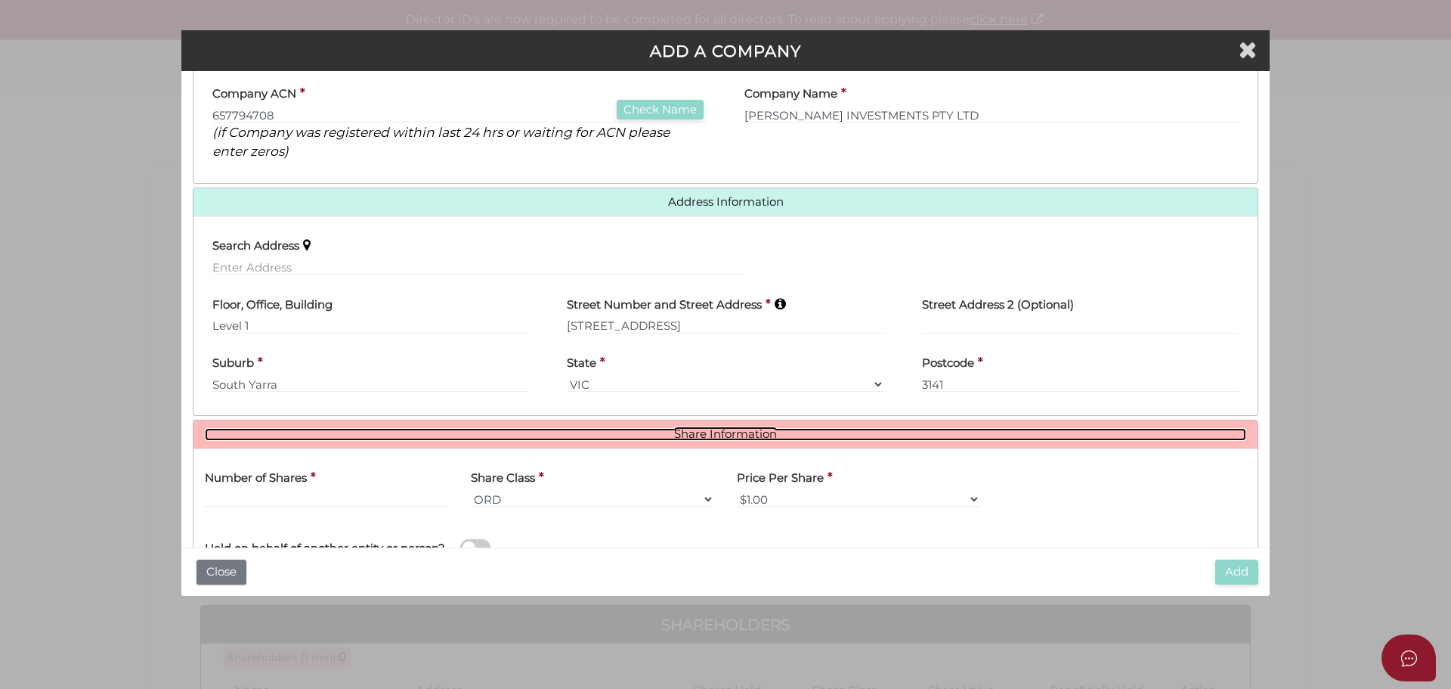
scroll to position [350, 0]
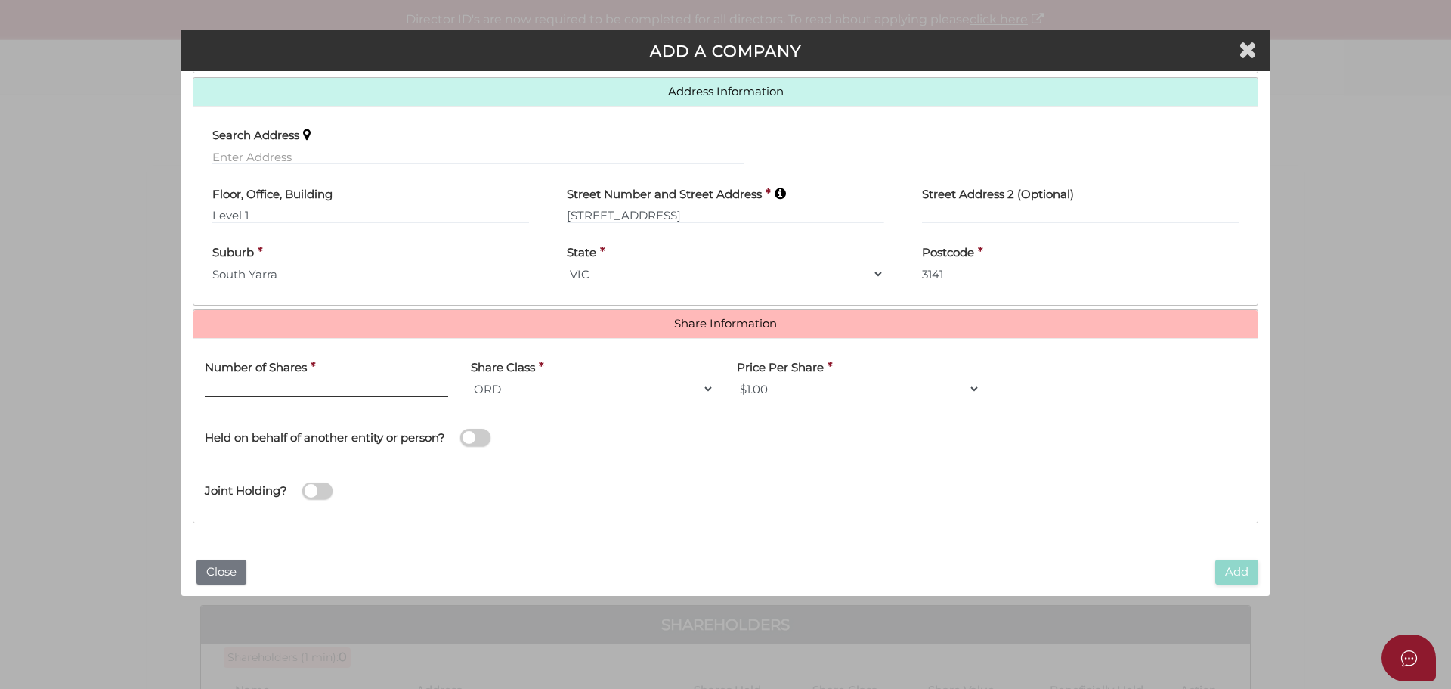
click at [364, 390] on input "text" at bounding box center [326, 388] width 243 height 17
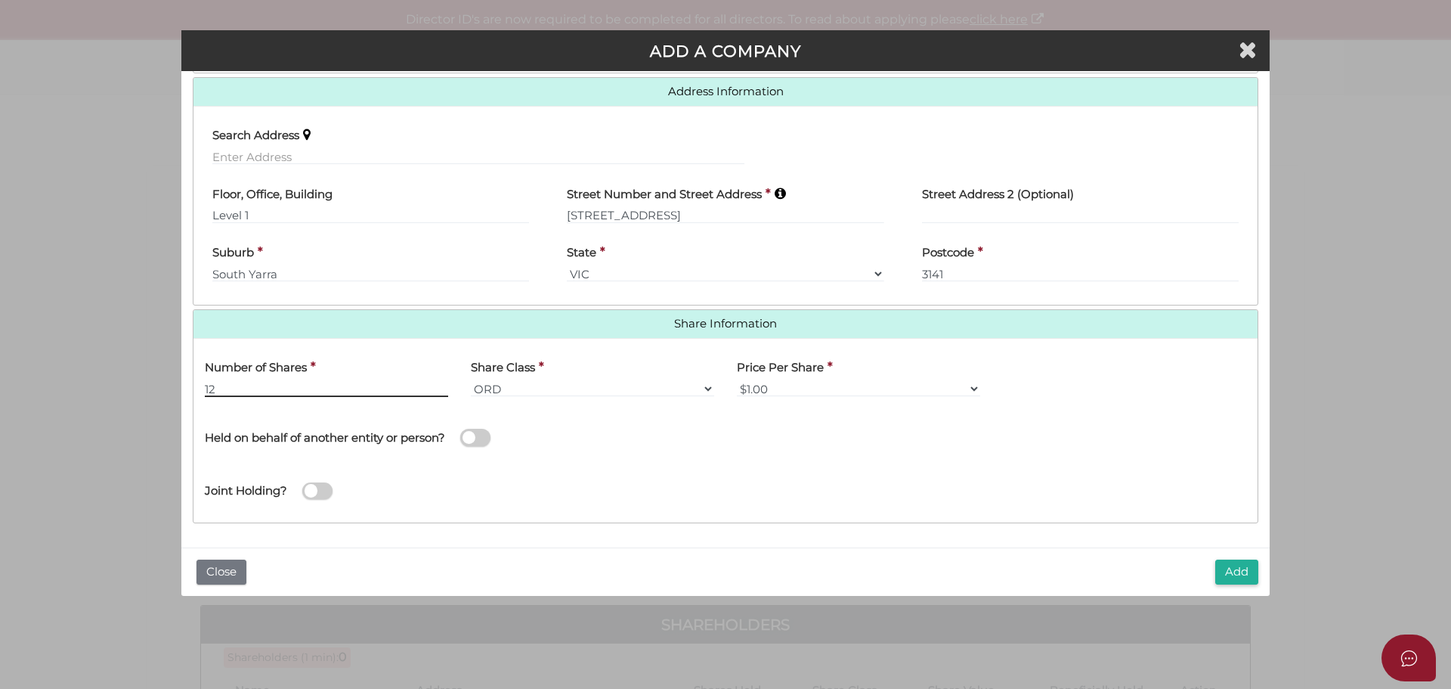
type input "12"
click at [483, 435] on span at bounding box center [475, 437] width 30 height 17
click at [0, 0] on input "checkbox" at bounding box center [0, 0] width 0 height 0
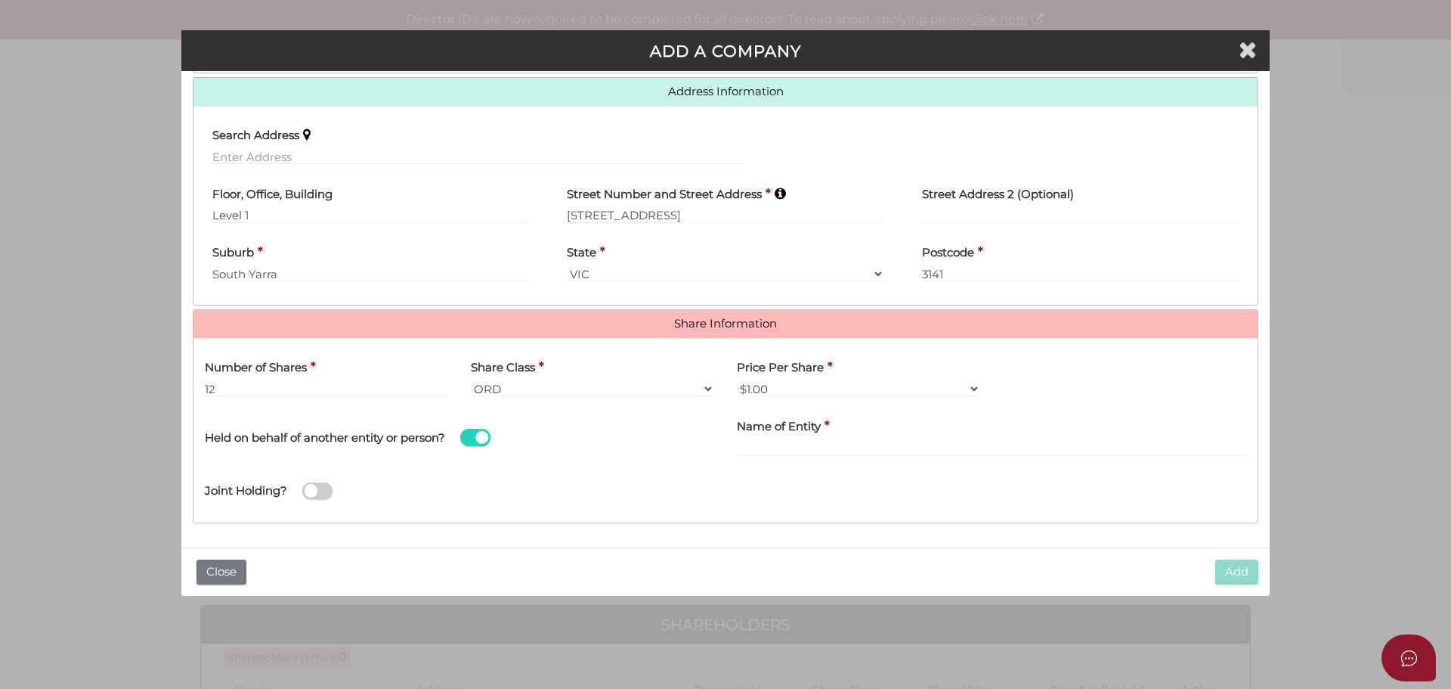
drag, startPoint x: 778, startPoint y: 434, endPoint x: 787, endPoint y: 439, distance: 10.5
click at [779, 434] on label "Name of Entity" at bounding box center [779, 423] width 84 height 31
click at [813, 449] on input "text" at bounding box center [991, 447] width 509 height 17
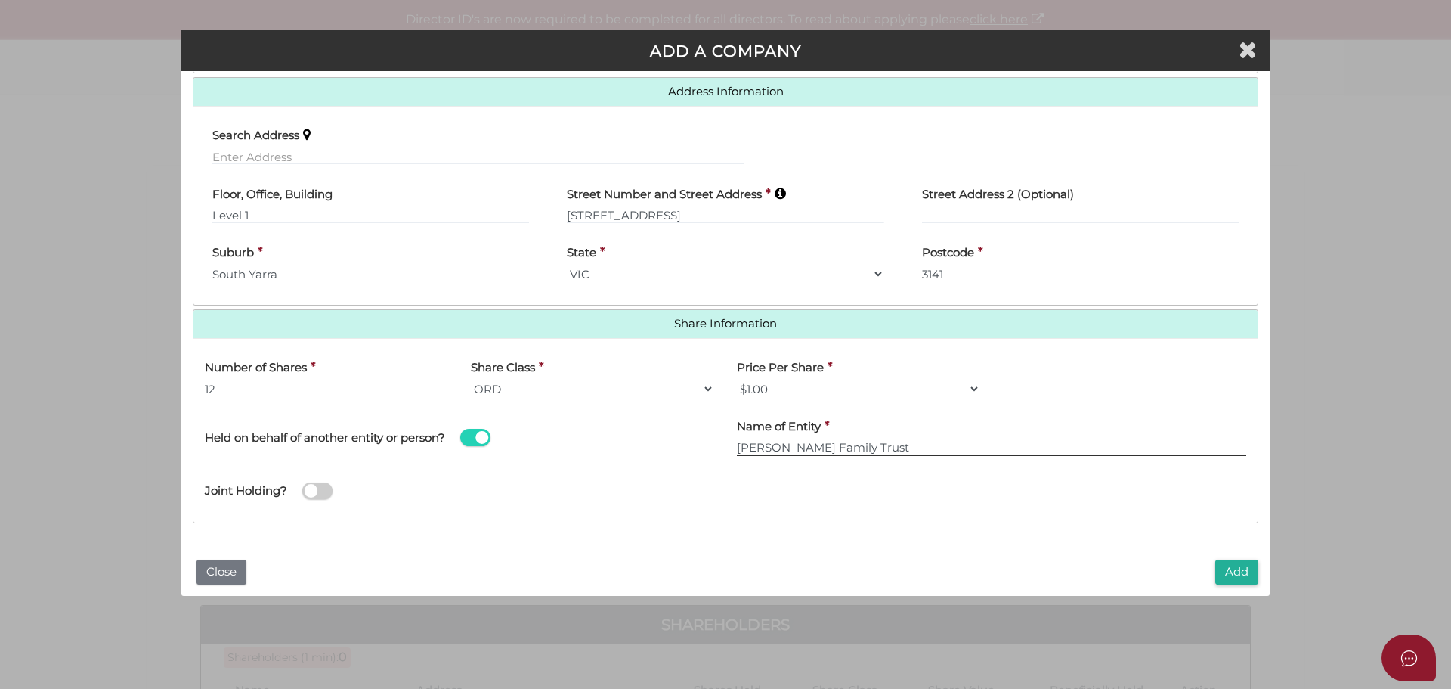
type input "[PERSON_NAME] Family Trust"
drag, startPoint x: 294, startPoint y: 388, endPoint x: 93, endPoint y: 391, distance: 201.1
click at [94, 391] on div "ADD A COMPANY * field required Is Company Registered in Australia? Address Book…" at bounding box center [725, 344] width 1451 height 689
type input "6"
click at [1238, 570] on button "Add" at bounding box center [1236, 571] width 43 height 25
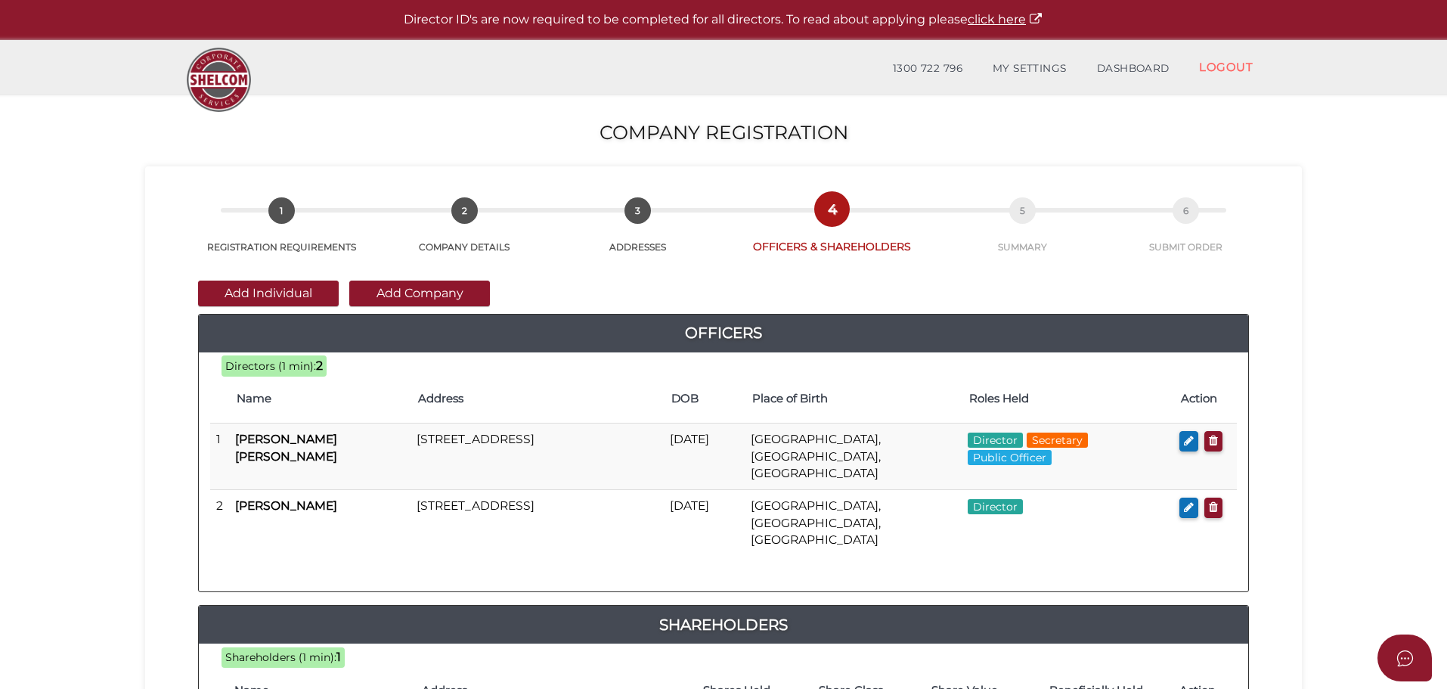
click at [88, 358] on section "Company Registration ed5d99e9cb80ae369cbe0292cef33ce6 1 REGISTRATION REQUIREMEN…" at bounding box center [723, 564] width 1447 height 940
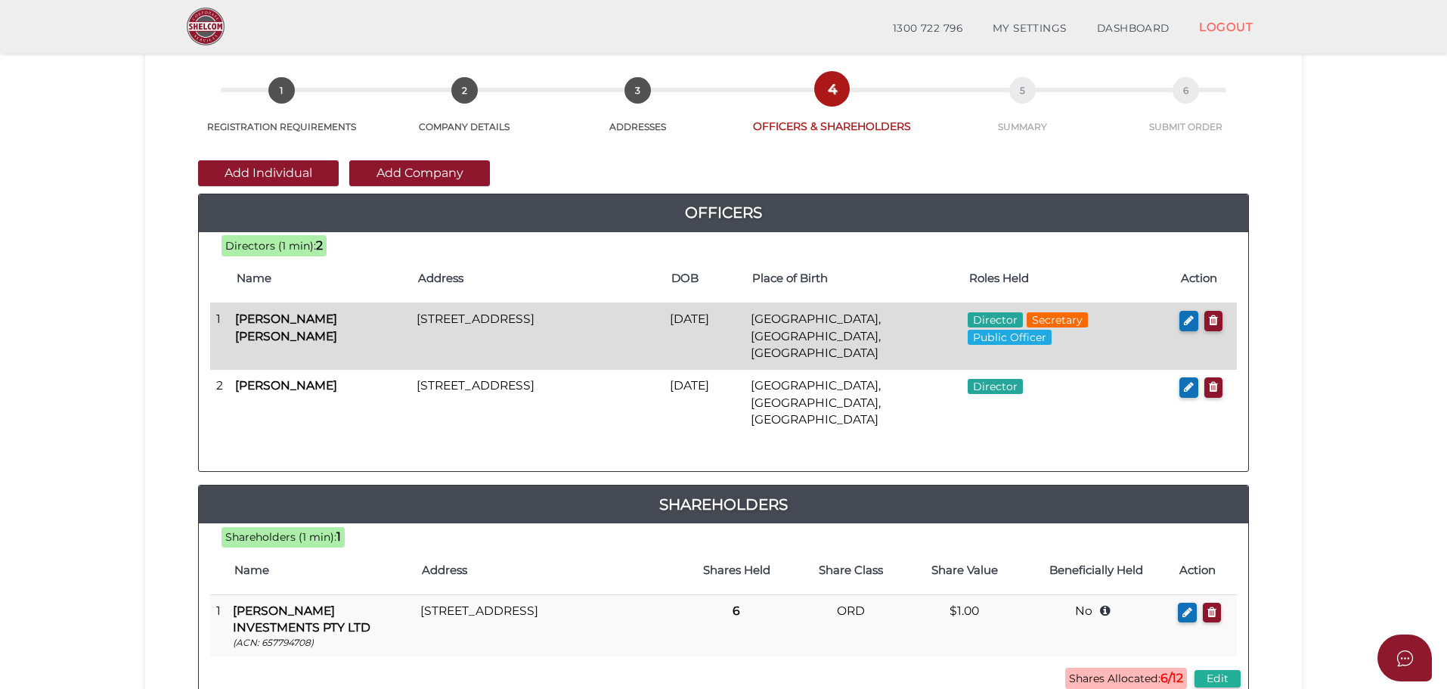
scroll to position [47, 0]
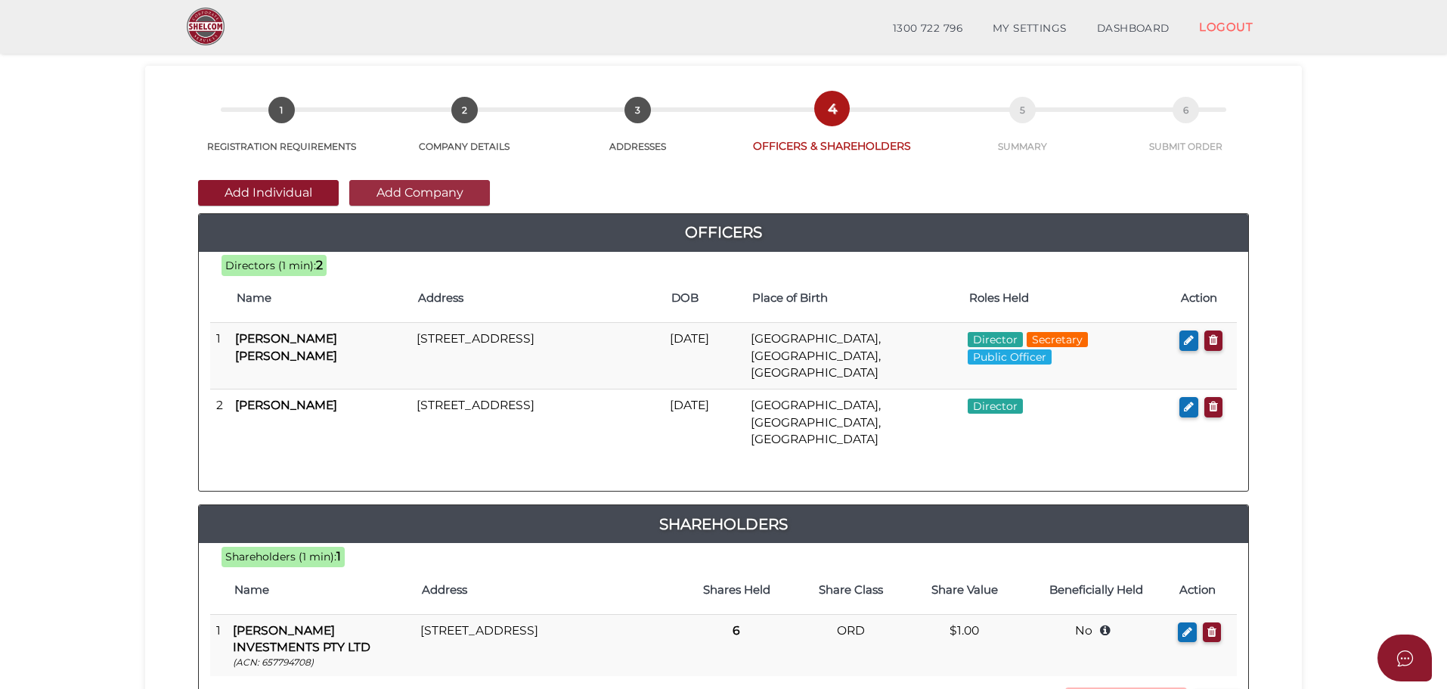
click at [403, 193] on button "Add Company" at bounding box center [419, 193] width 141 height 26
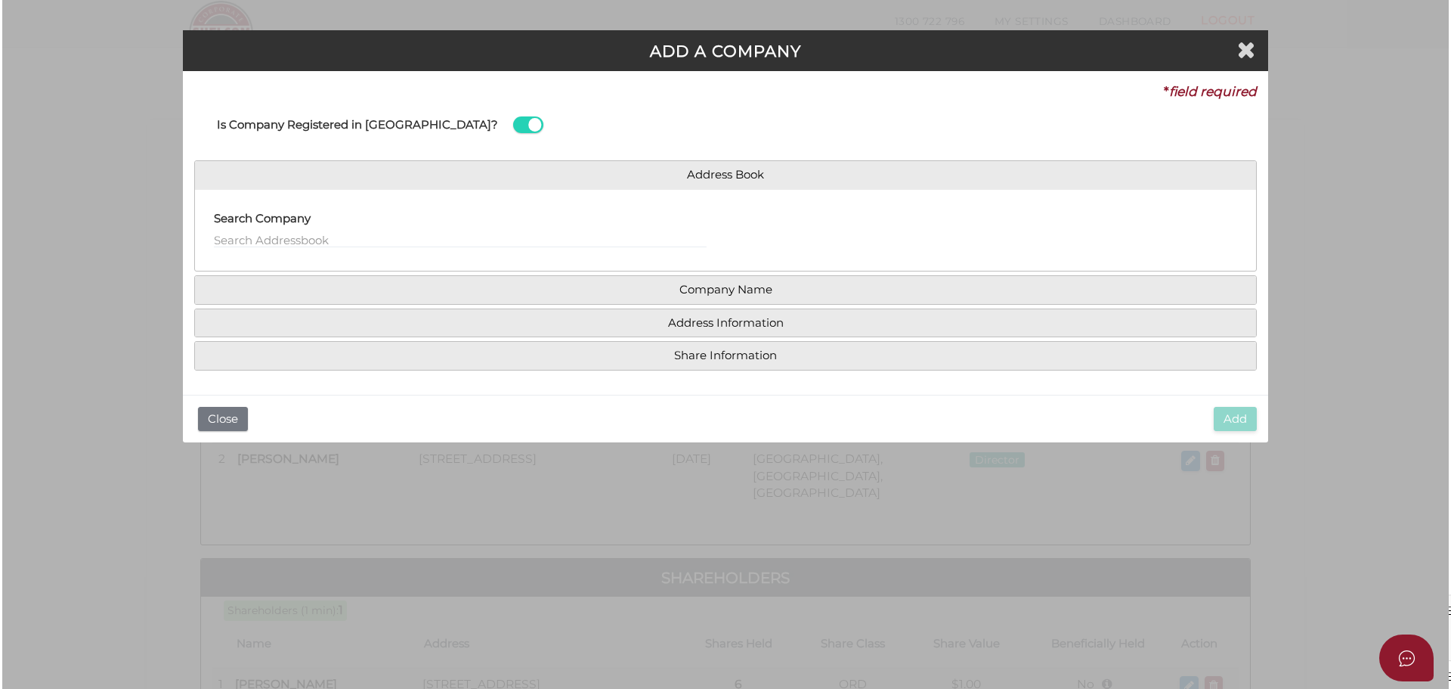
scroll to position [0, 0]
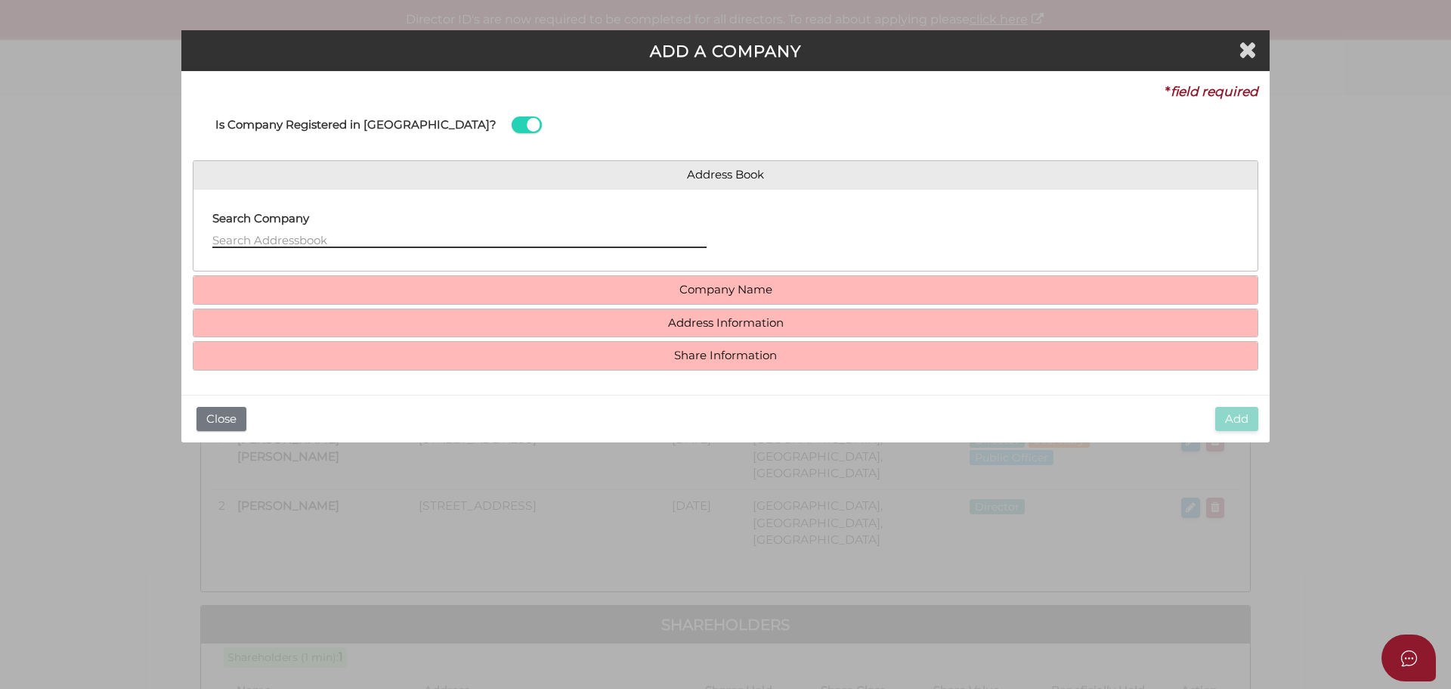
click at [348, 241] on input "text" at bounding box center [459, 239] width 494 height 17
type input "A"
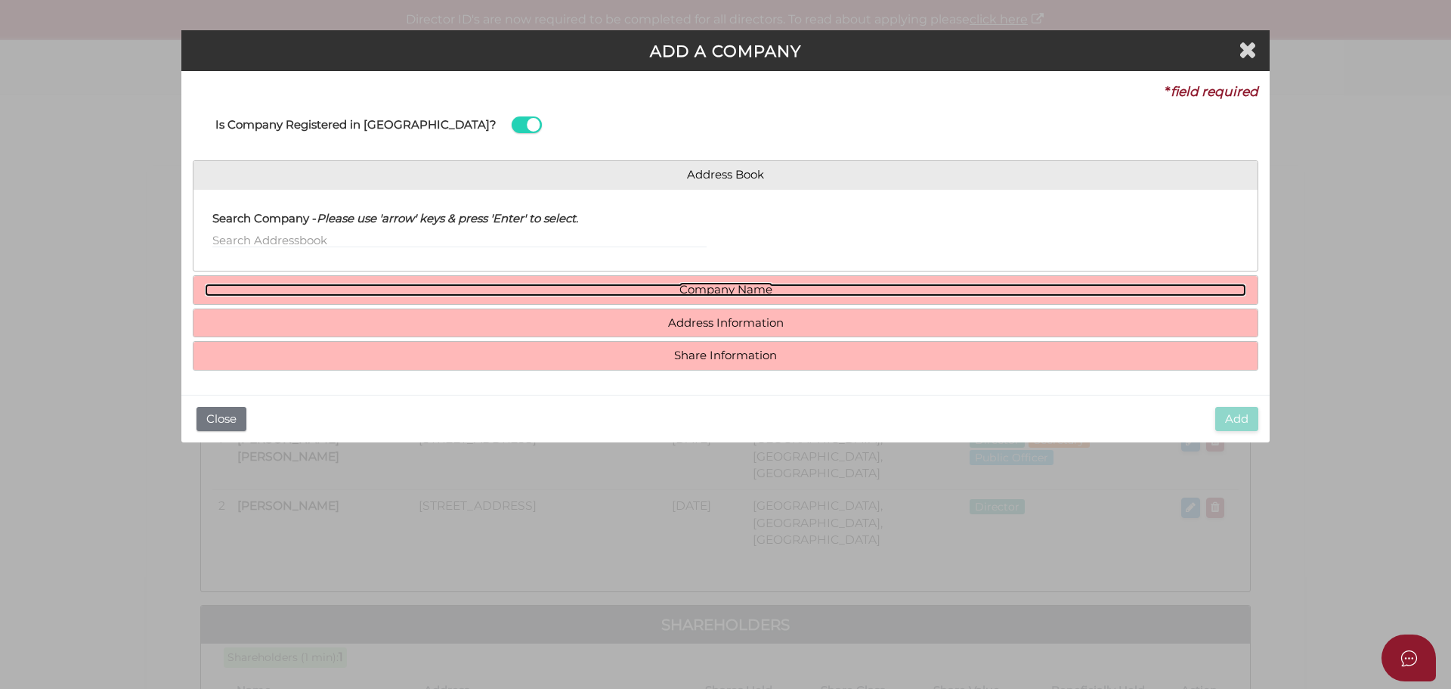
click at [726, 296] on link "Company Name" at bounding box center [726, 289] width 1042 height 13
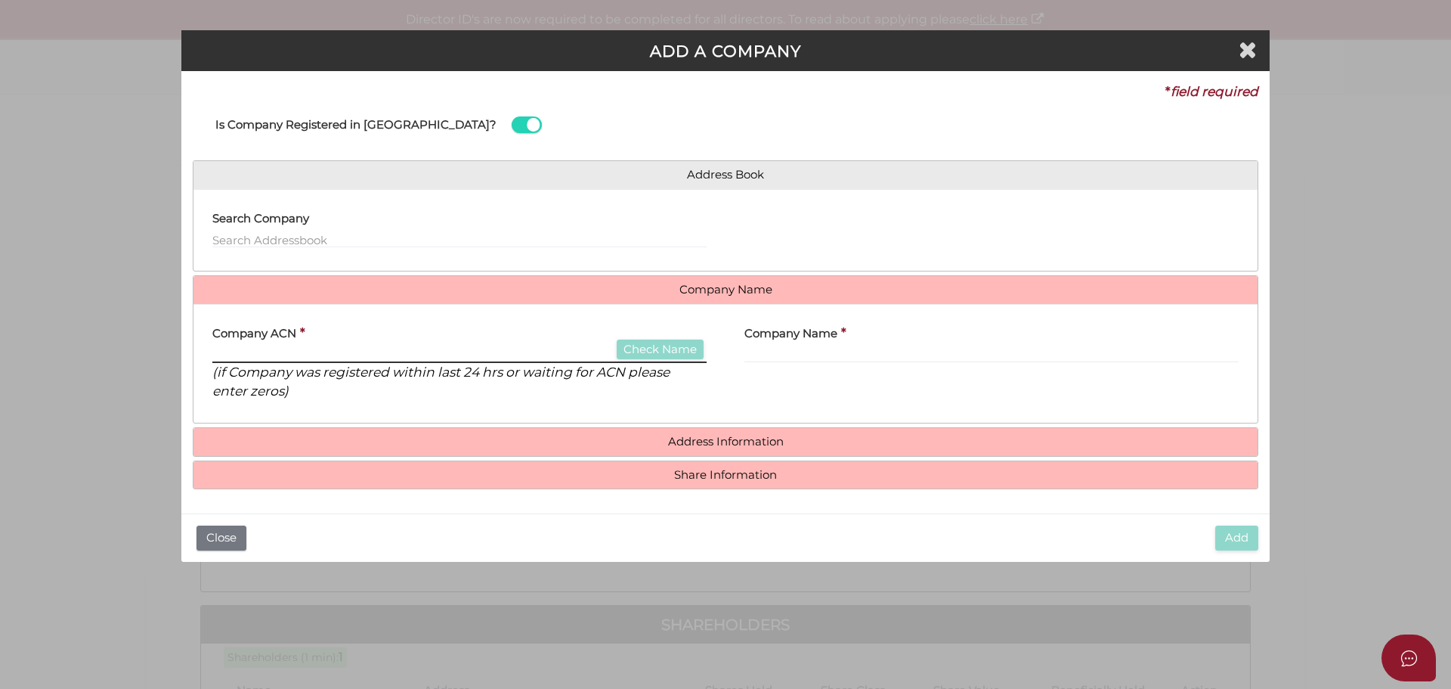
click at [287, 353] on input "text" at bounding box center [459, 354] width 494 height 17
click at [672, 347] on button "Check Name" at bounding box center [660, 349] width 87 height 20
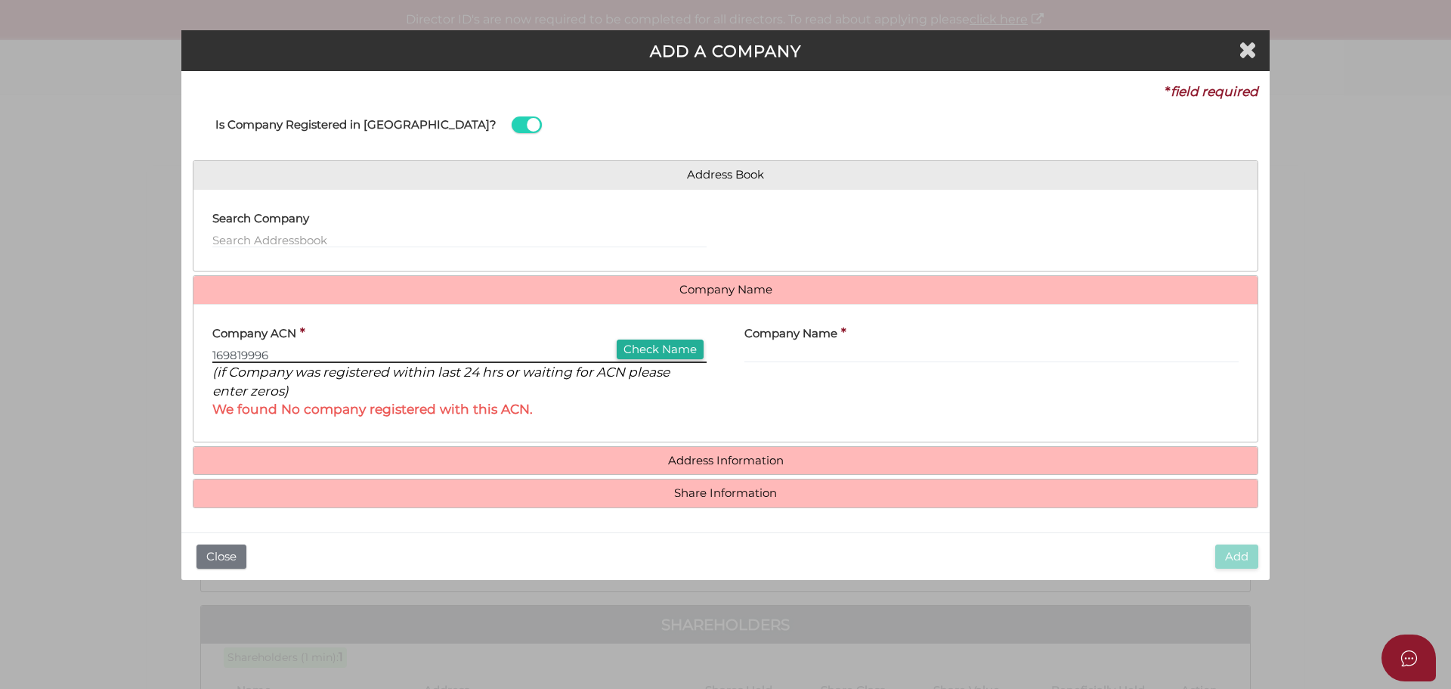
drag, startPoint x: 289, startPoint y: 352, endPoint x: 203, endPoint y: 346, distance: 87.1
click at [203, 346] on div "Company ACN * 169819996 Check Name (if Company was registered within last 24 hr…" at bounding box center [459, 373] width 532 height 114
click at [218, 350] on input "169819996" at bounding box center [459, 354] width 494 height 17
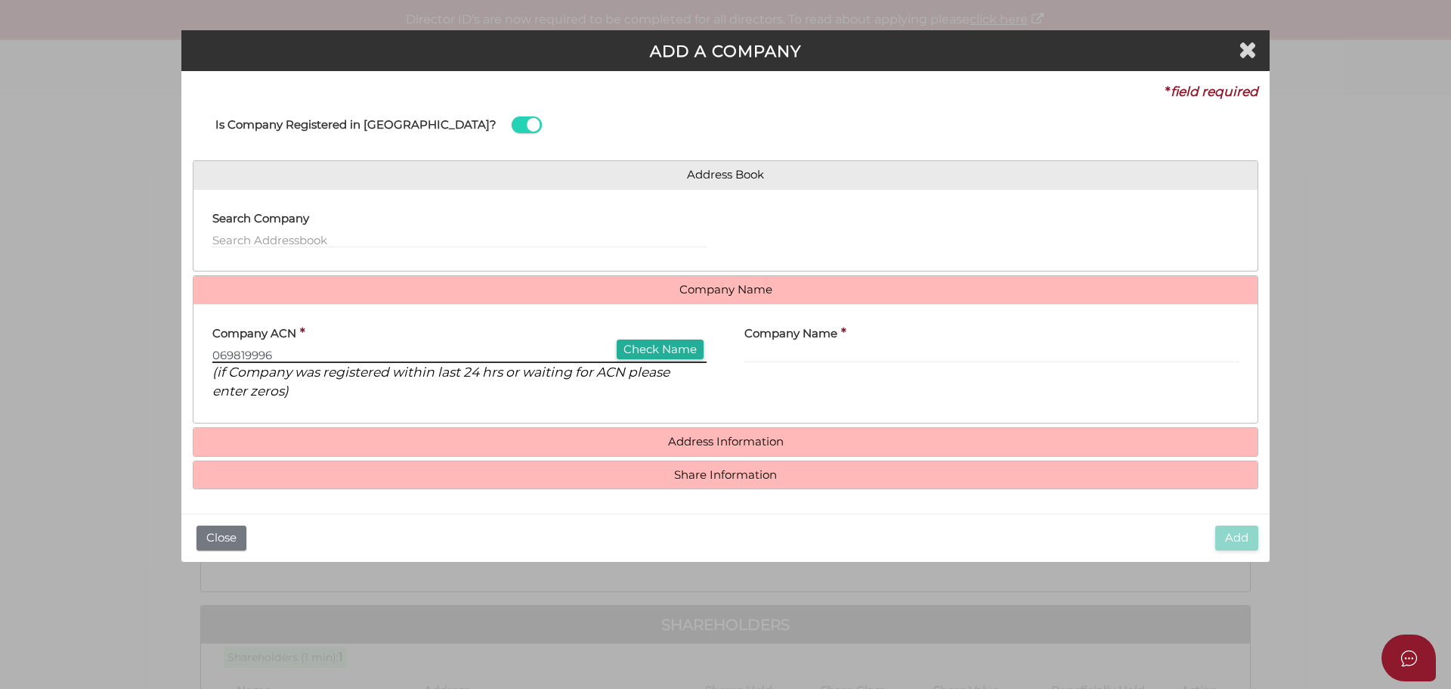
type input "069819996"
click at [660, 373] on icon "(if Company was registered within last 24 hrs or waiting for ACN please enter z…" at bounding box center [440, 381] width 457 height 35
click at [655, 348] on button "Check Name" at bounding box center [660, 349] width 87 height 20
type input "ACOM INTERNATIONAL PTY LTD"
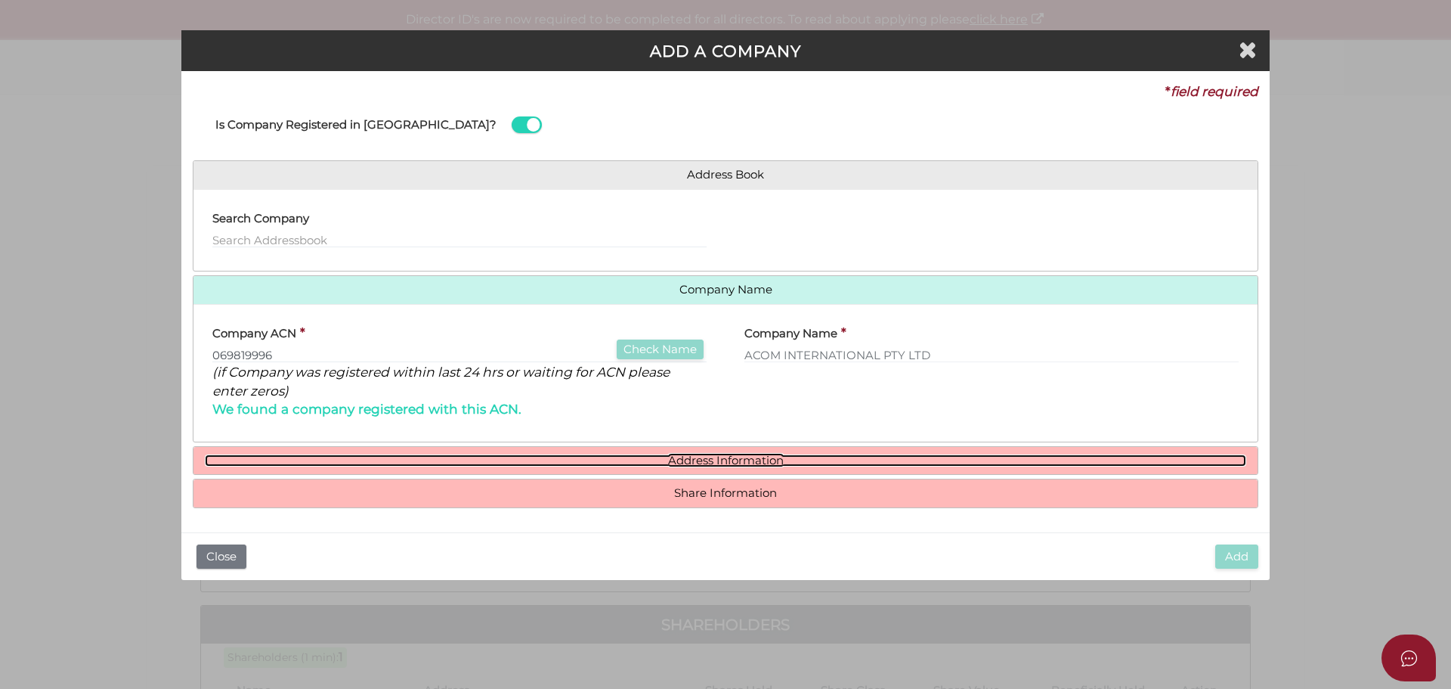
click at [727, 457] on link "Address Information" at bounding box center [726, 460] width 1042 height 13
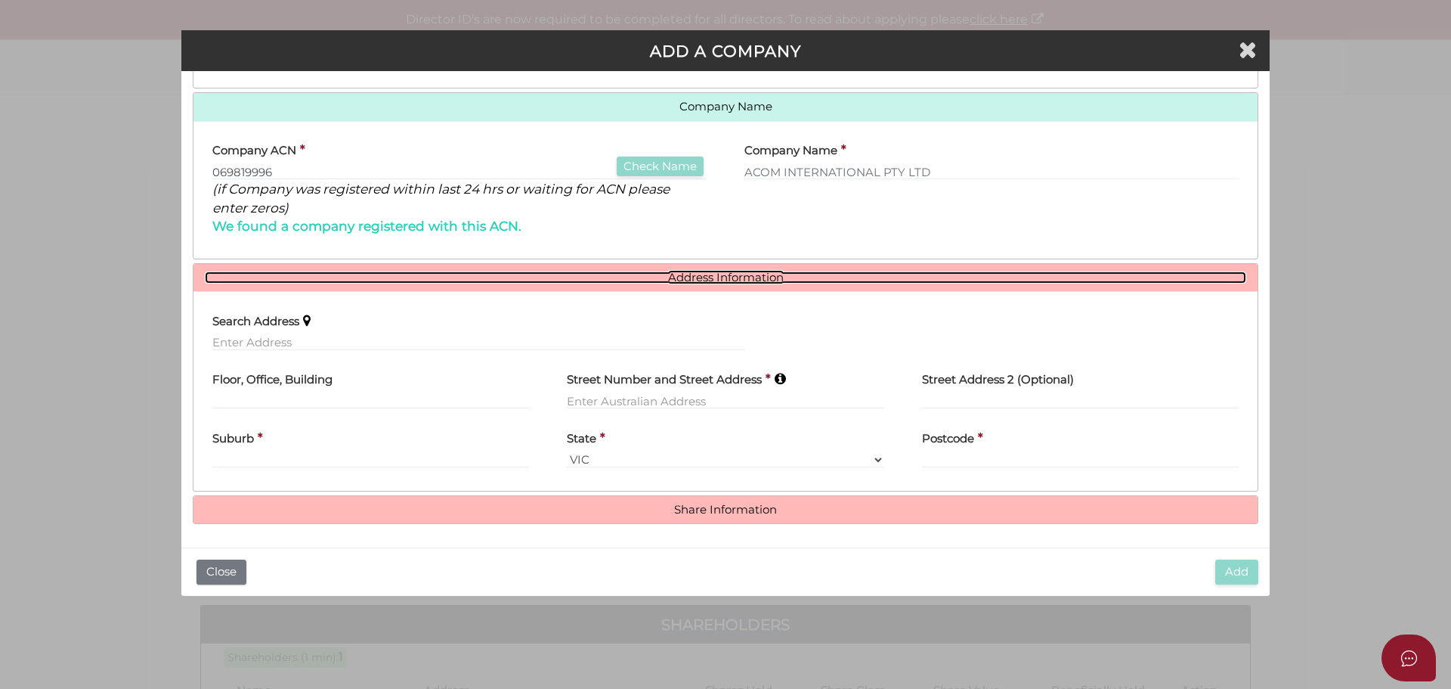
scroll to position [184, 0]
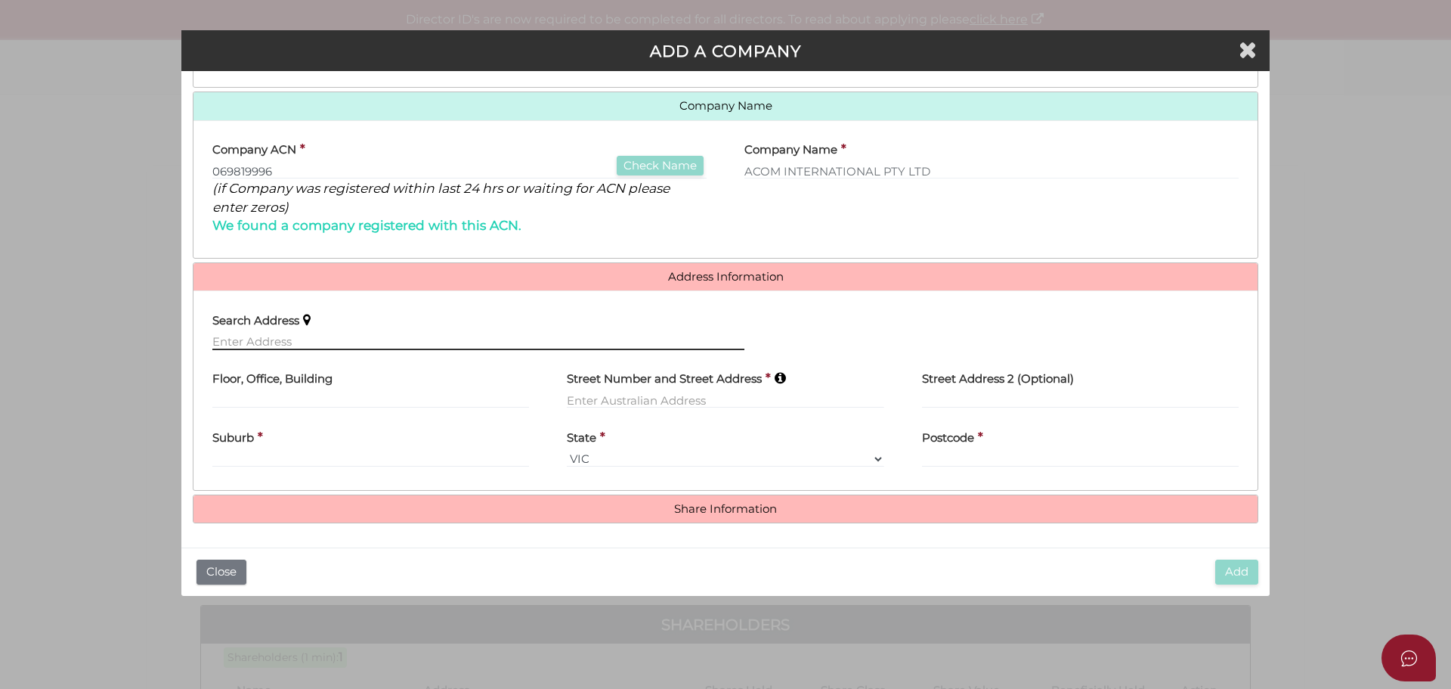
click at [314, 340] on input "text" at bounding box center [478, 341] width 532 height 17
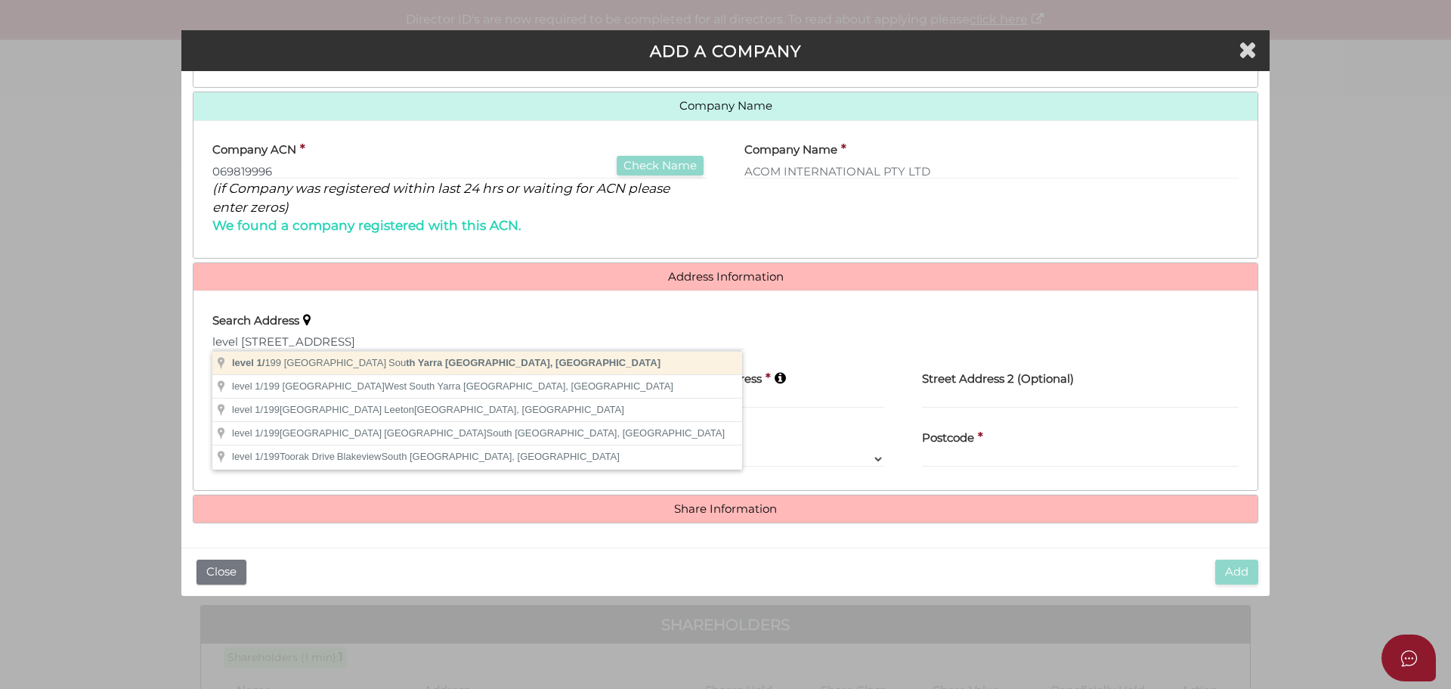
type input "level 1/199 Toorak Road, South Yarra VIC, Australia"
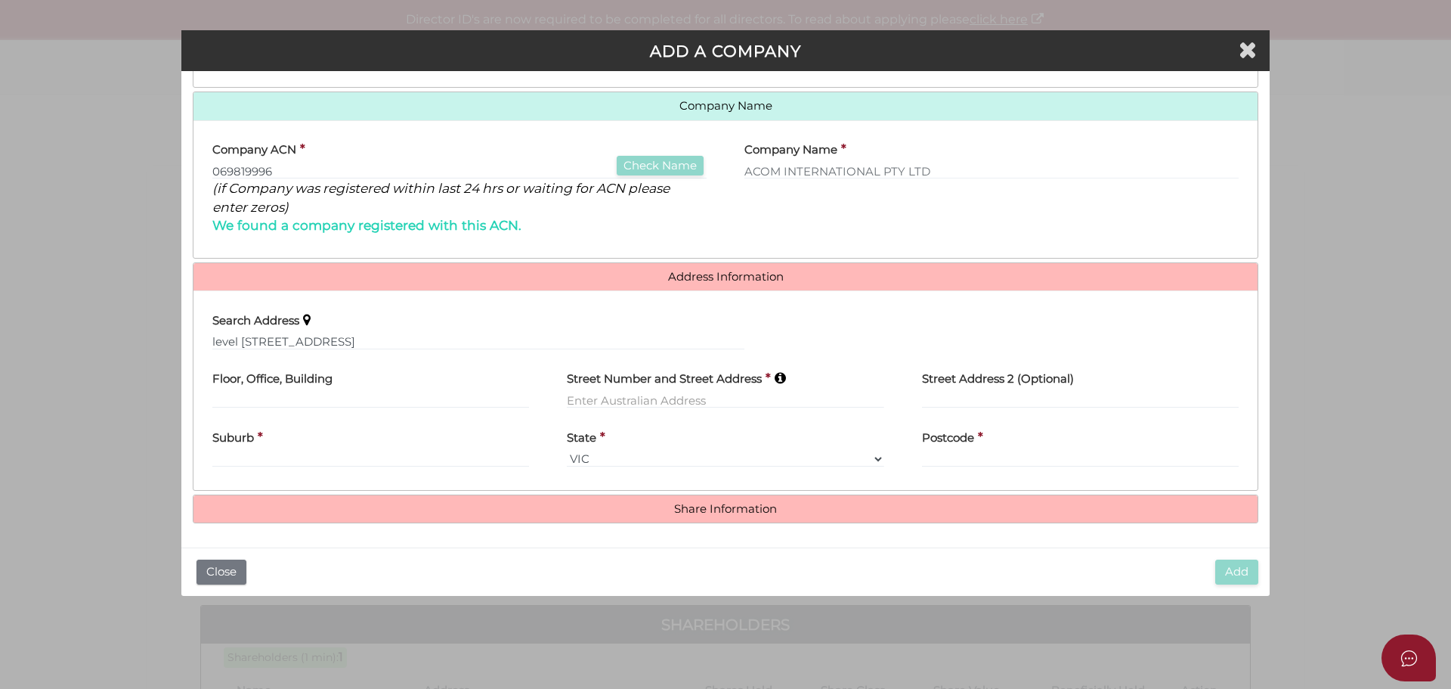
type input "level 1"
type input "199 Toorak Road"
type input "South Yarra"
select select "VIC"
type input "3141"
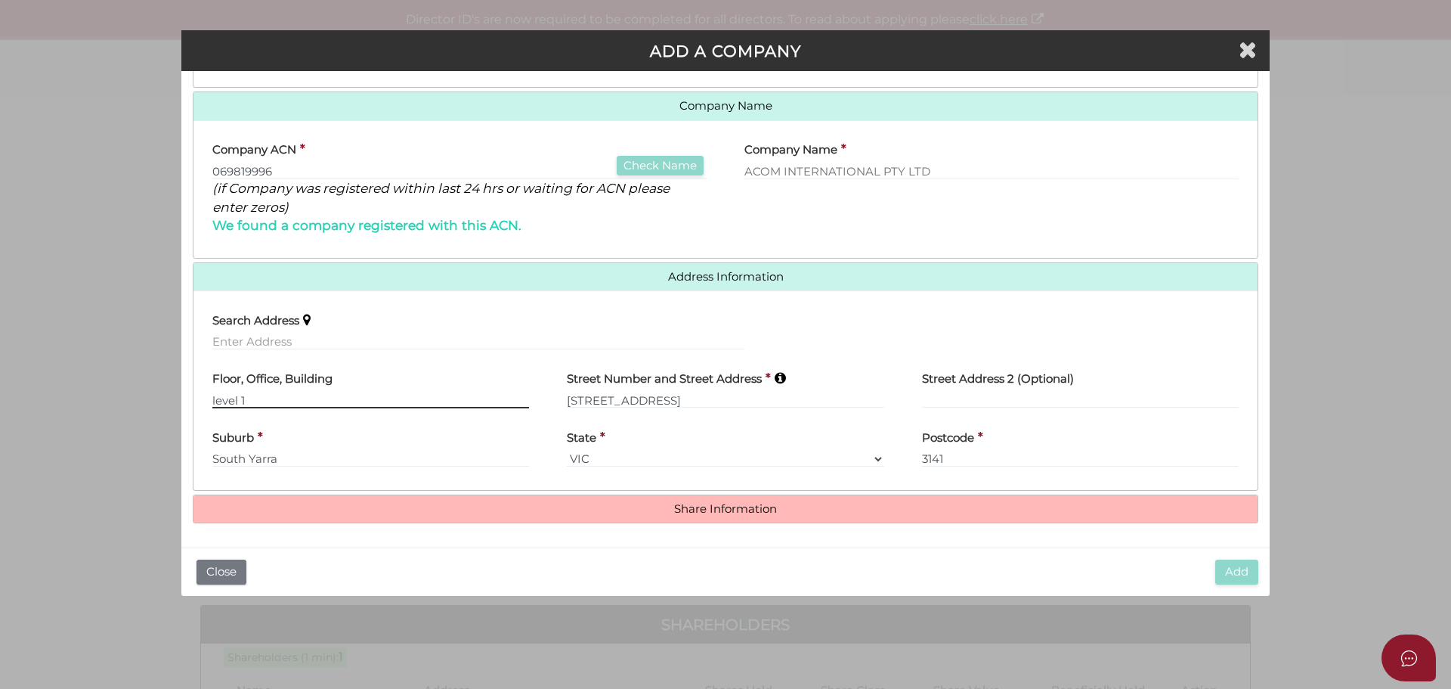
drag, startPoint x: 220, startPoint y: 396, endPoint x: 240, endPoint y: 403, distance: 21.5
click at [220, 396] on input "level 1" at bounding box center [370, 400] width 317 height 17
type input "Level 1"
click at [739, 495] on h4 "Share Information" at bounding box center [725, 509] width 1064 height 28
click at [736, 500] on h4 "Share Information" at bounding box center [725, 509] width 1064 height 28
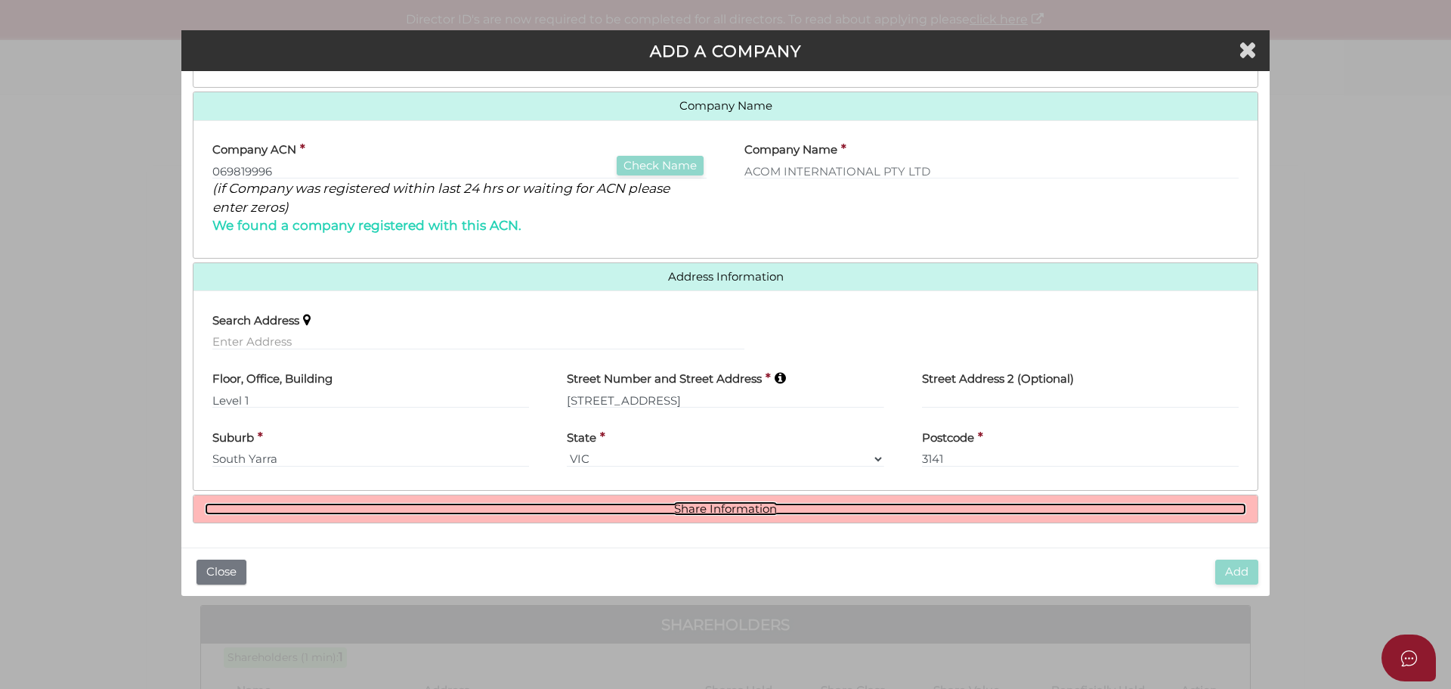
click at [661, 512] on link "Share Information" at bounding box center [726, 509] width 1042 height 13
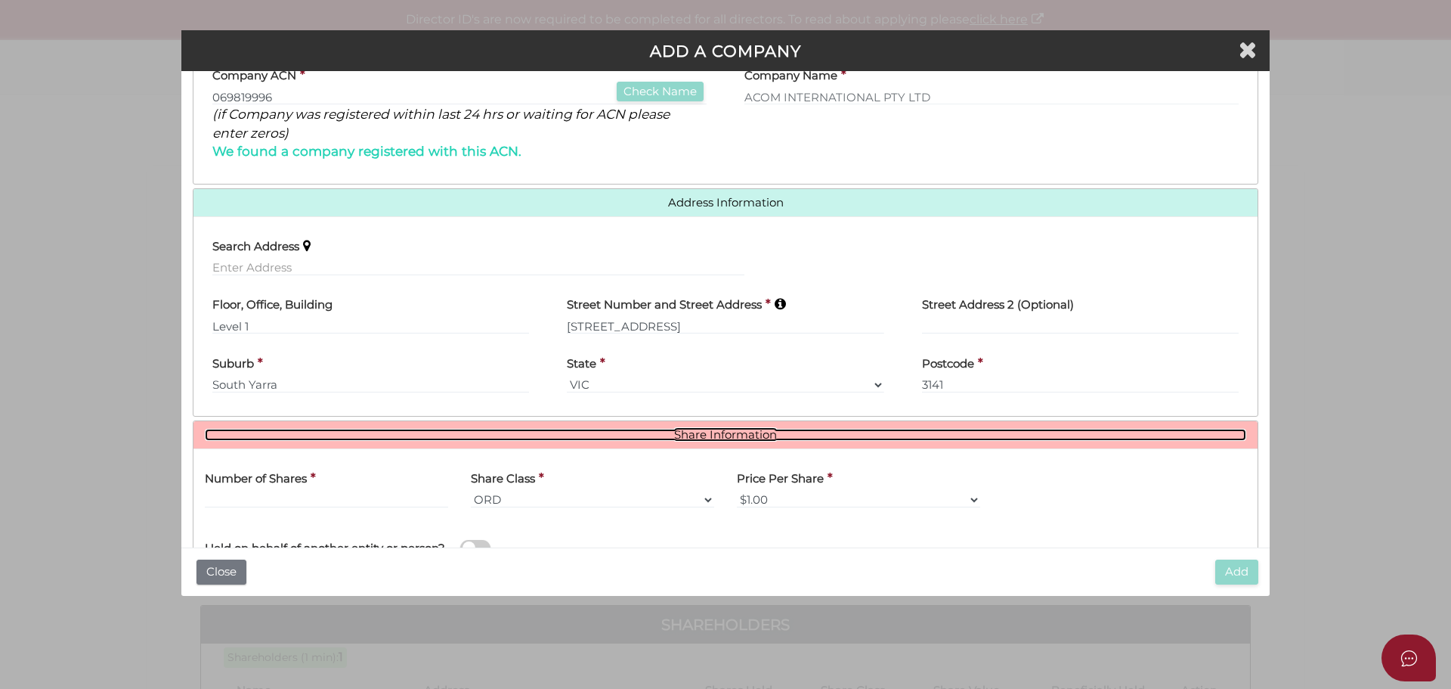
scroll to position [368, 0]
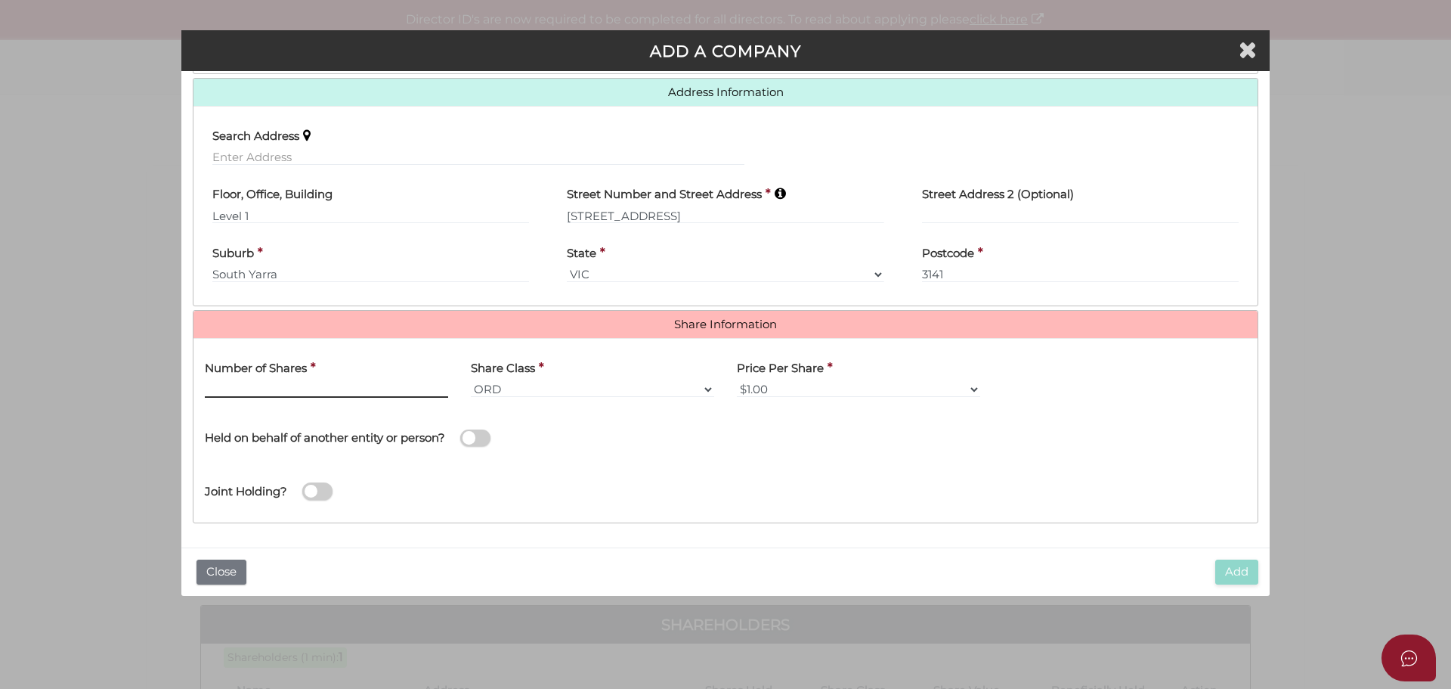
click at [240, 383] on input "text" at bounding box center [326, 389] width 243 height 17
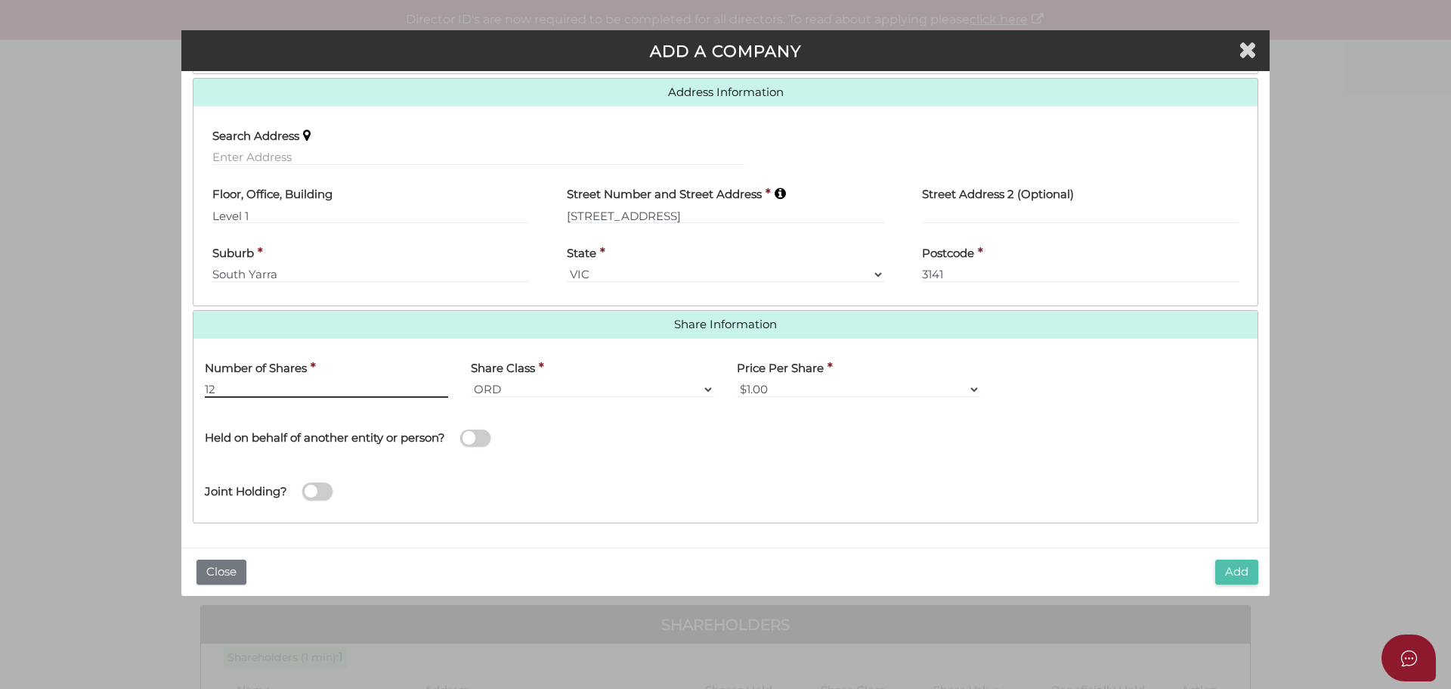
type input "12"
click at [1241, 568] on button "Add" at bounding box center [1236, 571] width 43 height 25
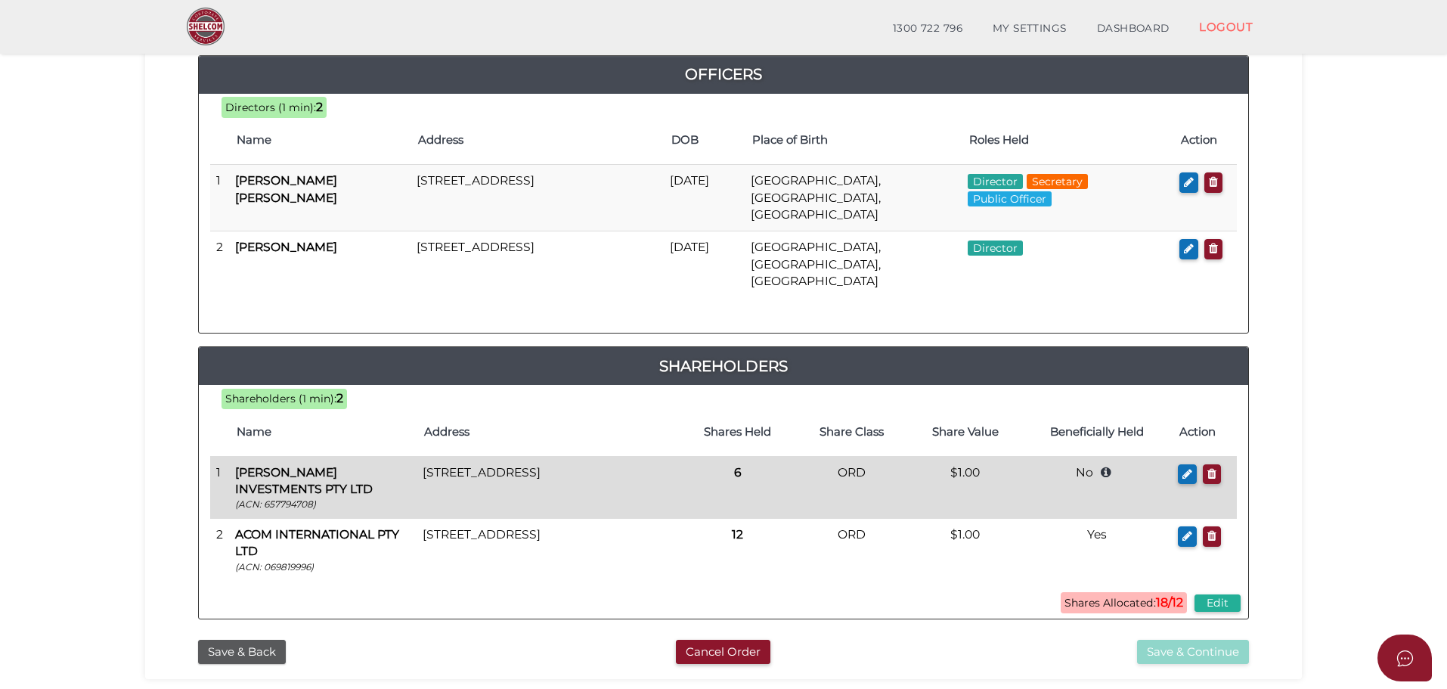
scroll to position [198, 0]
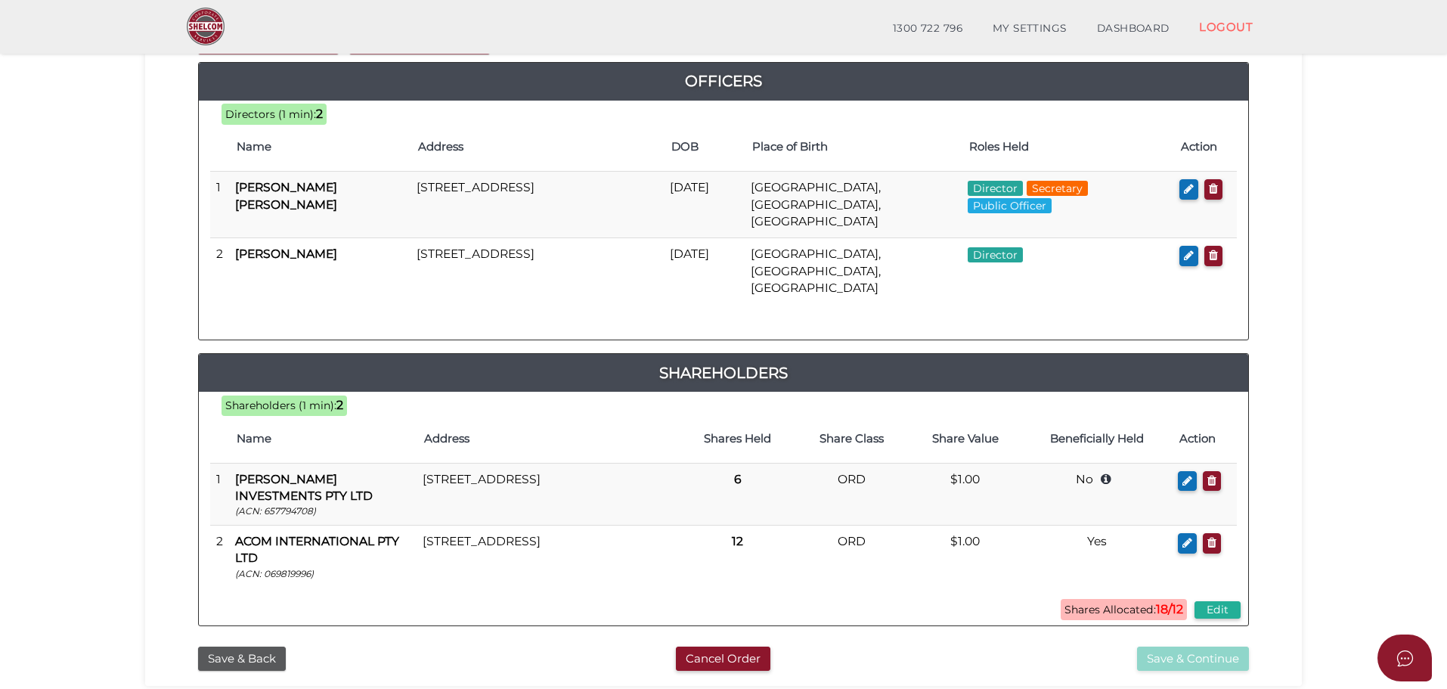
click at [1193, 533] on button "button" at bounding box center [1187, 543] width 19 height 20
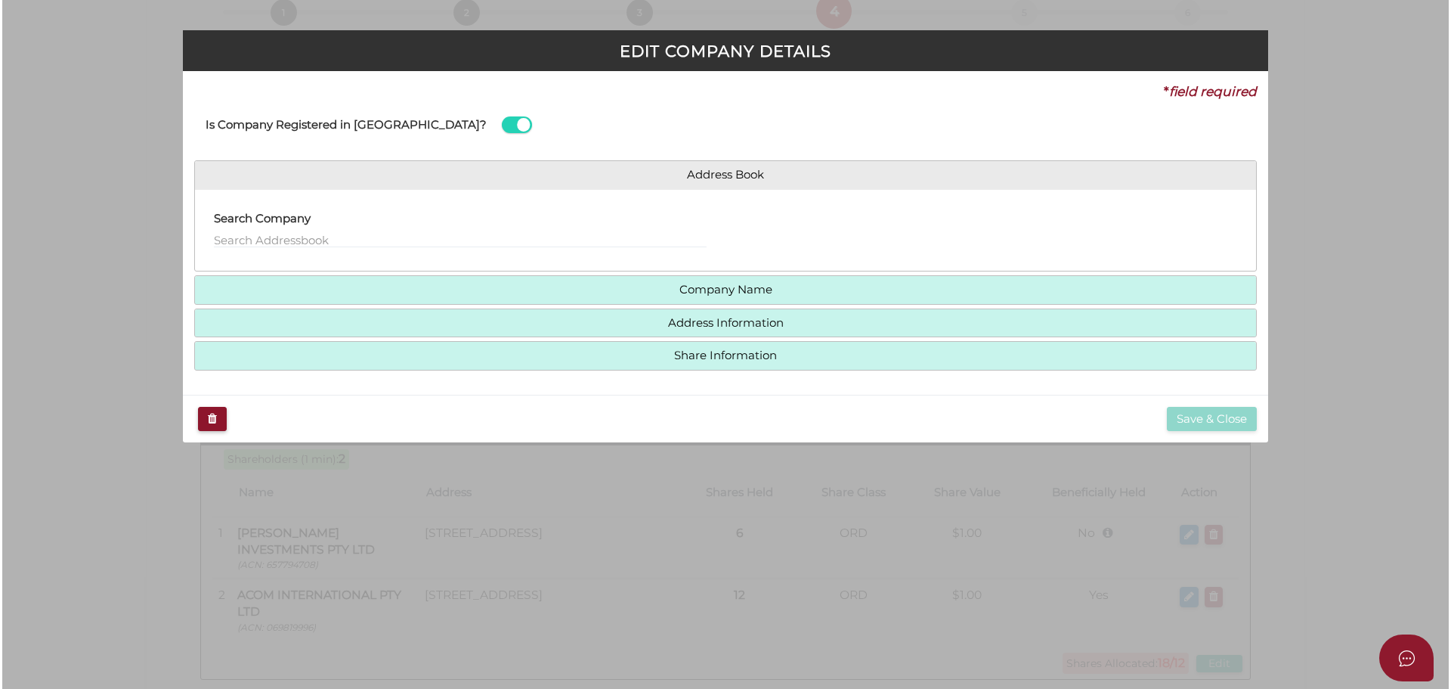
scroll to position [0, 0]
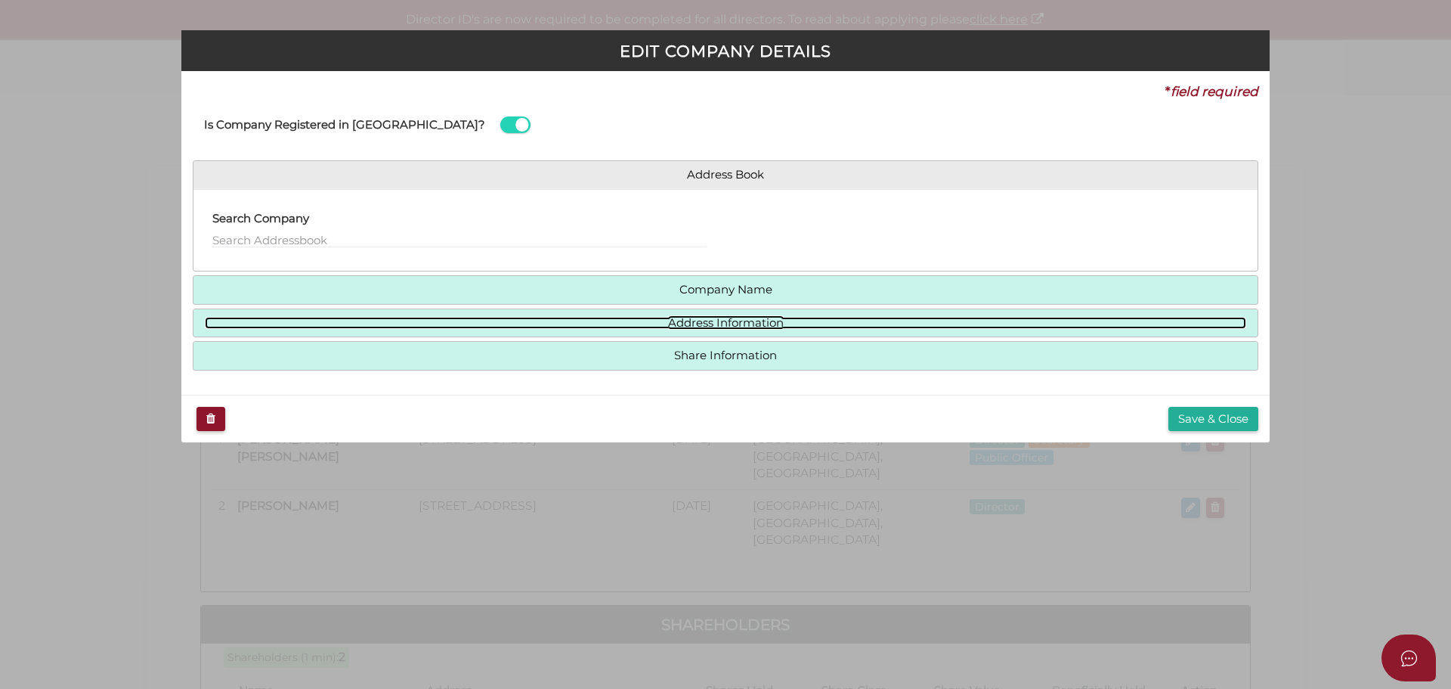
click at [732, 328] on link "Address Information" at bounding box center [726, 323] width 1042 height 13
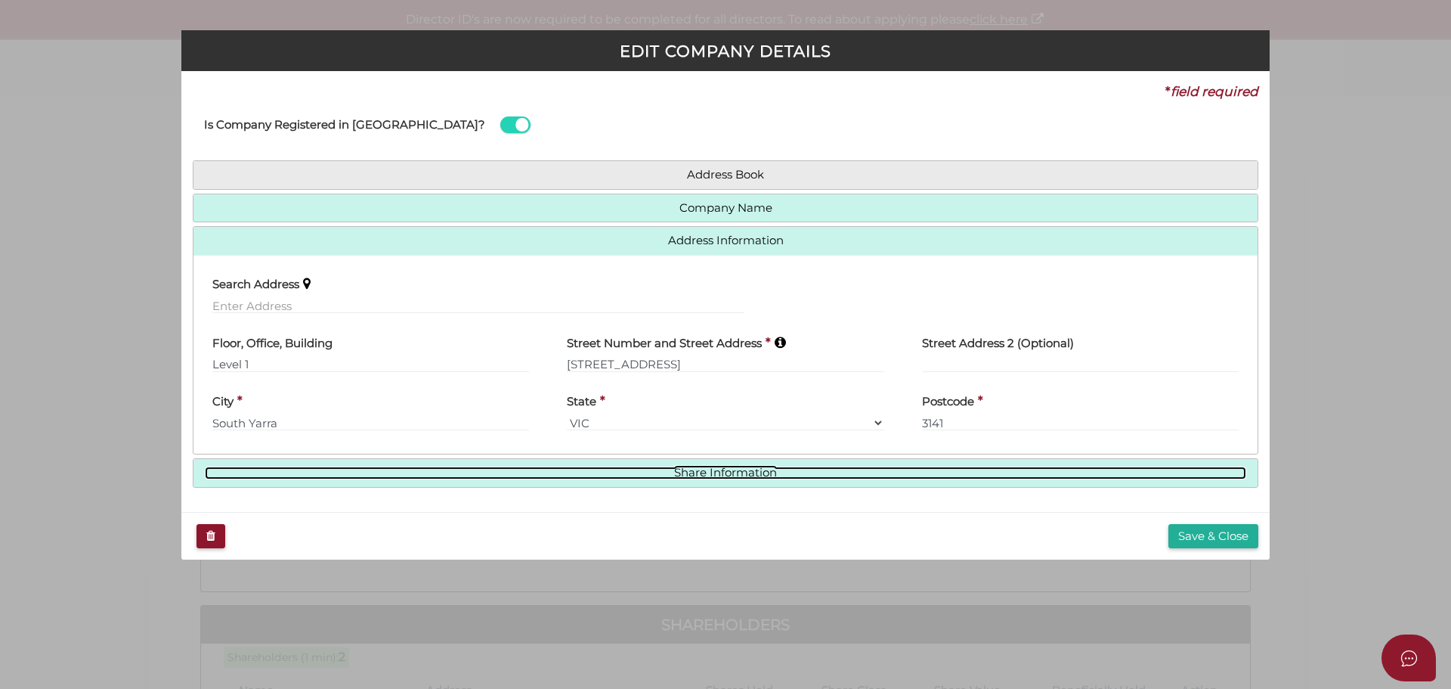
click at [763, 475] on link "Share Information" at bounding box center [726, 472] width 1042 height 13
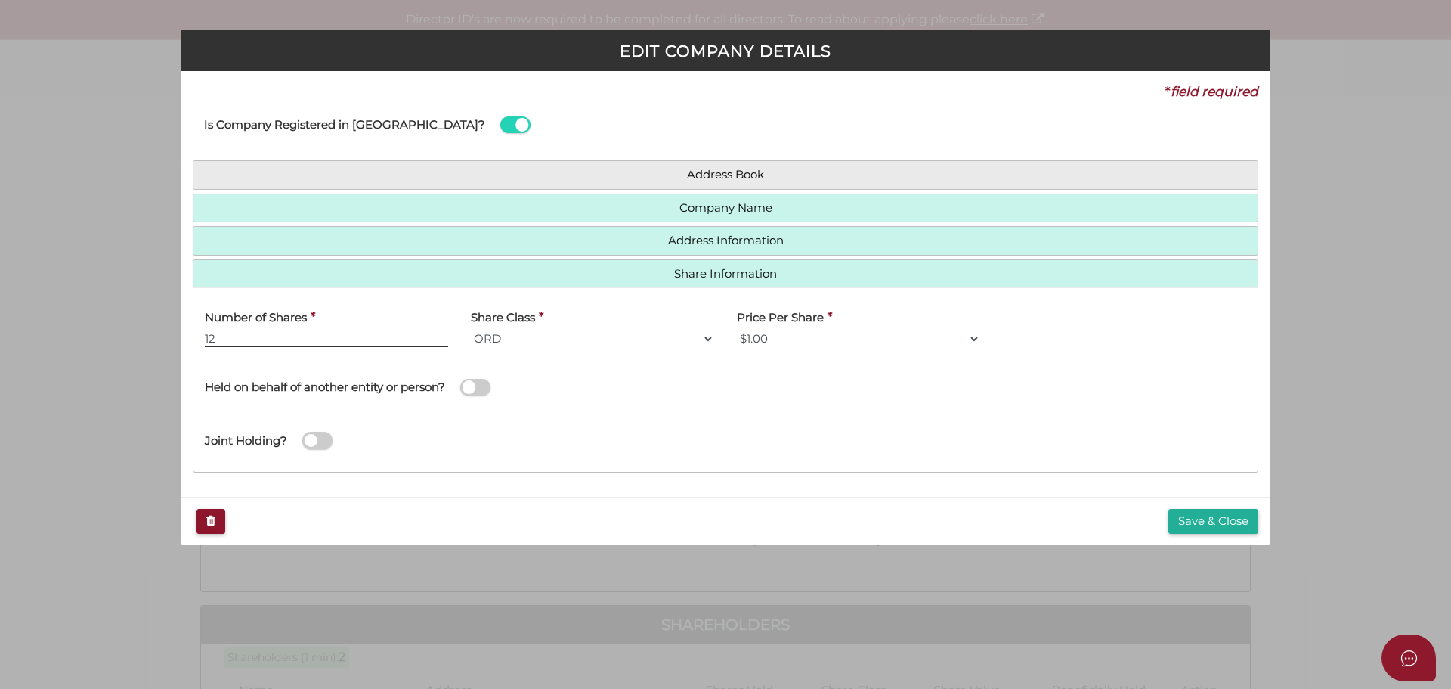
drag, startPoint x: 249, startPoint y: 337, endPoint x: 190, endPoint y: 328, distance: 59.6
click at [190, 328] on div "* field required Is Company Registered in Australia? Address Book Search Compan…" at bounding box center [725, 284] width 1088 height 426
type input "6"
click at [846, 463] on div "Number of Shares * 6 Share Class * ORD A CLASS B CLASS C CLASS D CLASS Price Pe…" at bounding box center [725, 379] width 1064 height 184
click at [1187, 514] on button "Save & Close" at bounding box center [1214, 521] width 90 height 25
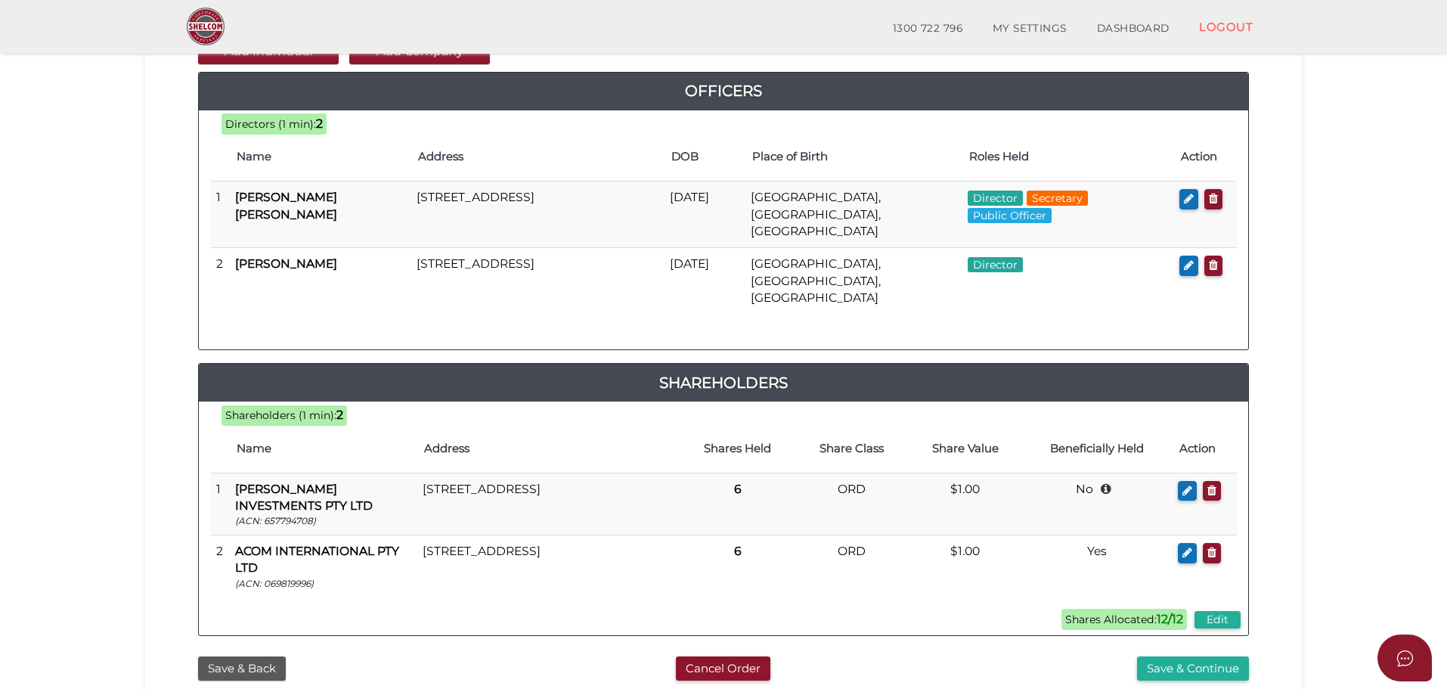
scroll to position [302, 0]
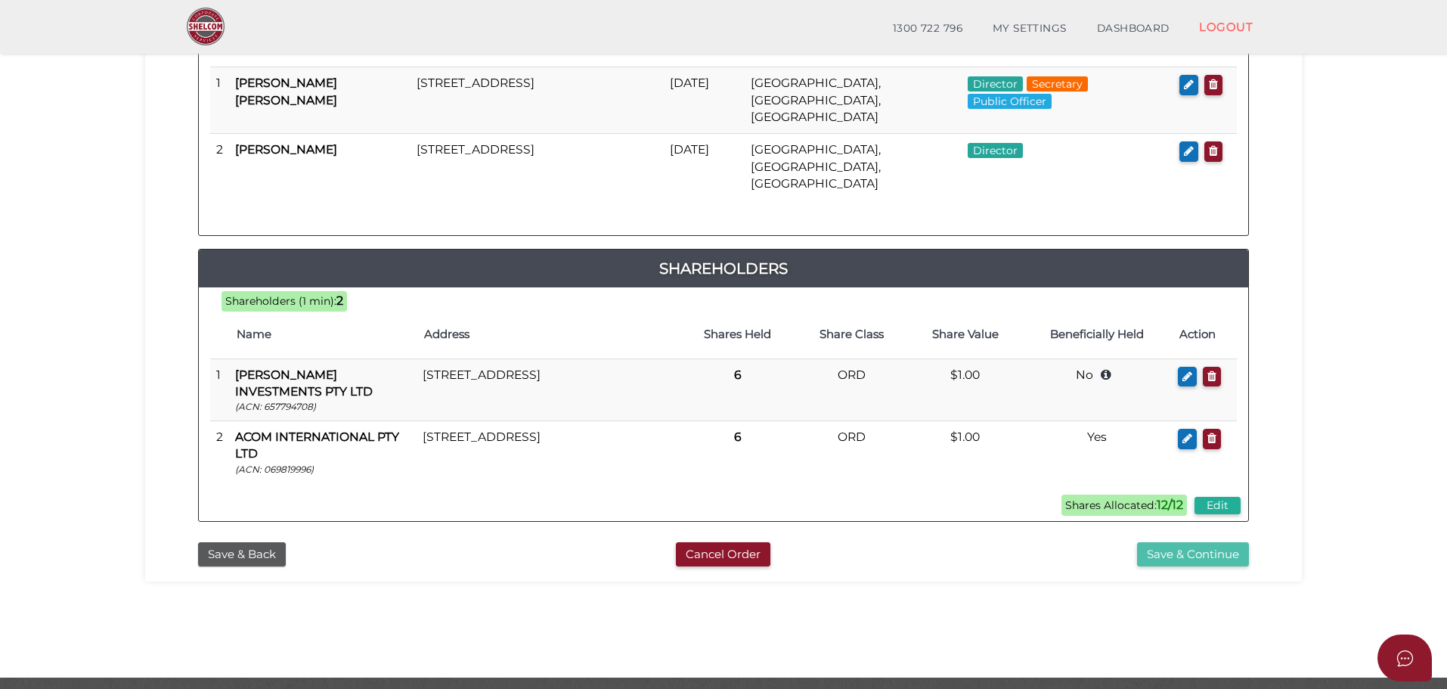
click at [1203, 542] on button "Save & Continue" at bounding box center [1193, 554] width 112 height 25
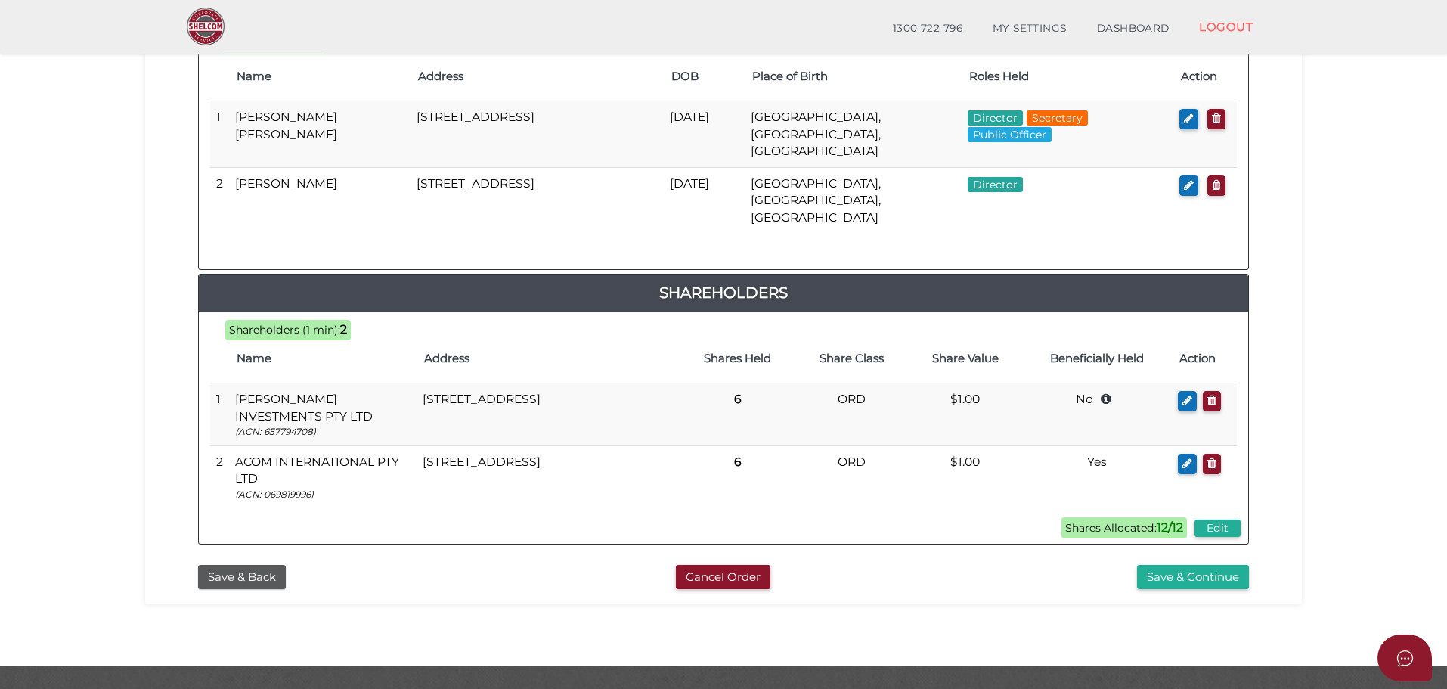
scroll to position [774, 0]
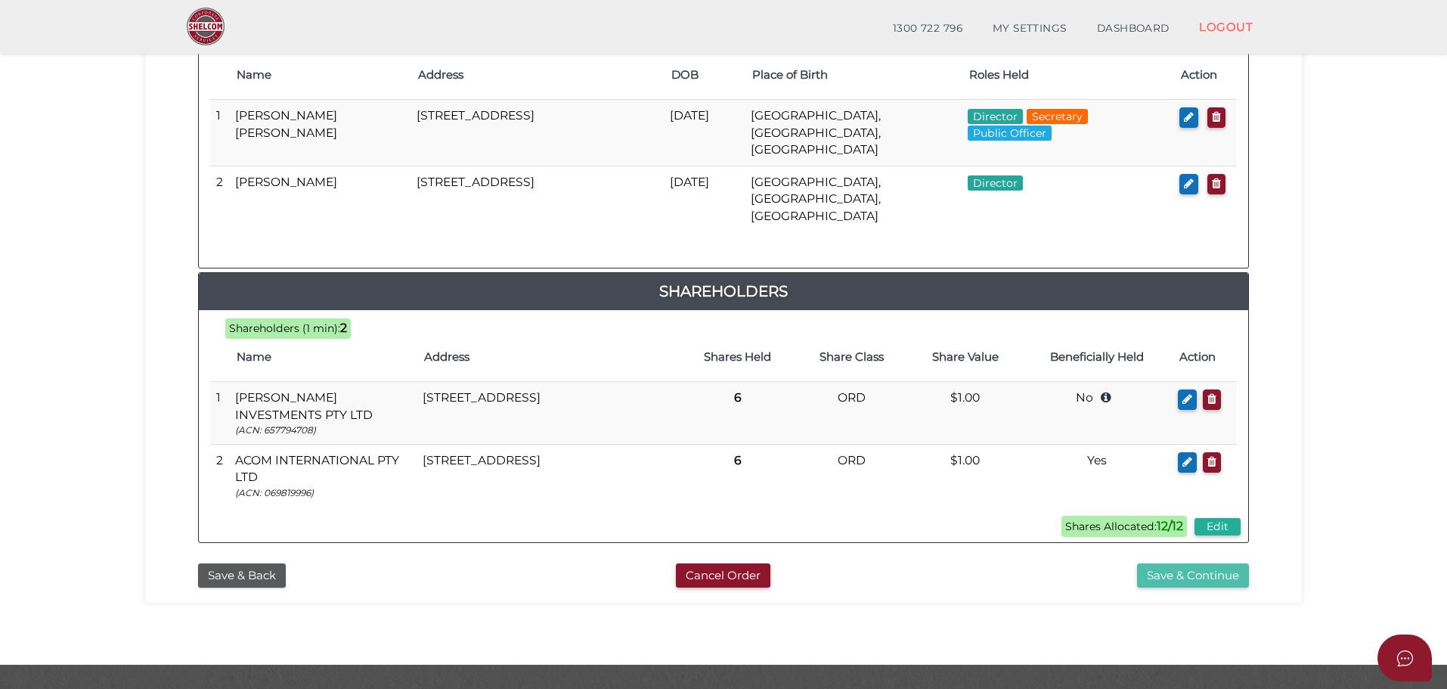
click at [1192, 563] on button "Save & Continue" at bounding box center [1193, 575] width 112 height 25
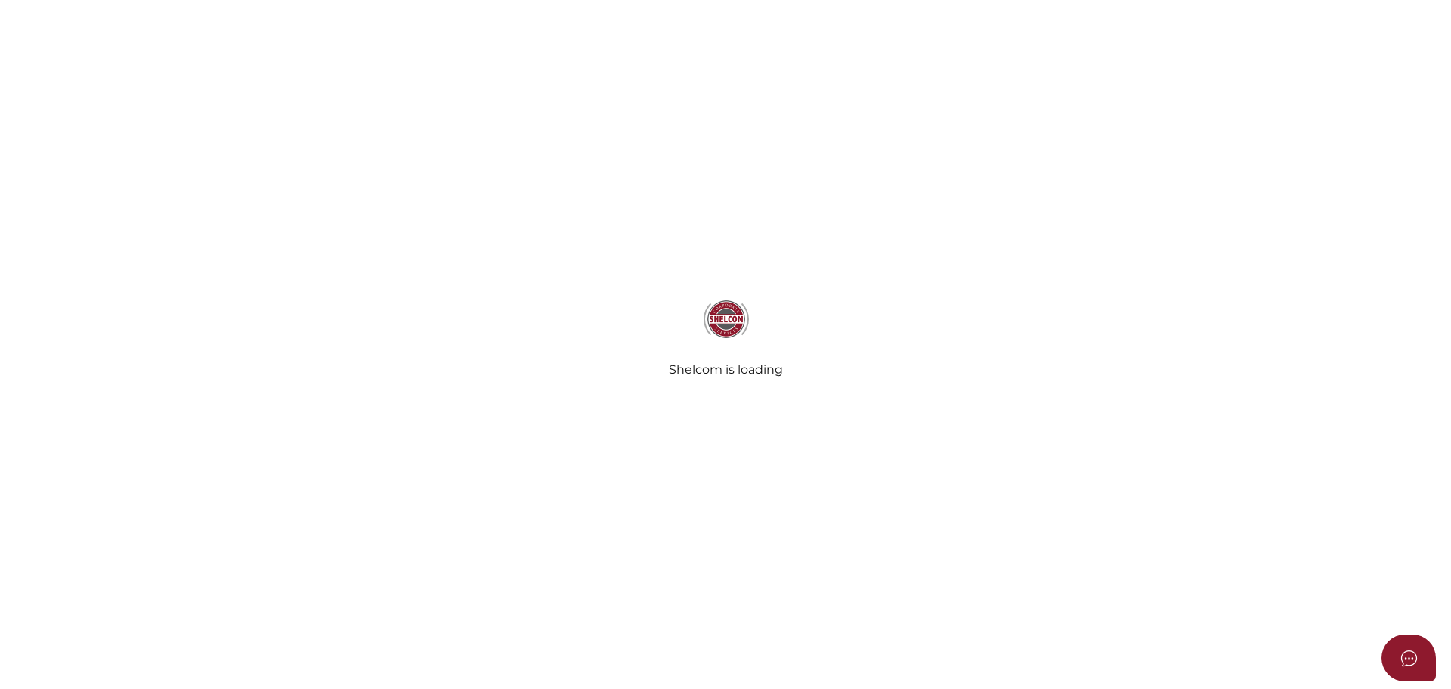
select select "Comb Binding"
select select "No"
radio input "true"
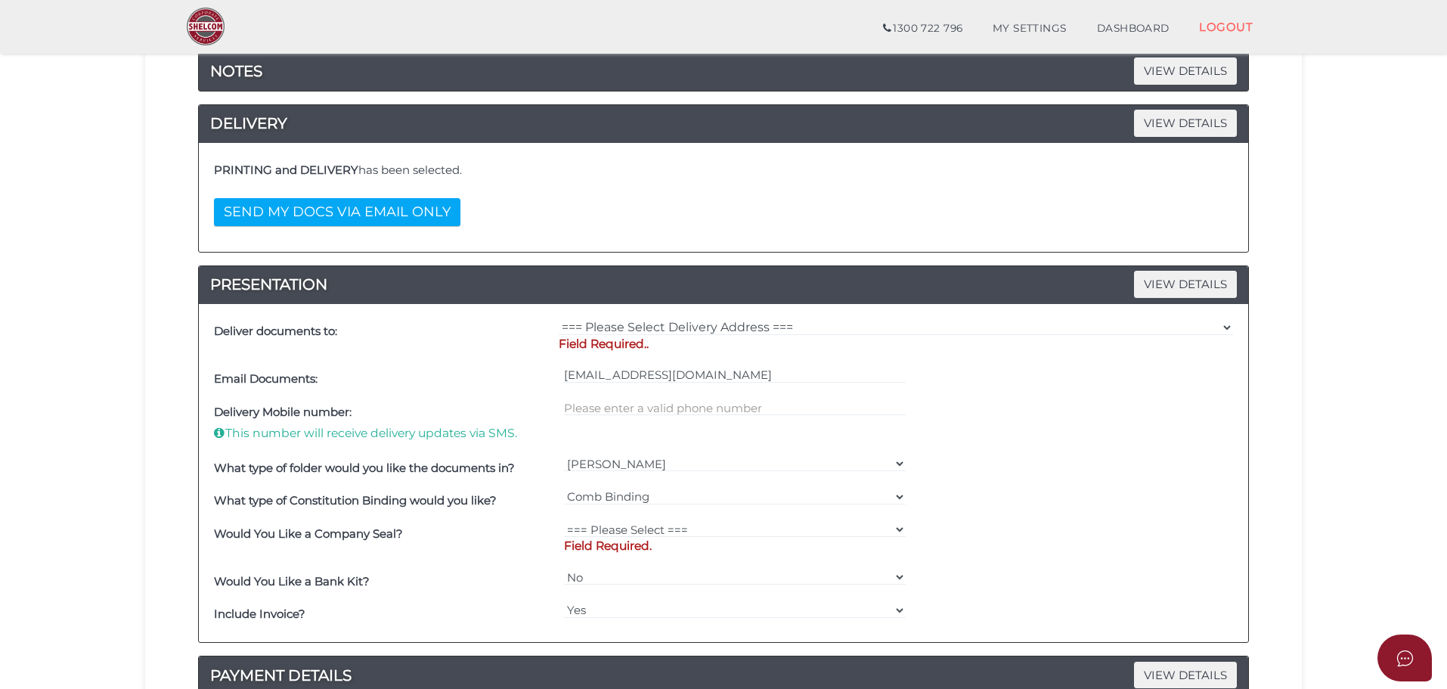
scroll to position [302, 0]
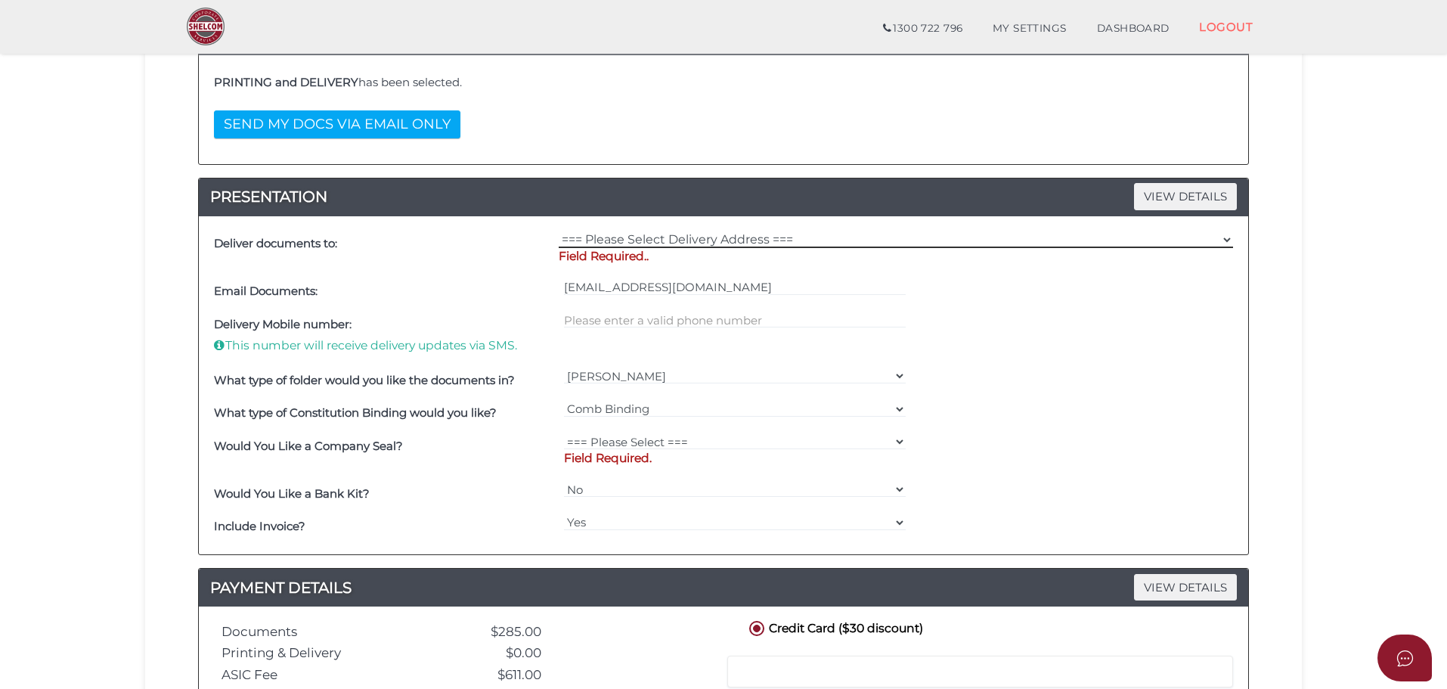
click at [839, 237] on select "=== Please Select Delivery Address === (User Address - [PERSON_NAME]) Level 1 […" at bounding box center [896, 239] width 674 height 17
select select "0"
click at [559, 231] on select "=== Please Select Delivery Address === (User Address - [PERSON_NAME]) Level 1 […" at bounding box center [896, 239] width 674 height 17
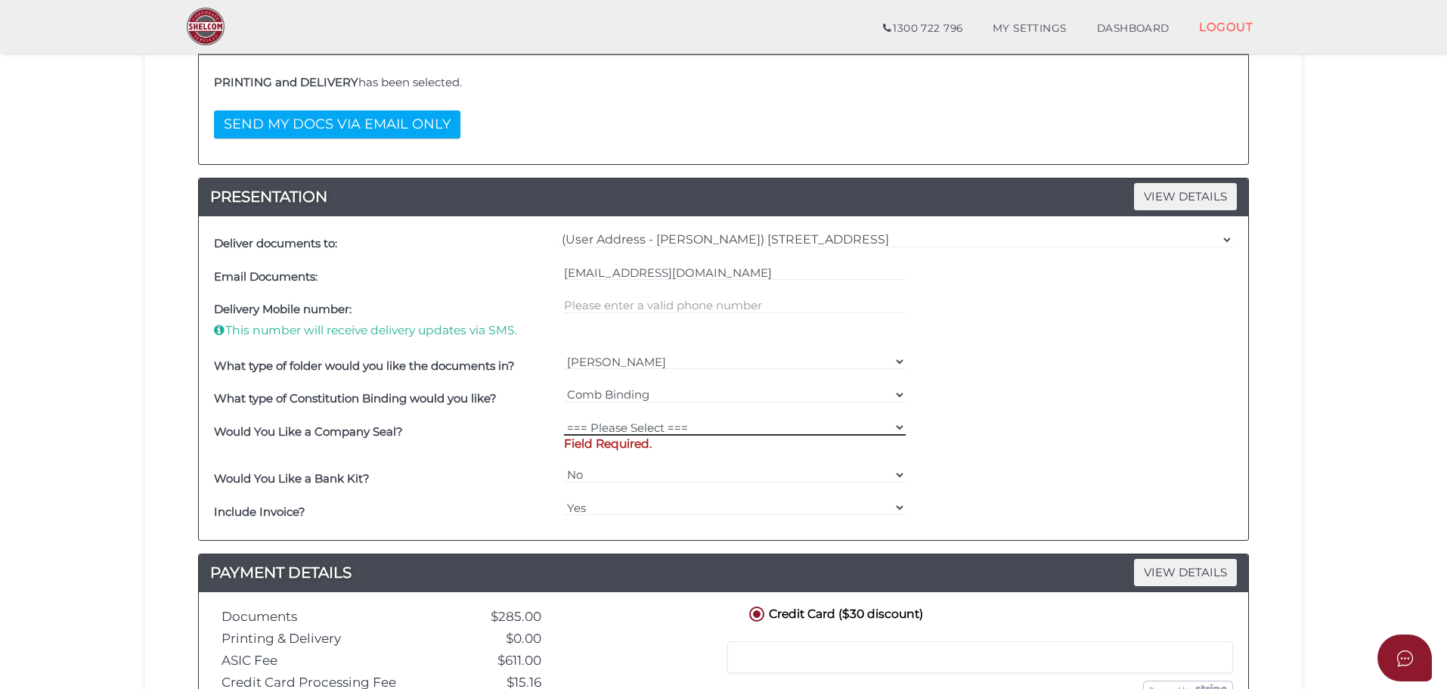
click at [685, 428] on select "=== Please Select === Fold Seal $50 No Seal" at bounding box center [735, 427] width 342 height 17
select select "0"
click at [564, 419] on select "=== Please Select === Fold Seal $50 No Seal" at bounding box center [735, 427] width 342 height 17
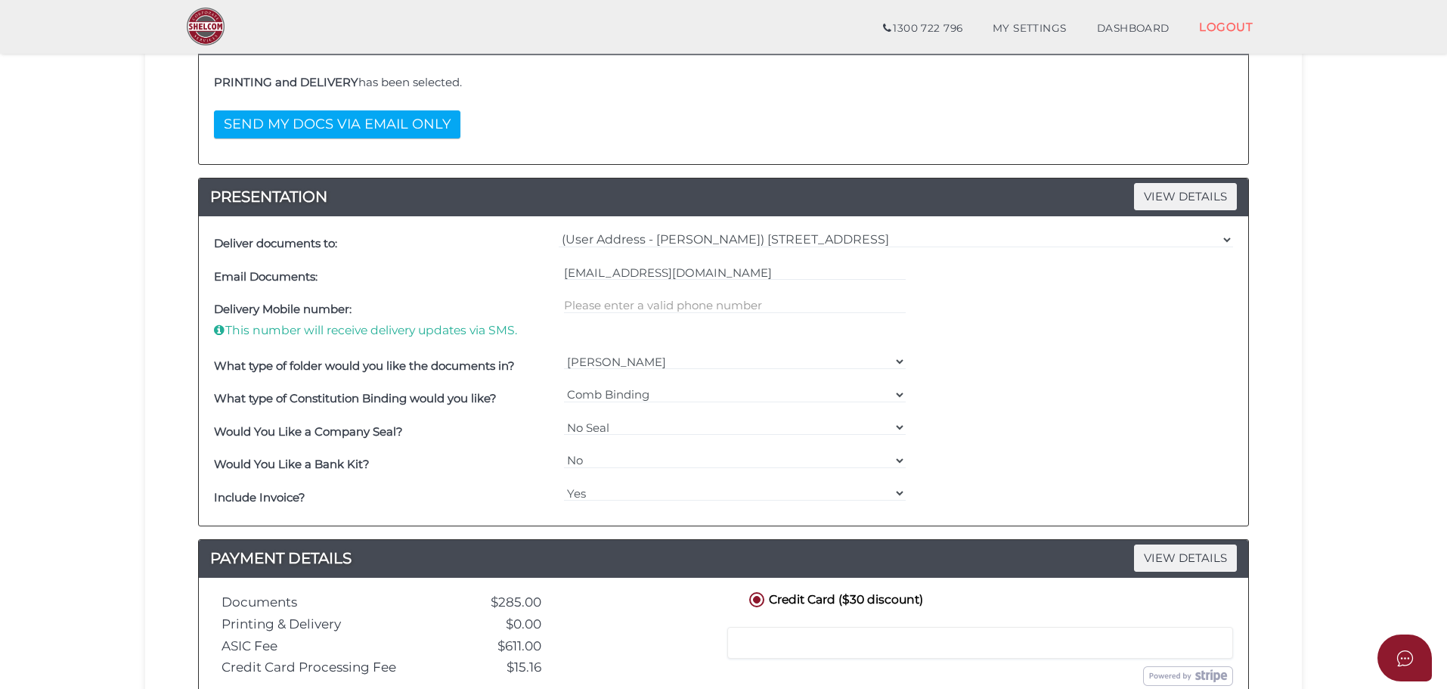
click at [422, 432] on h4 "Would You Like a Company Seal?" at bounding box center [385, 432] width 342 height 13
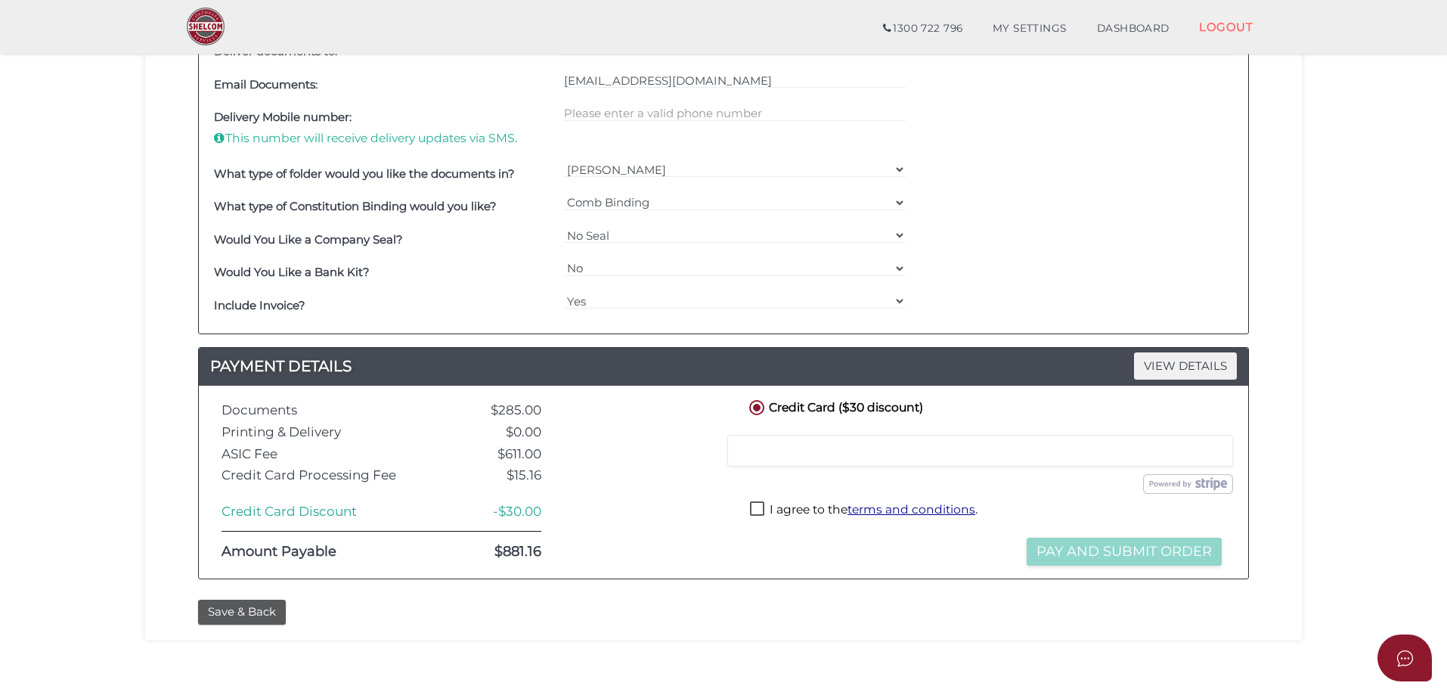
scroll to position [529, 0]
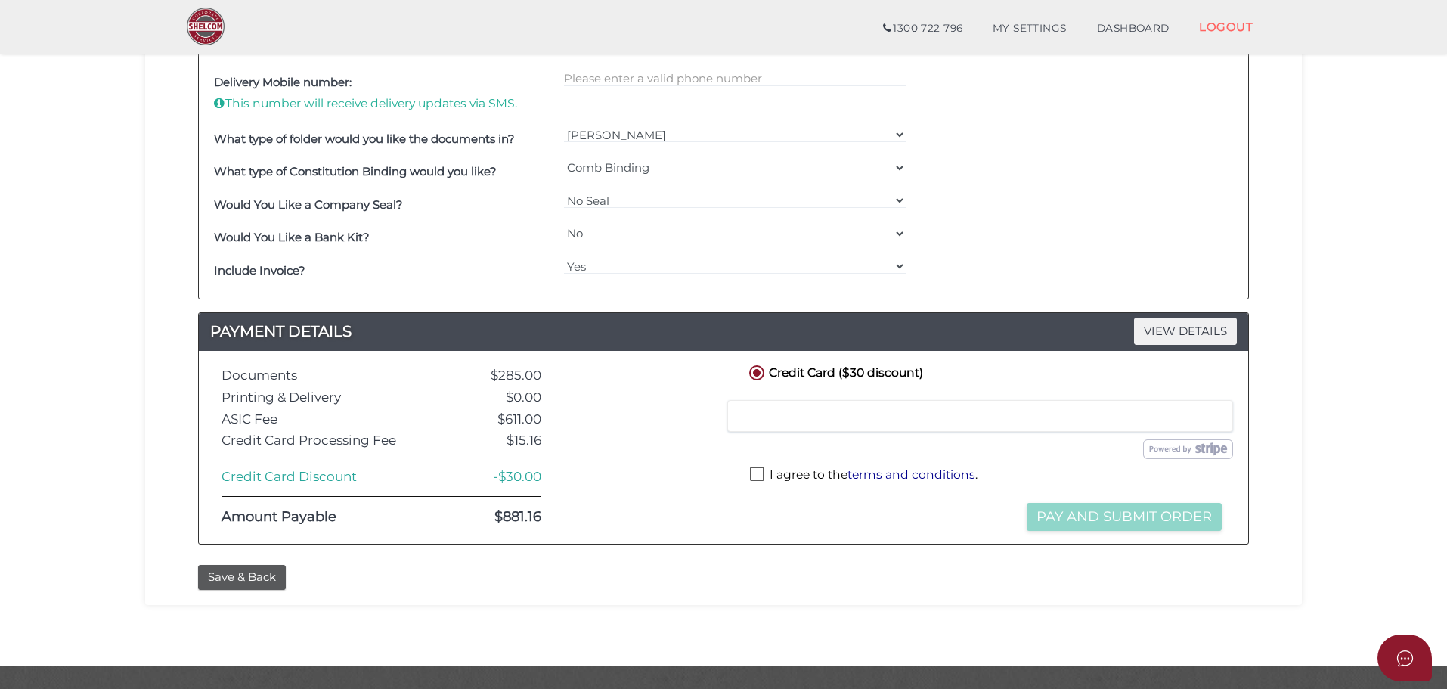
click at [760, 472] on label "I agree to the terms and conditions ." at bounding box center [864, 475] width 228 height 19
checkbox input "true"
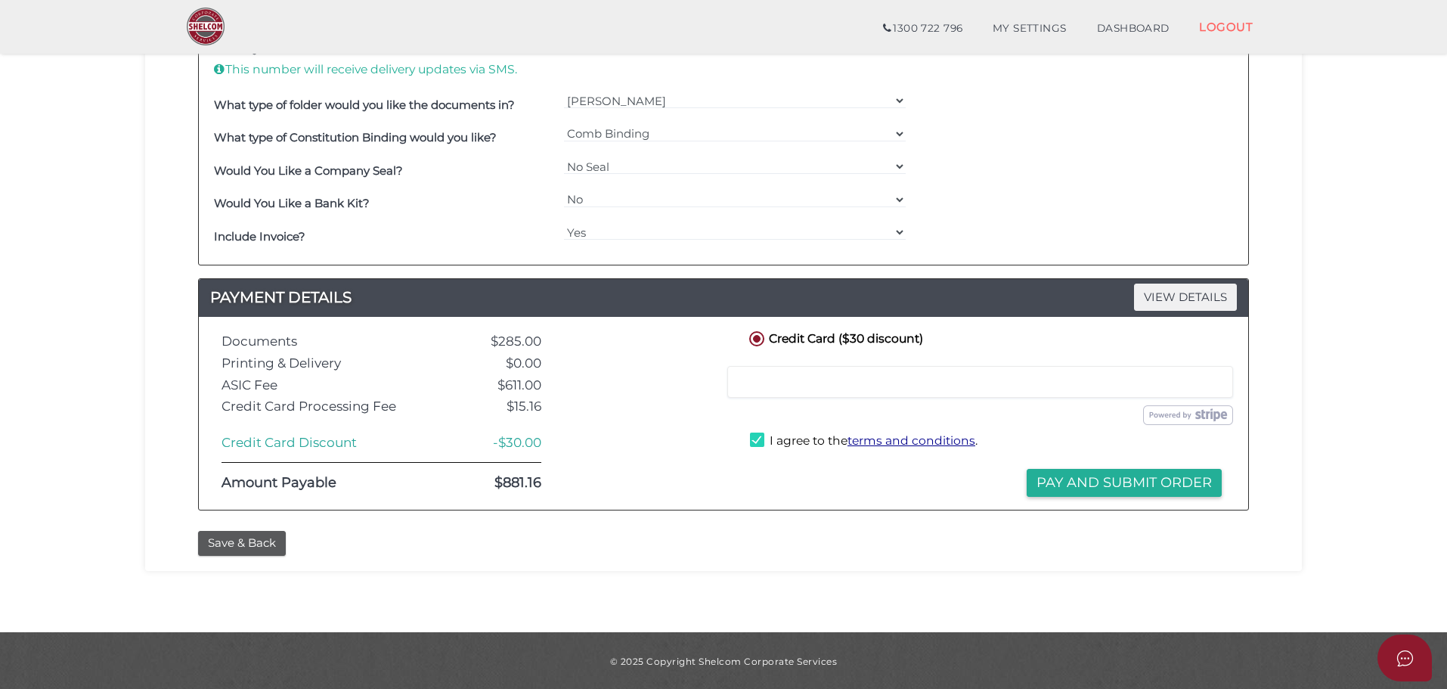
scroll to position [565, 0]
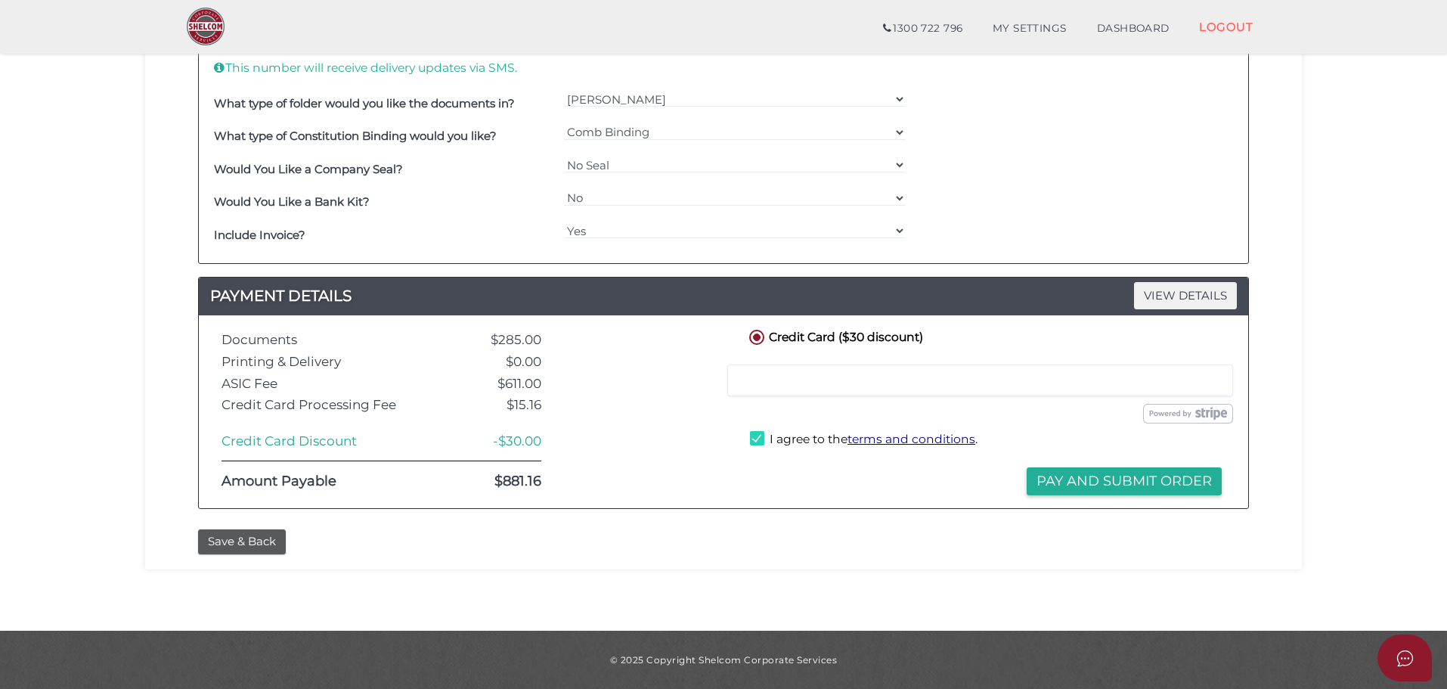
click at [1114, 481] on button "Pay and Submit Order" at bounding box center [1123, 481] width 195 height 28
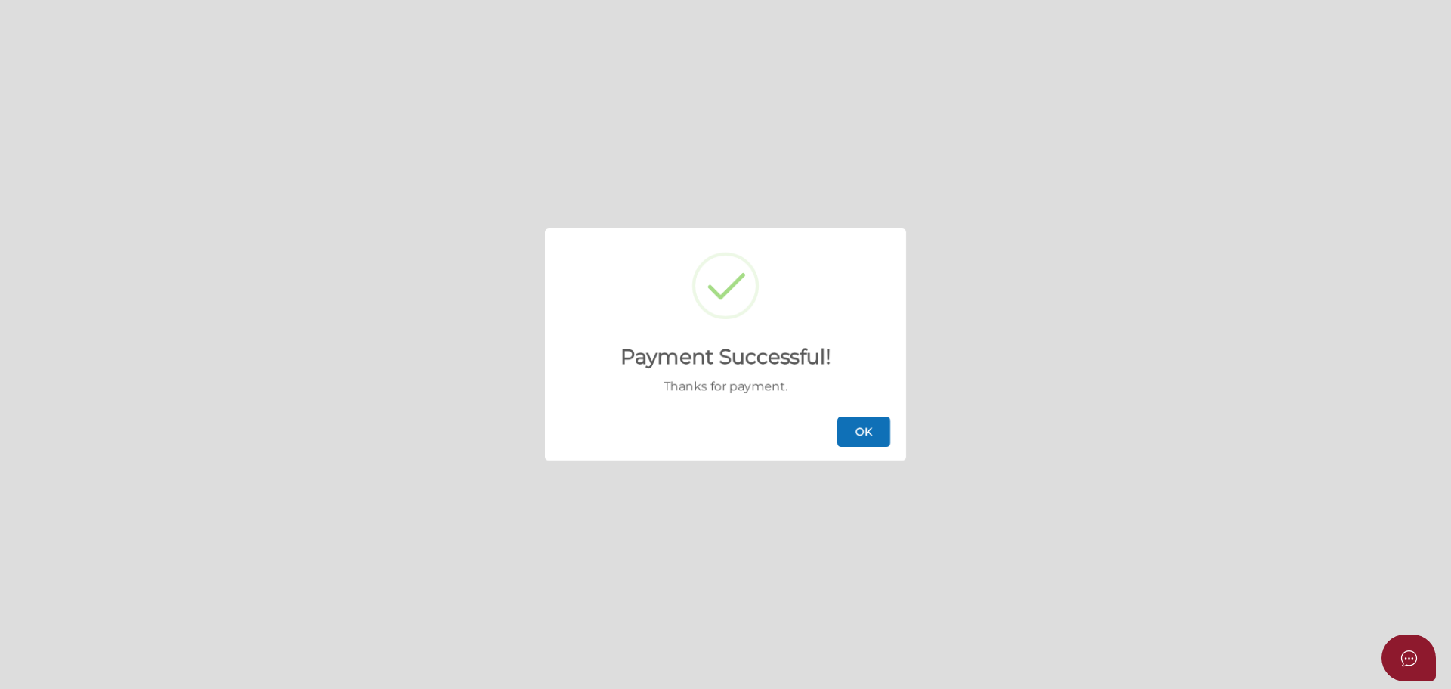
click at [866, 426] on button "OK" at bounding box center [863, 431] width 53 height 30
